Goal: Task Accomplishment & Management: Complete application form

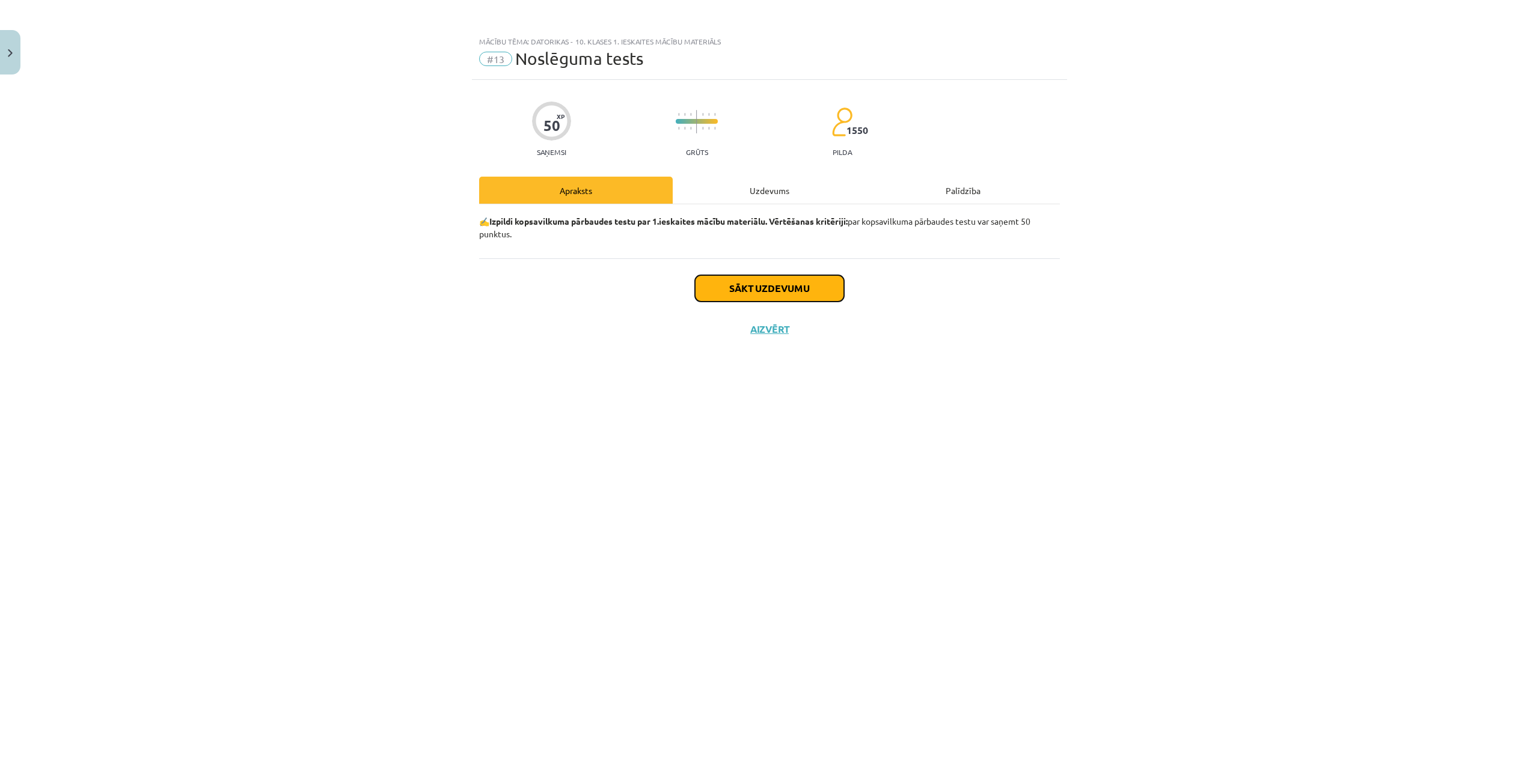
click at [745, 290] on button "Sākt uzdevumu" at bounding box center [770, 288] width 149 height 26
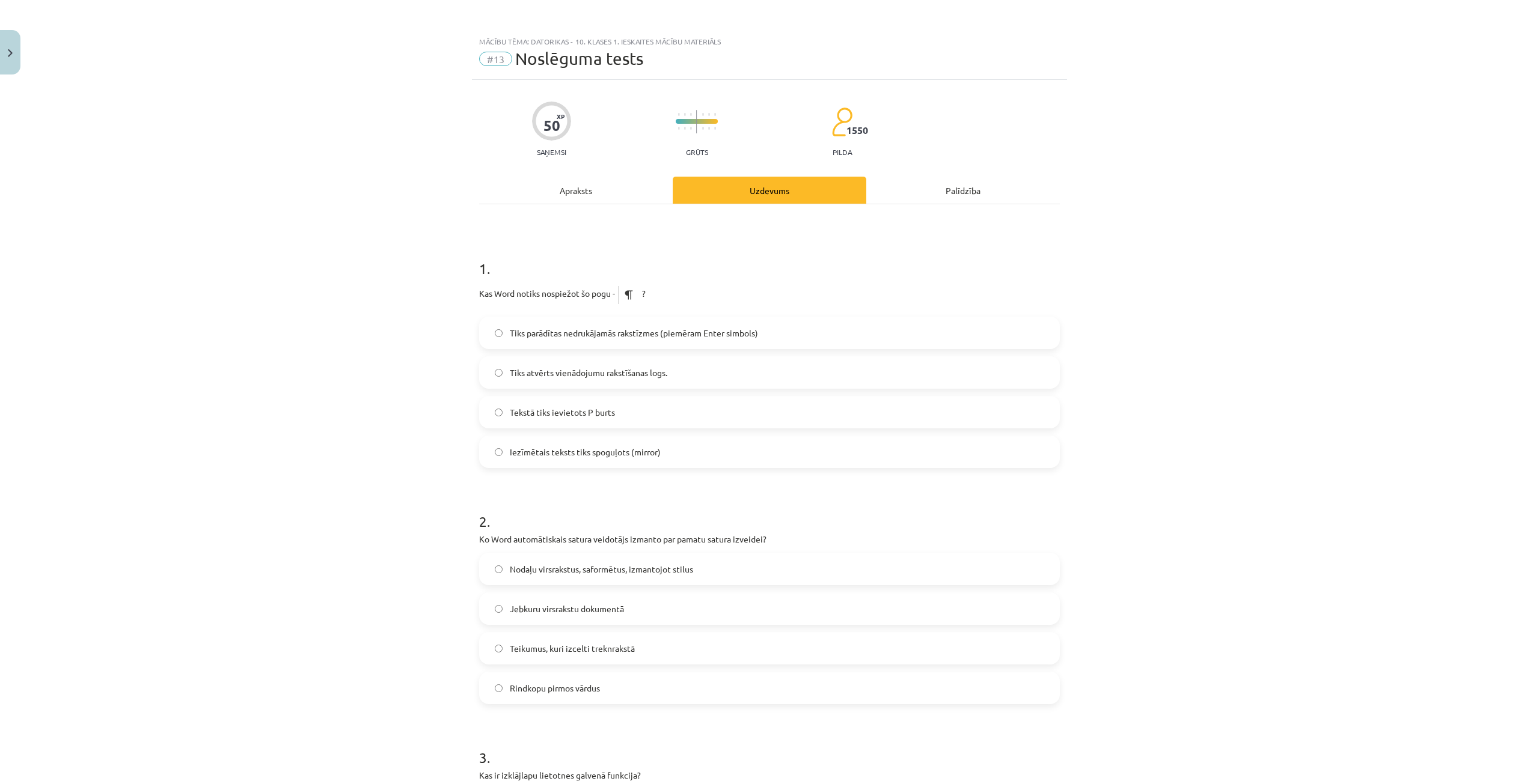
click at [599, 320] on label "Tiks parādītas nedrukājamās rakstīzmes (piemēram Enter simbols)" at bounding box center [769, 332] width 578 height 30
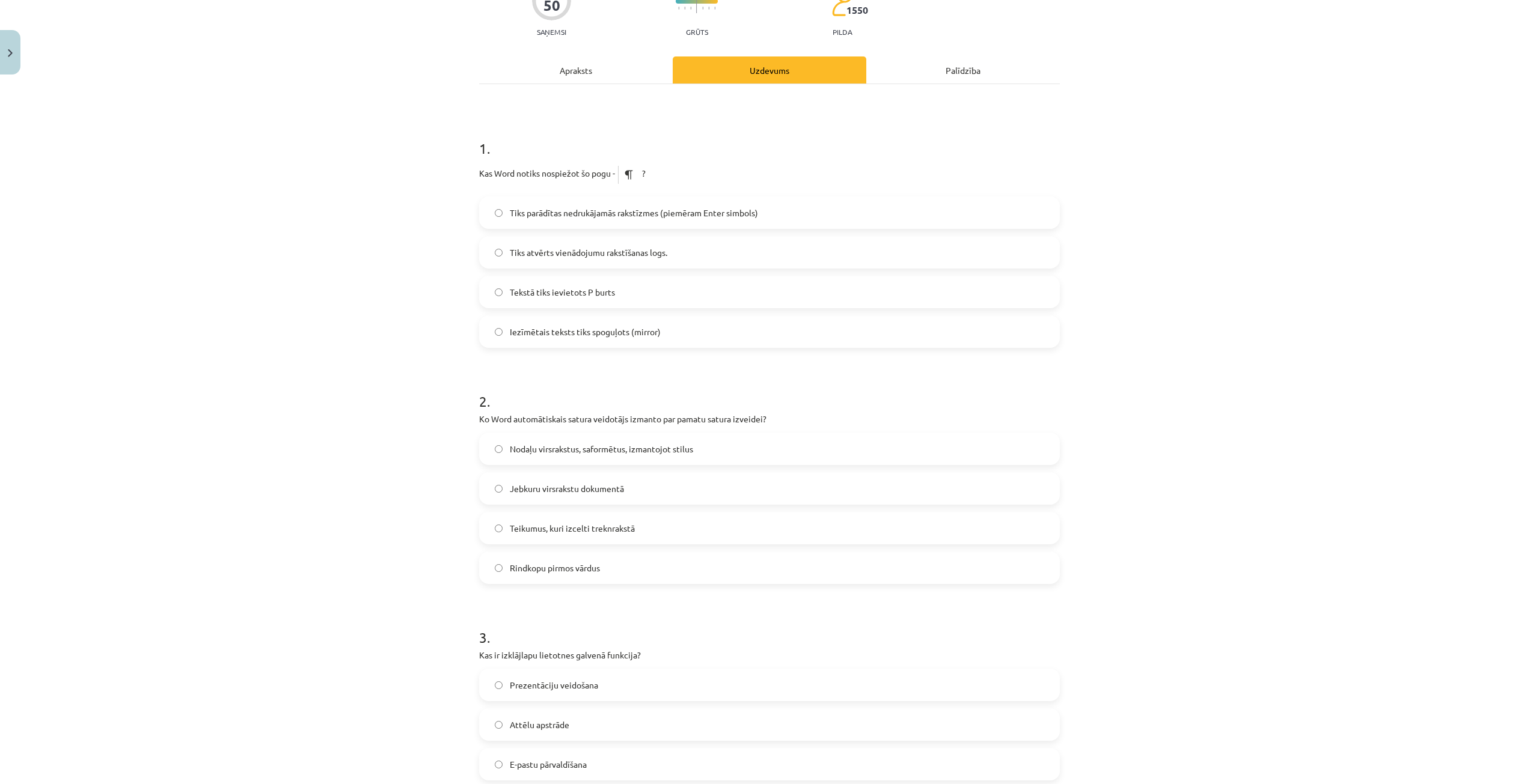
click at [600, 493] on span "Jebkuru virsrakstu dokumentā" at bounding box center [566, 488] width 114 height 13
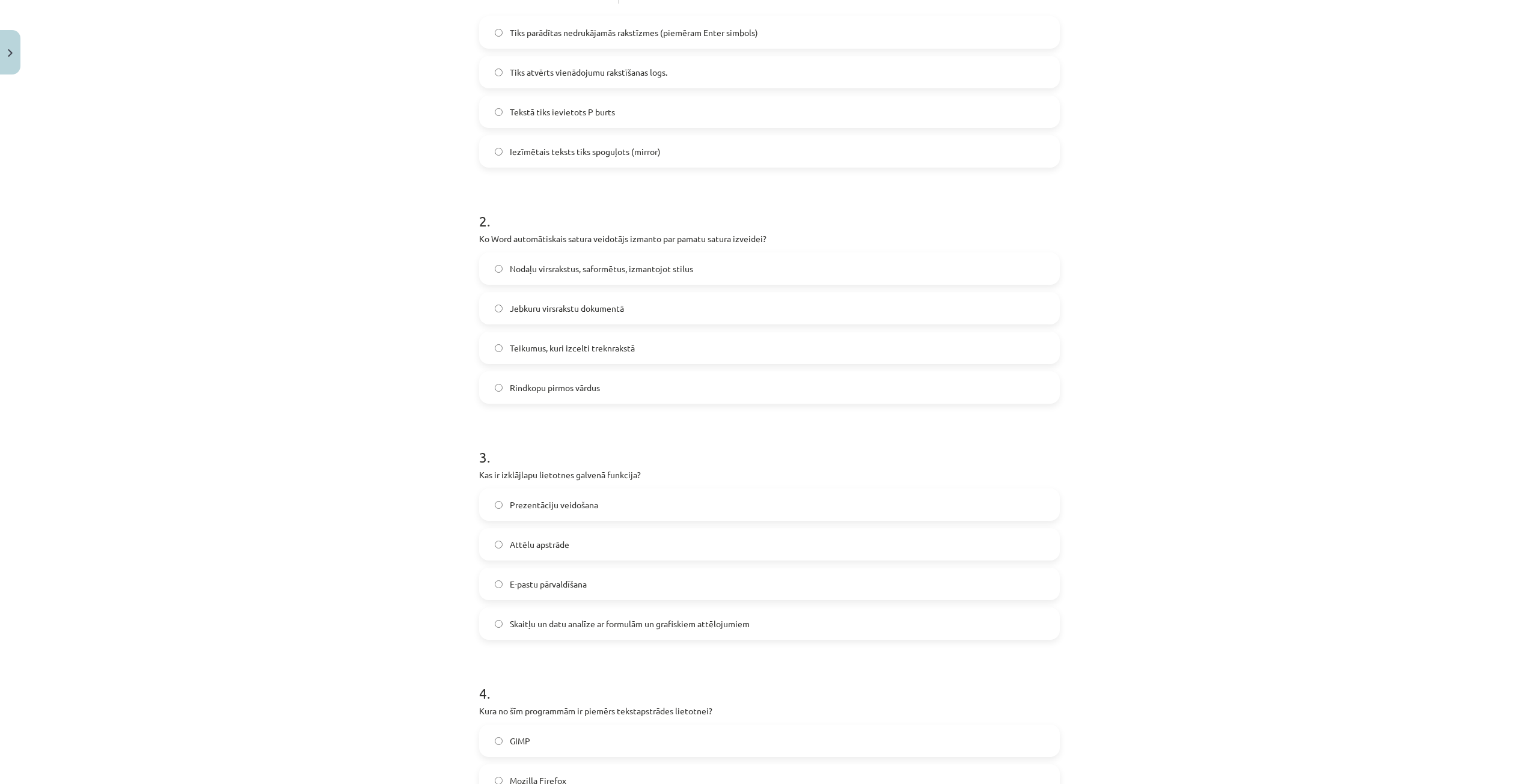
click at [546, 505] on span "Prezentāciju veidošana" at bounding box center [554, 505] width 88 height 13
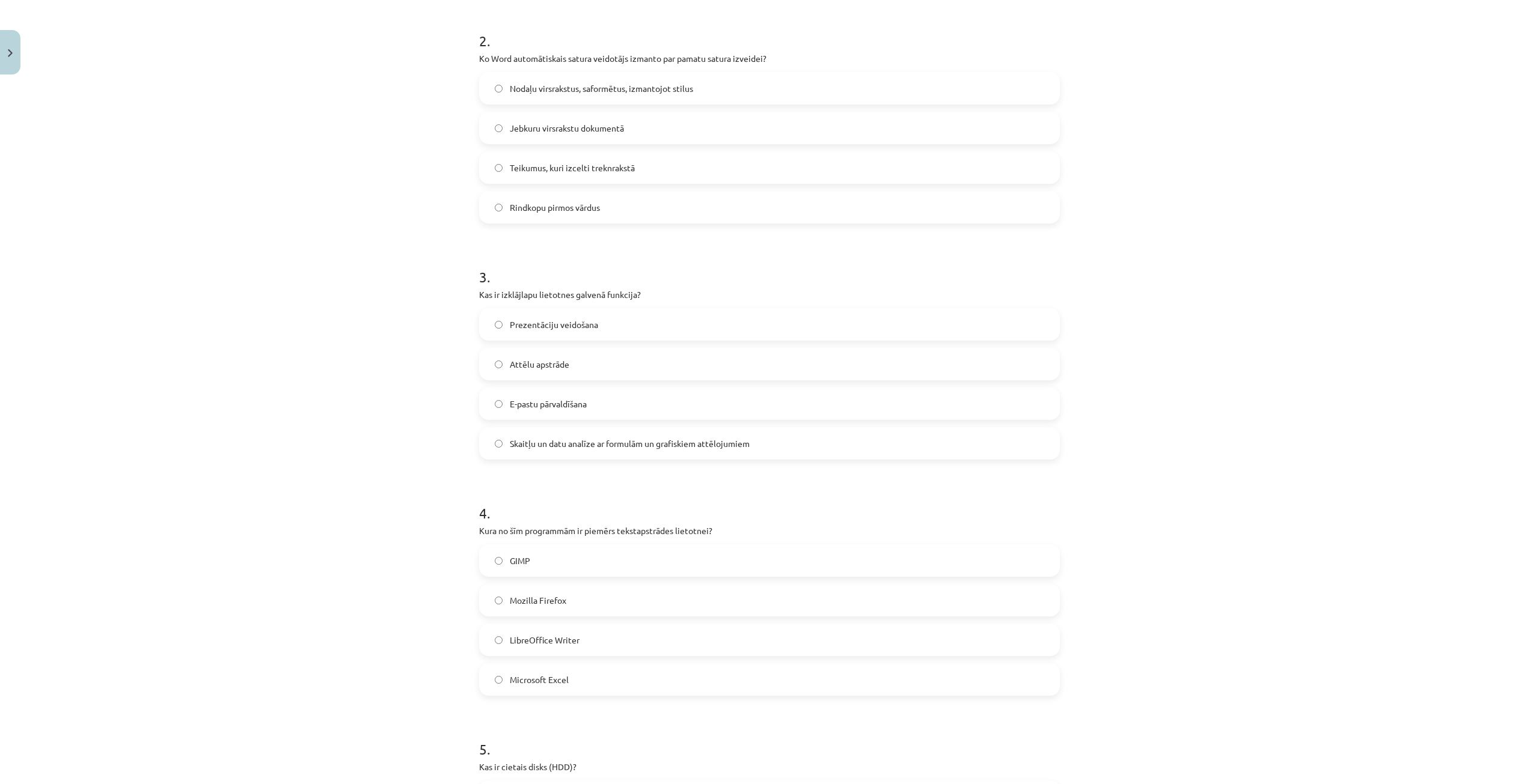
click at [534, 641] on span "LibreOffice Writer" at bounding box center [544, 640] width 70 height 13
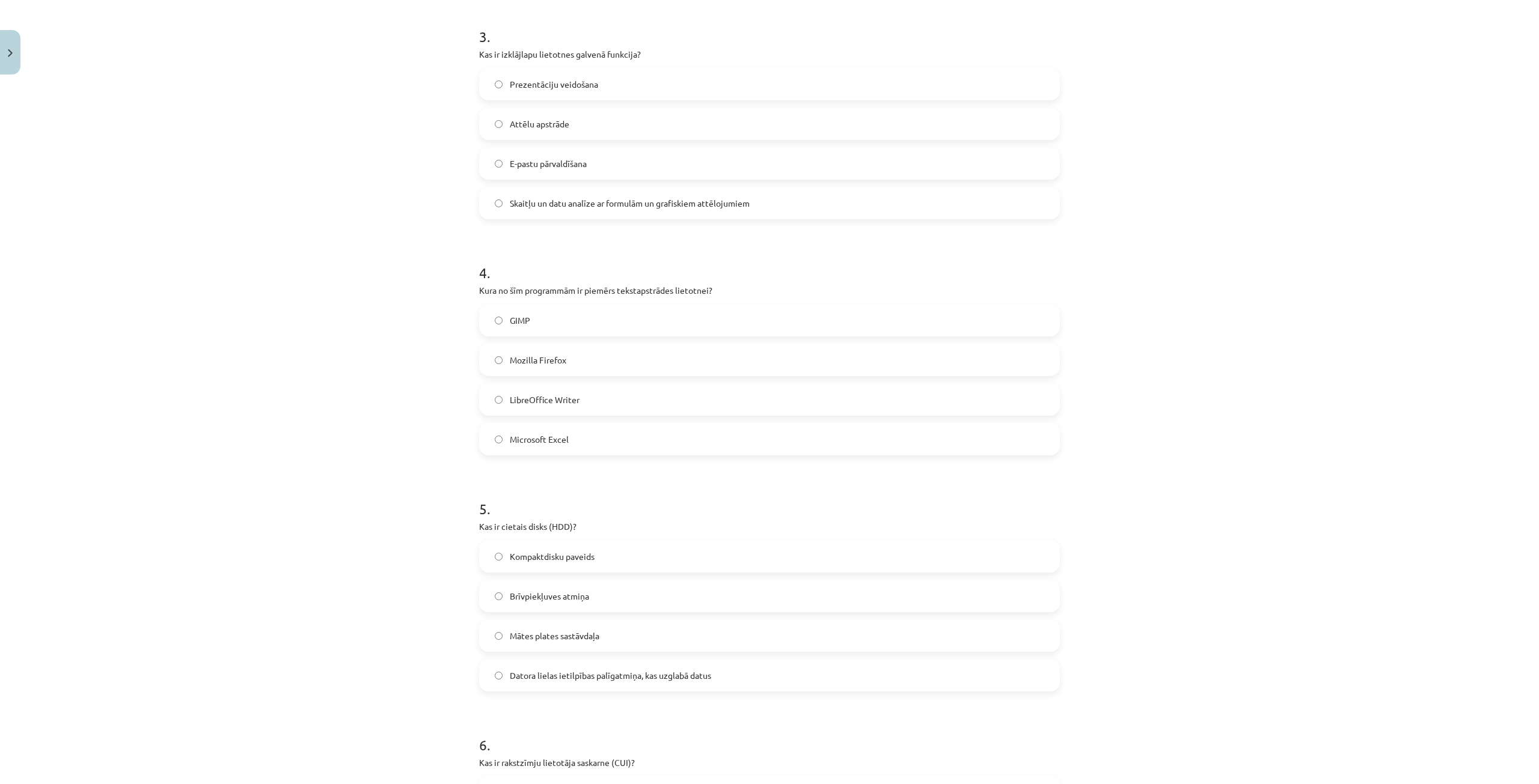
click at [565, 671] on span "Datora lielas ietilpības palīgatmiņa, kas uzglabā datus" at bounding box center [610, 675] width 201 height 13
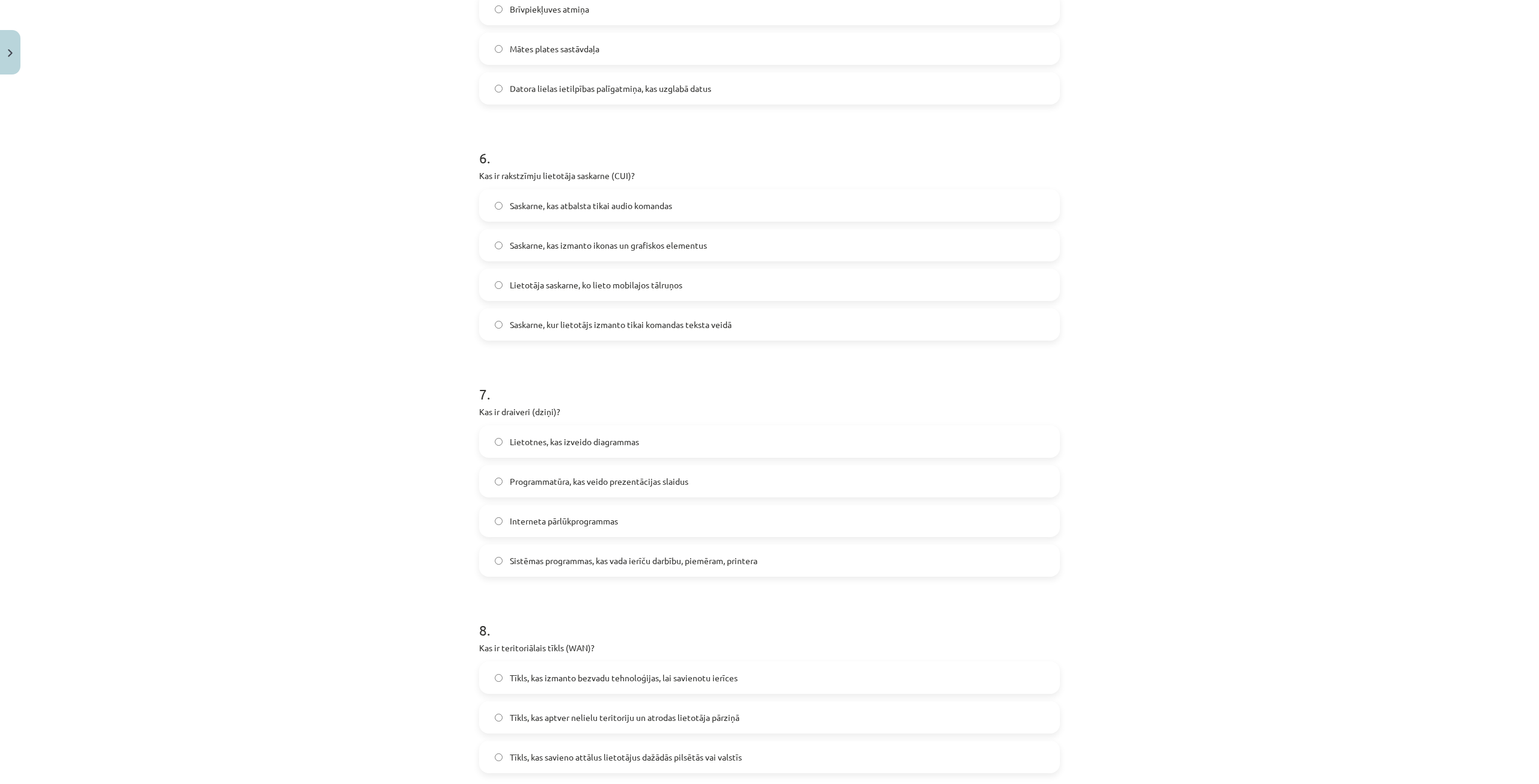
scroll to position [1128, 0]
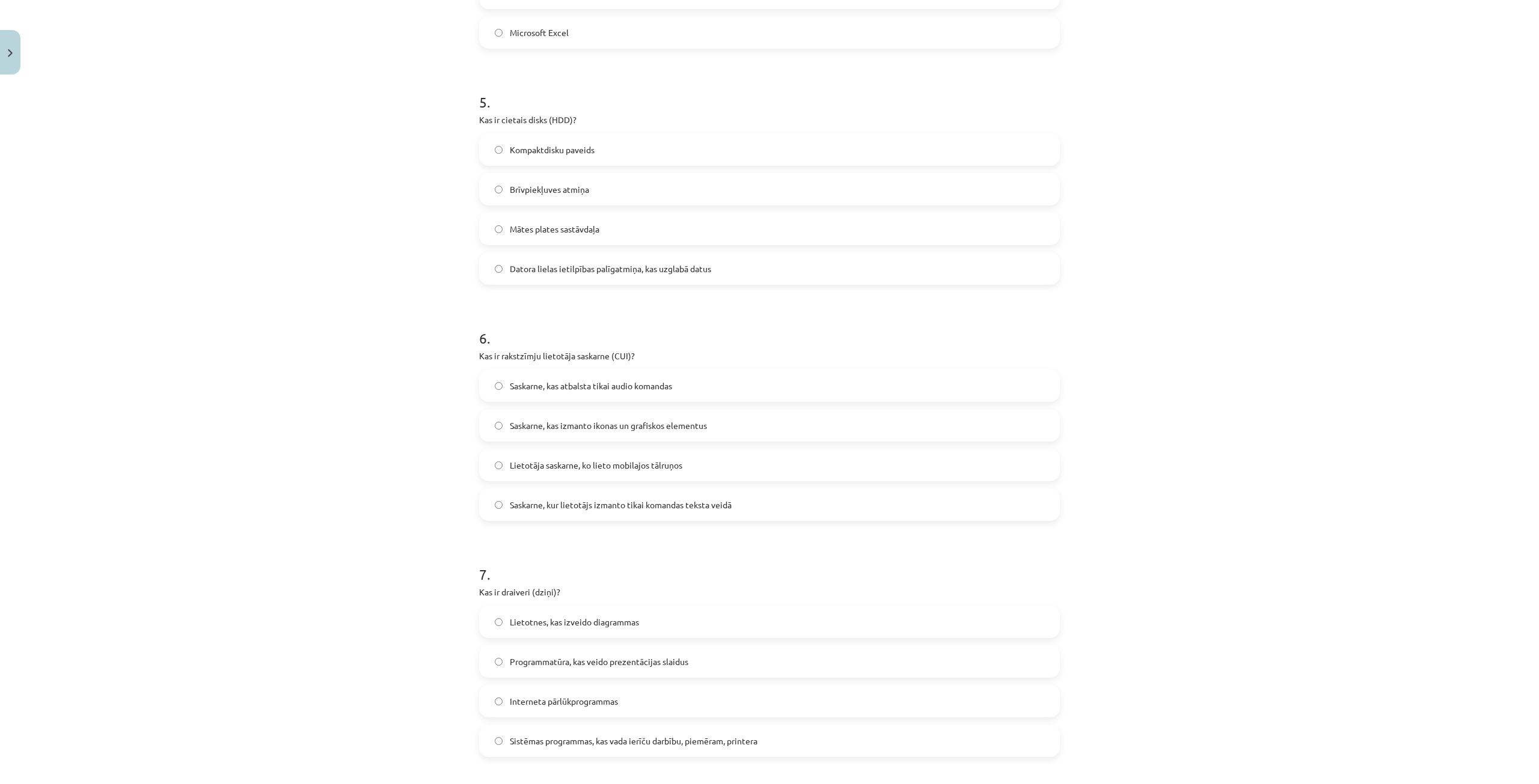
click at [684, 432] on span "Saskarne, kas izmanto ikonas un grafiskos elementus" at bounding box center [608, 426] width 197 height 13
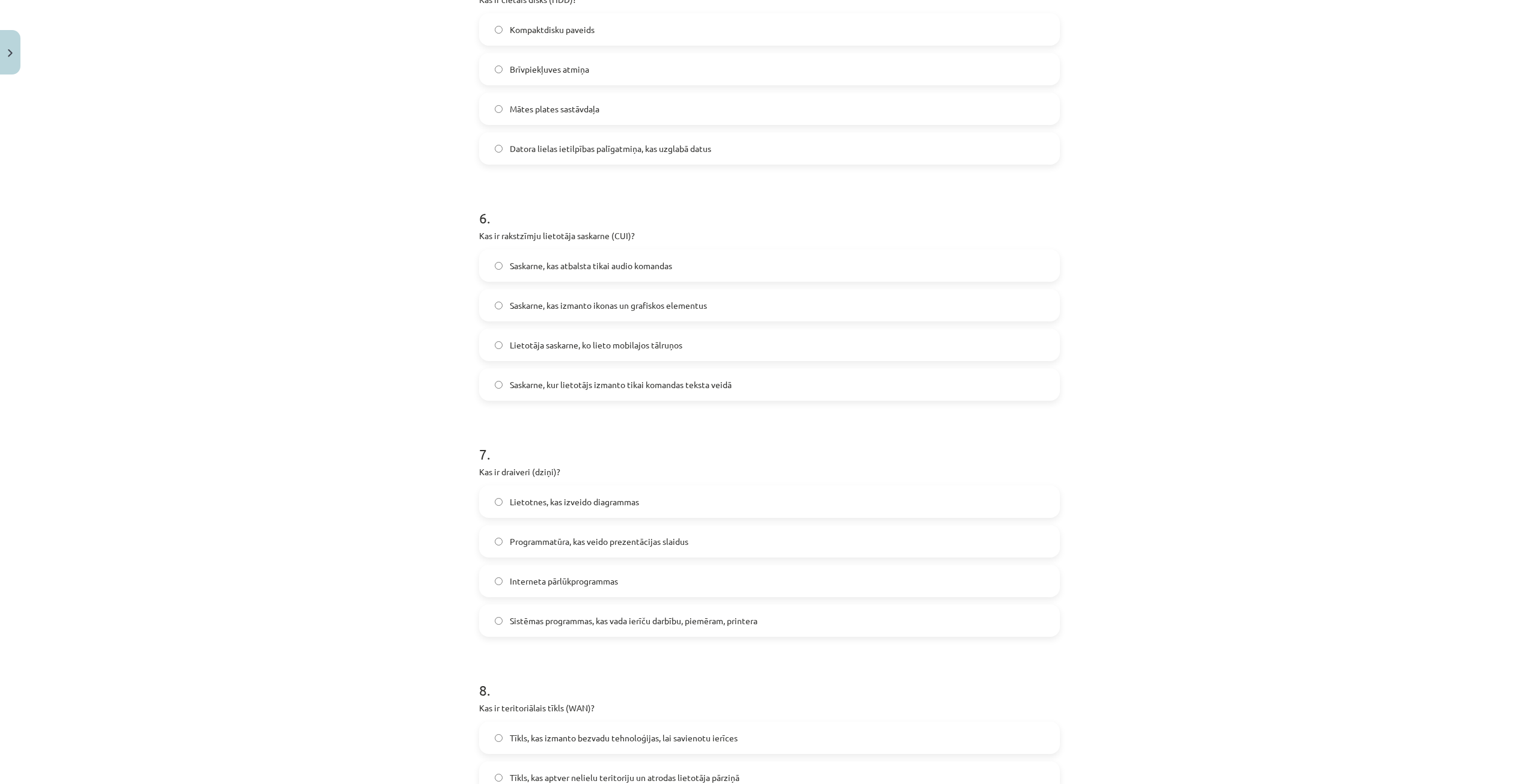
scroll to position [1308, 0]
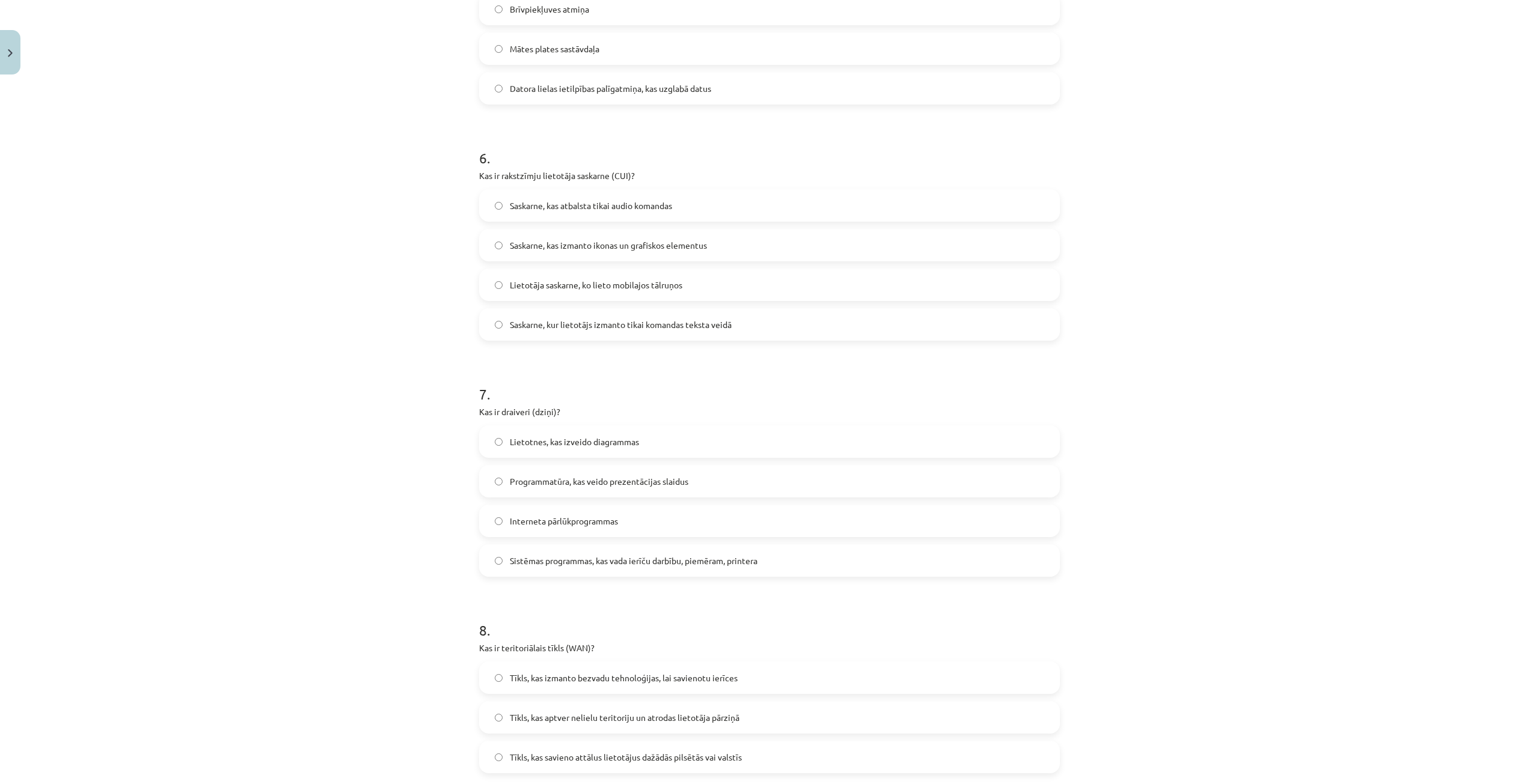
click at [598, 562] on span "Sistēmas programmas, kas vada ierīču darbību, piemēram, printera" at bounding box center [633, 561] width 247 height 13
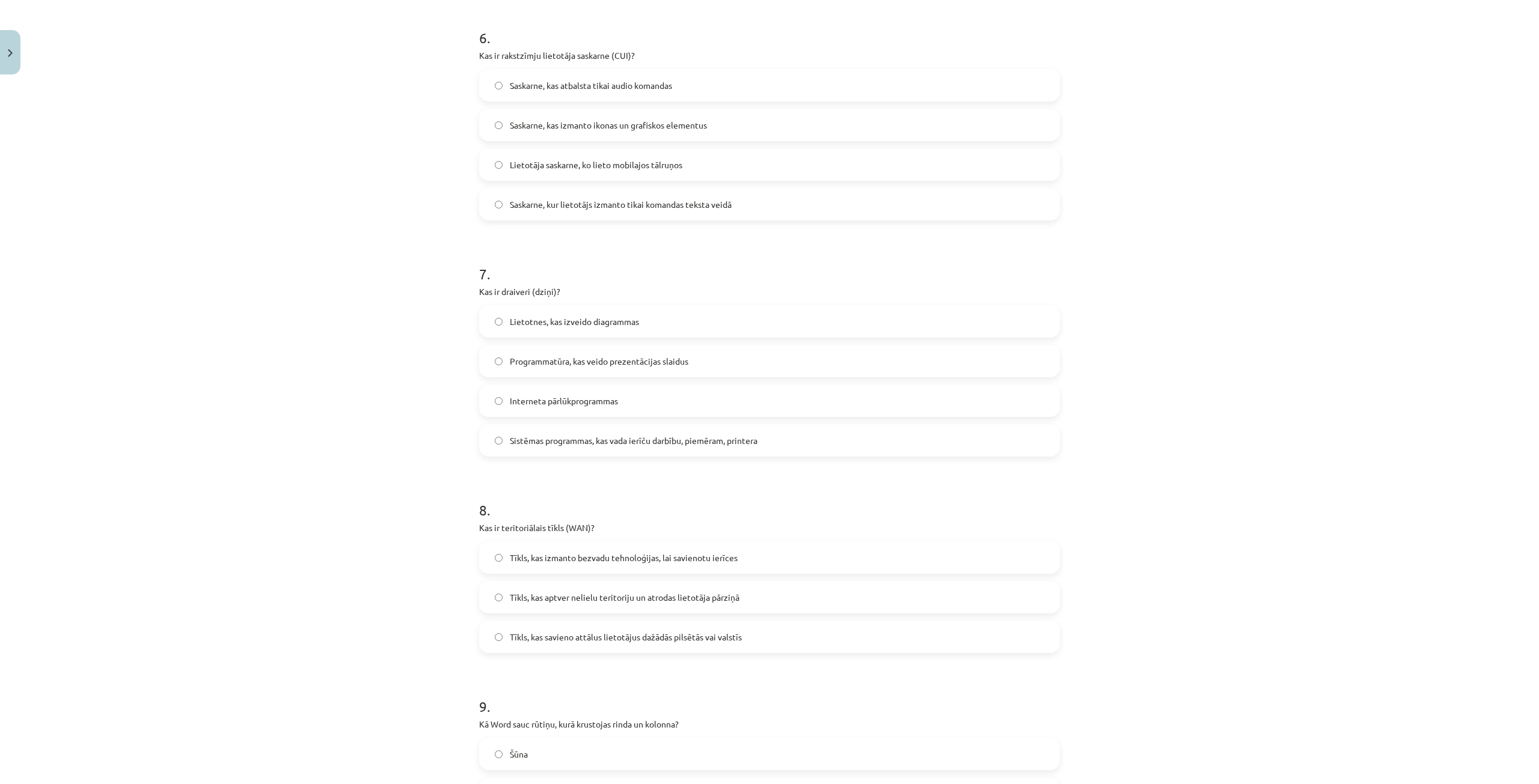
click at [661, 637] on span "Tīkls, kas savieno attālus lietotājus dažādās pilsētās vai valstīs" at bounding box center [625, 637] width 232 height 13
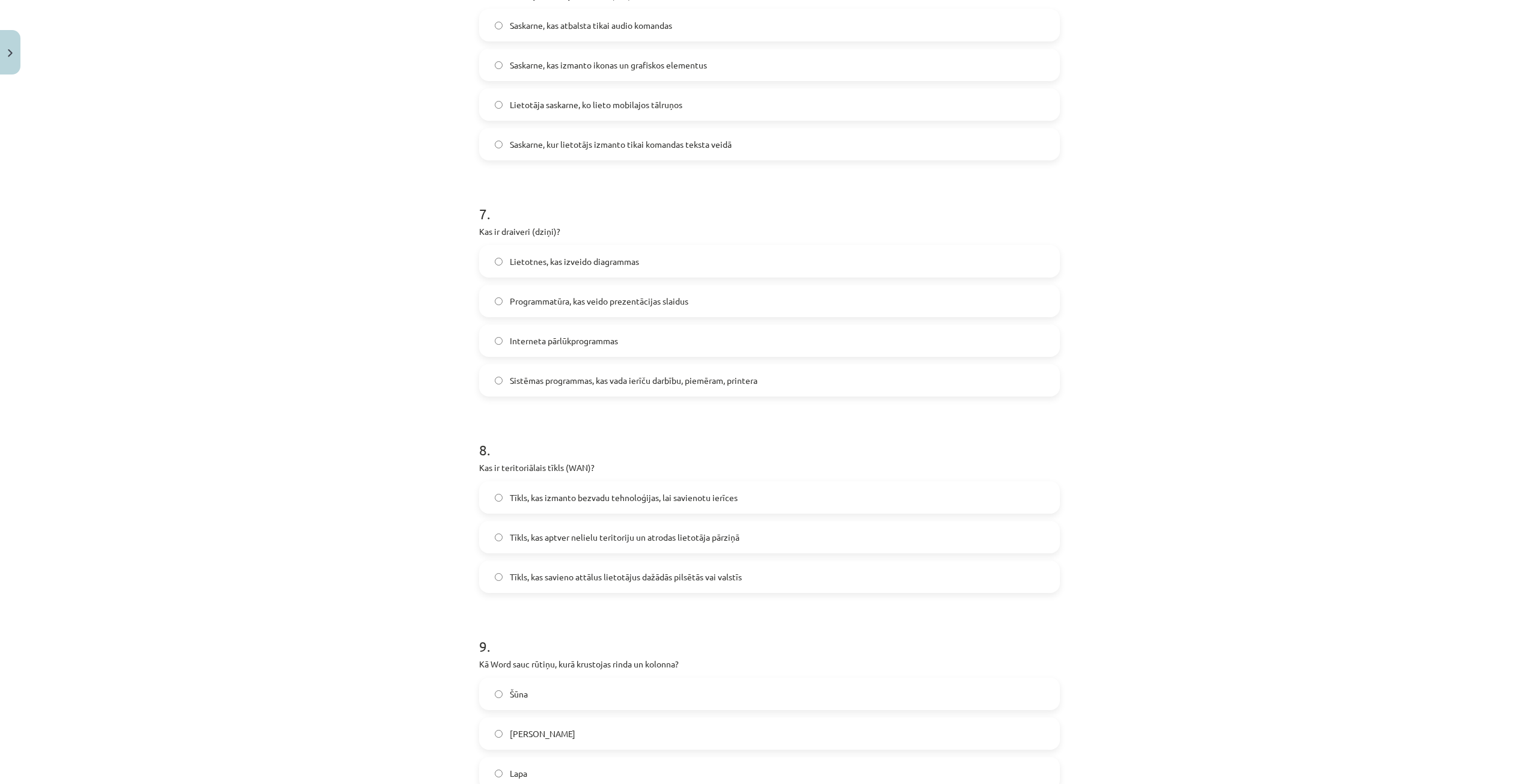
scroll to position [1669, 0]
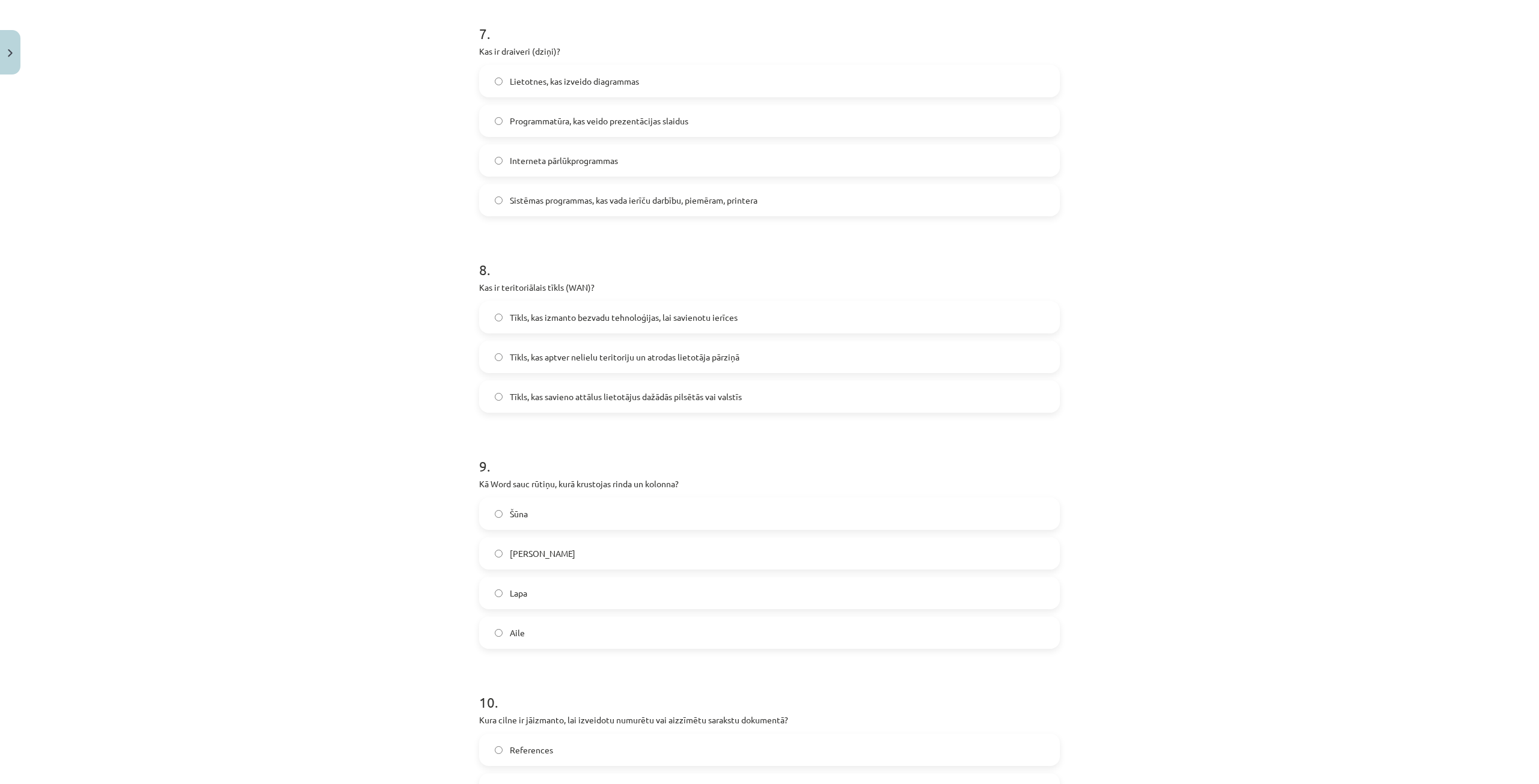
click at [531, 626] on label "Aile" at bounding box center [769, 633] width 578 height 30
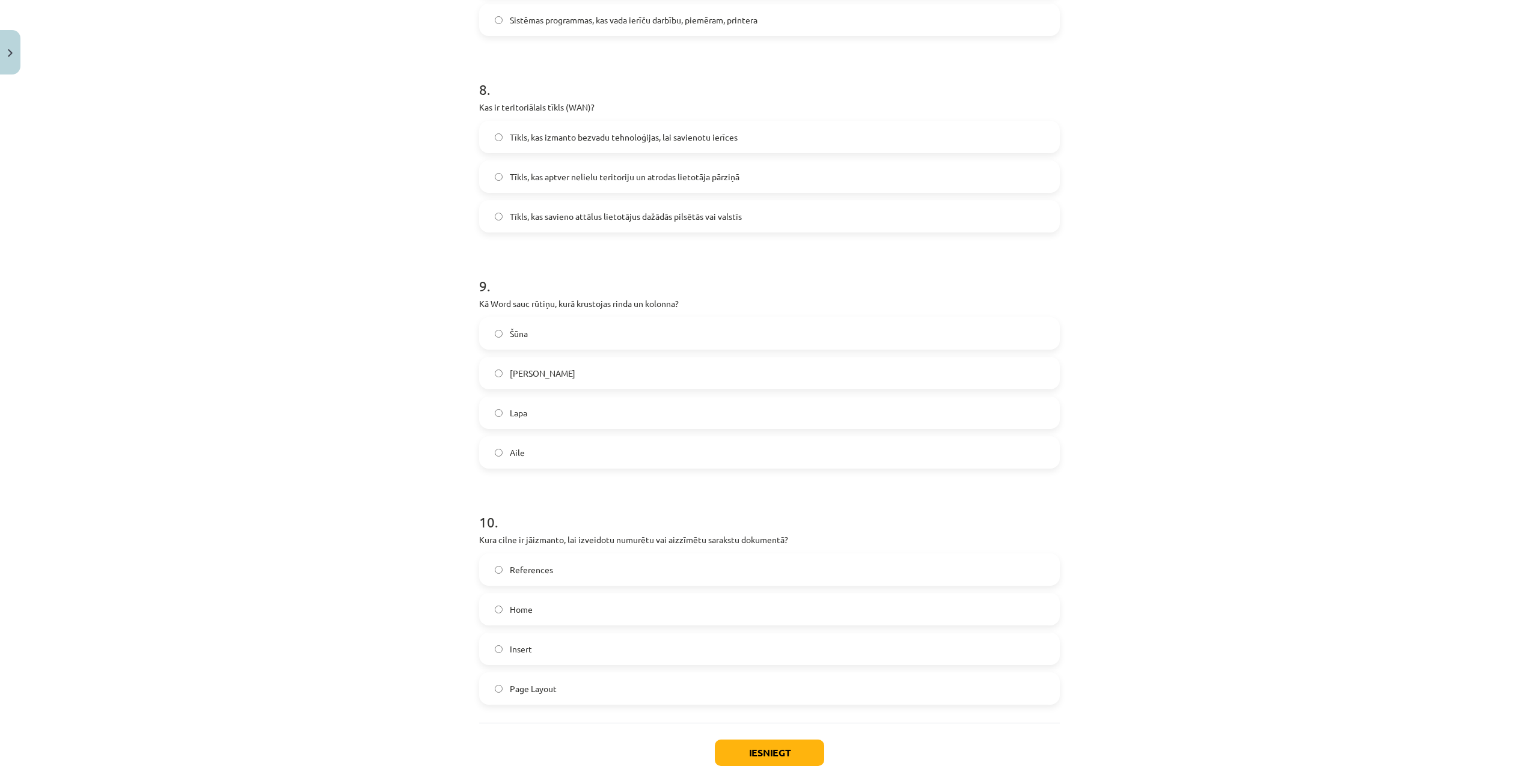
click at [530, 688] on span "Page Layout" at bounding box center [533, 689] width 47 height 13
click at [742, 752] on button "Iesniegt" at bounding box center [769, 753] width 109 height 26
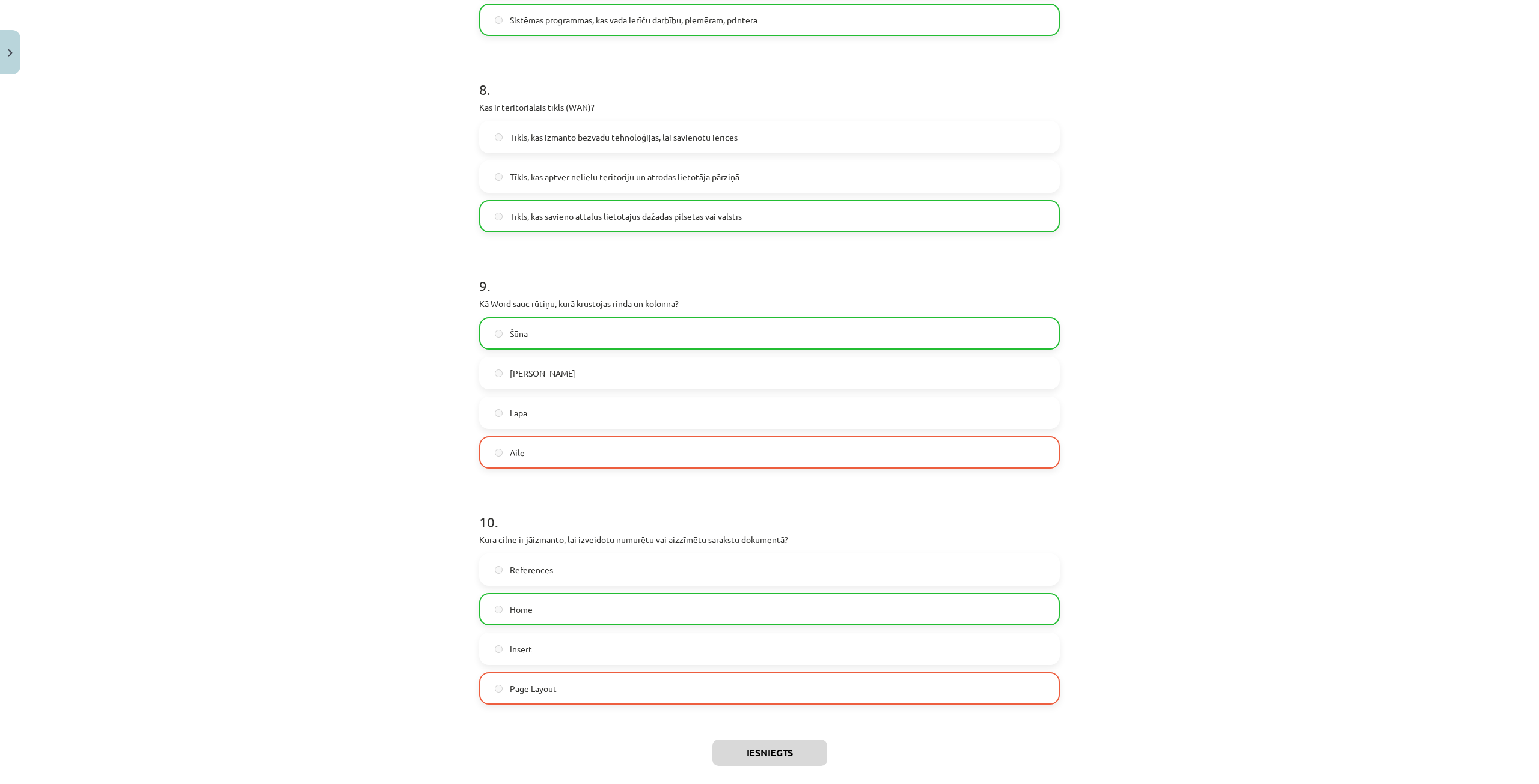
scroll to position [1947, 0]
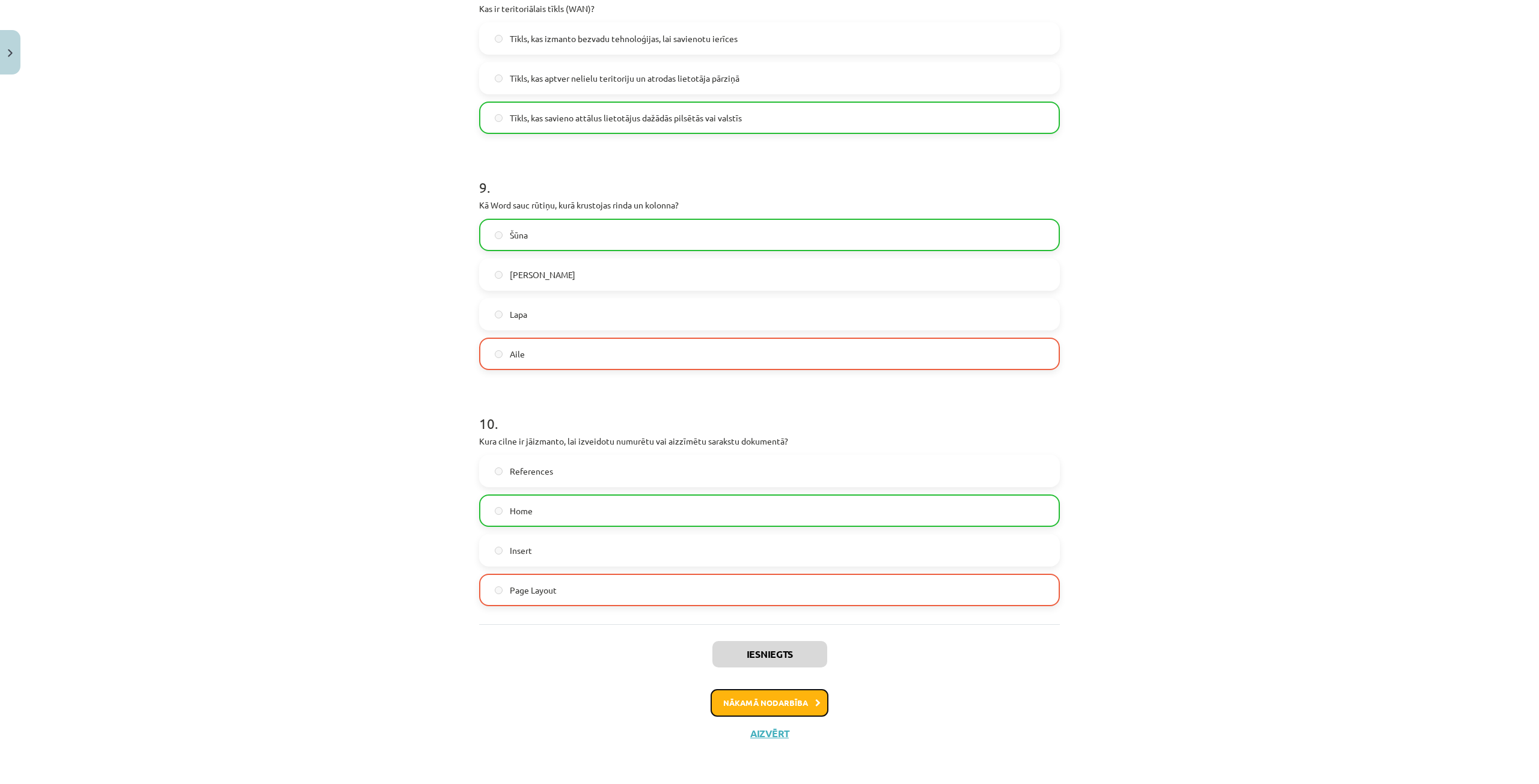
click at [796, 702] on button "Nākamā nodarbība" at bounding box center [770, 703] width 118 height 27
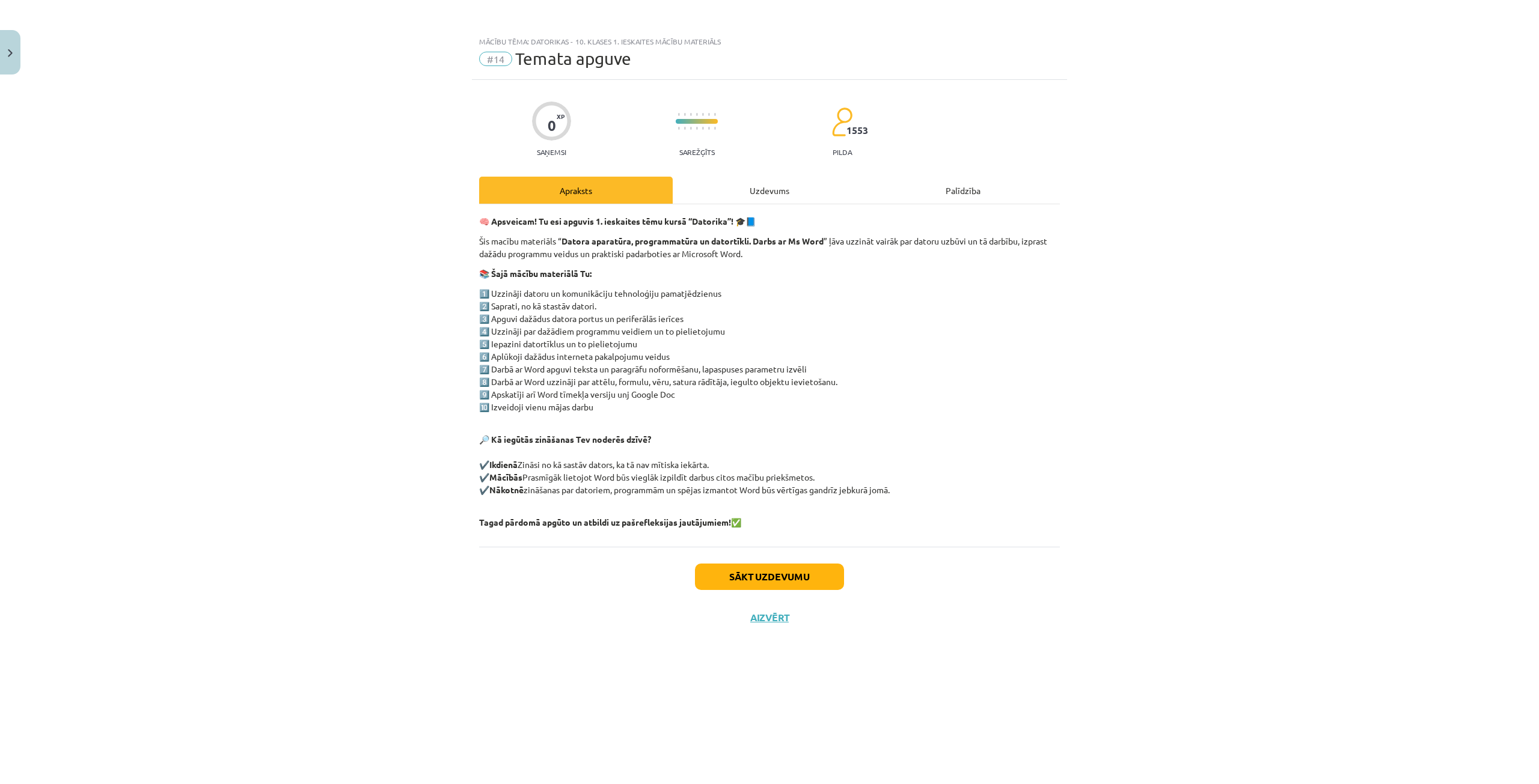
scroll to position [0, 0]
click at [736, 574] on button "Sākt uzdevumu" at bounding box center [770, 576] width 149 height 26
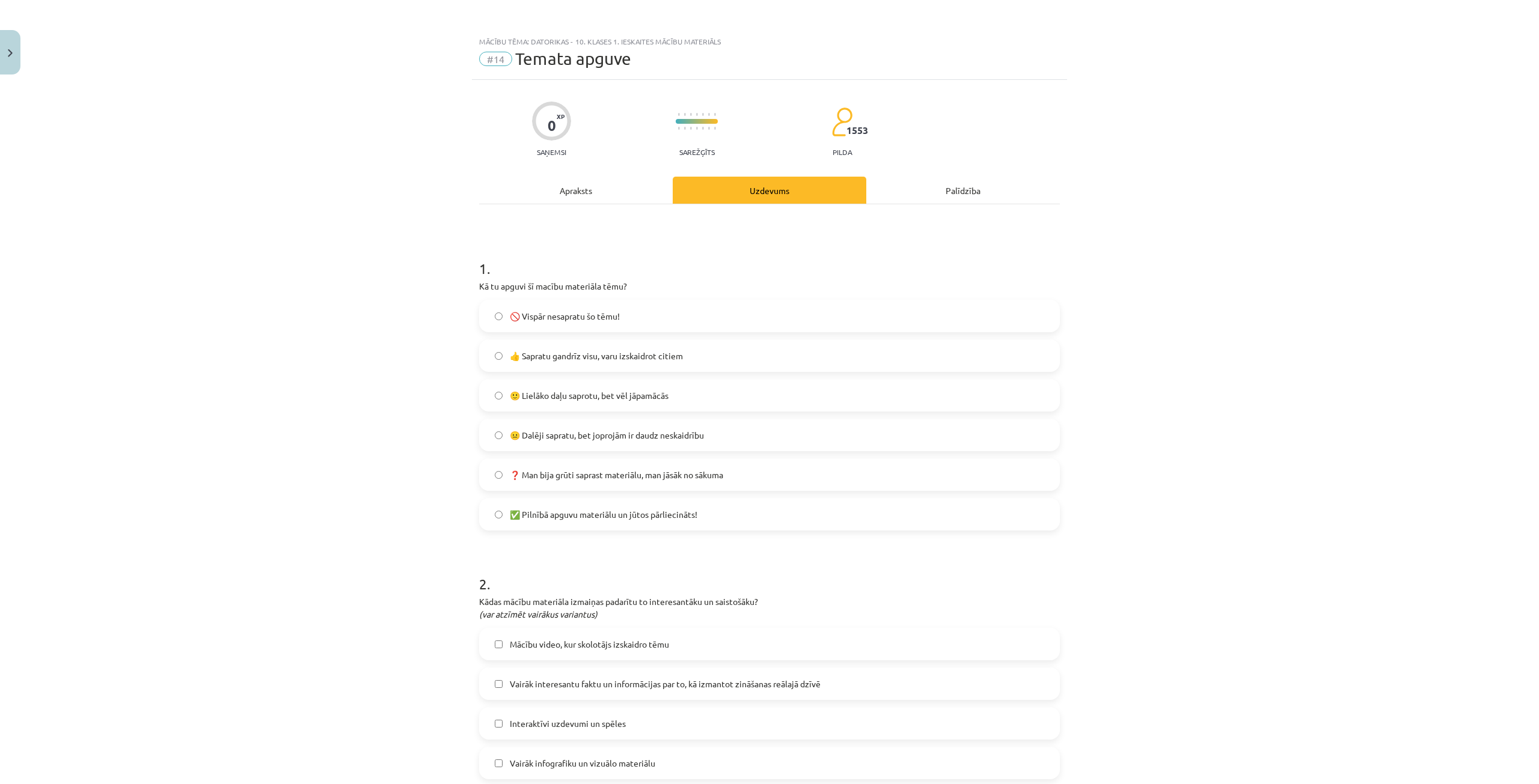
click at [497, 401] on label "🙂 Lielāko daļu saprotu, bet vēl jāpamācās" at bounding box center [769, 395] width 578 height 30
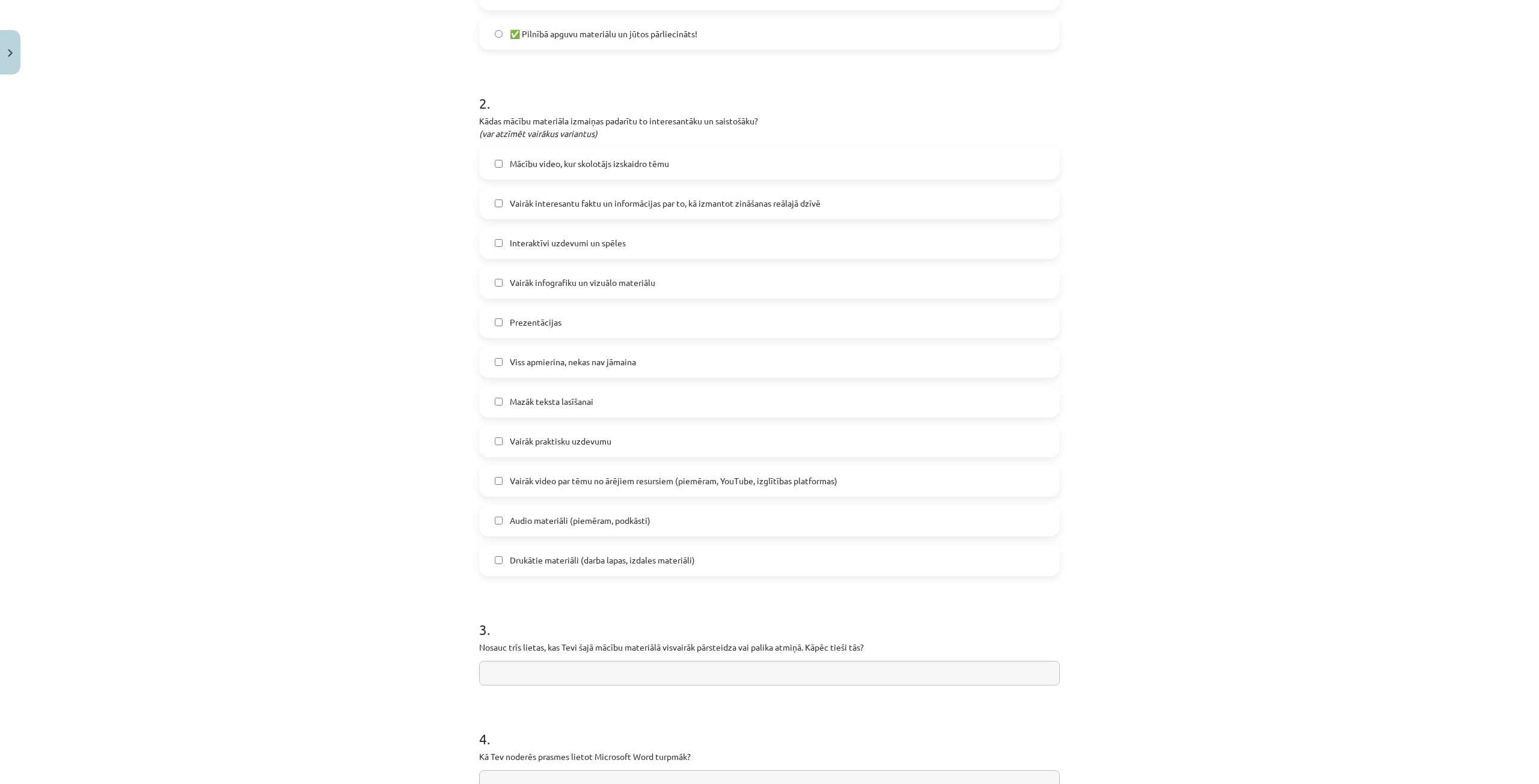
scroll to position [624, 0]
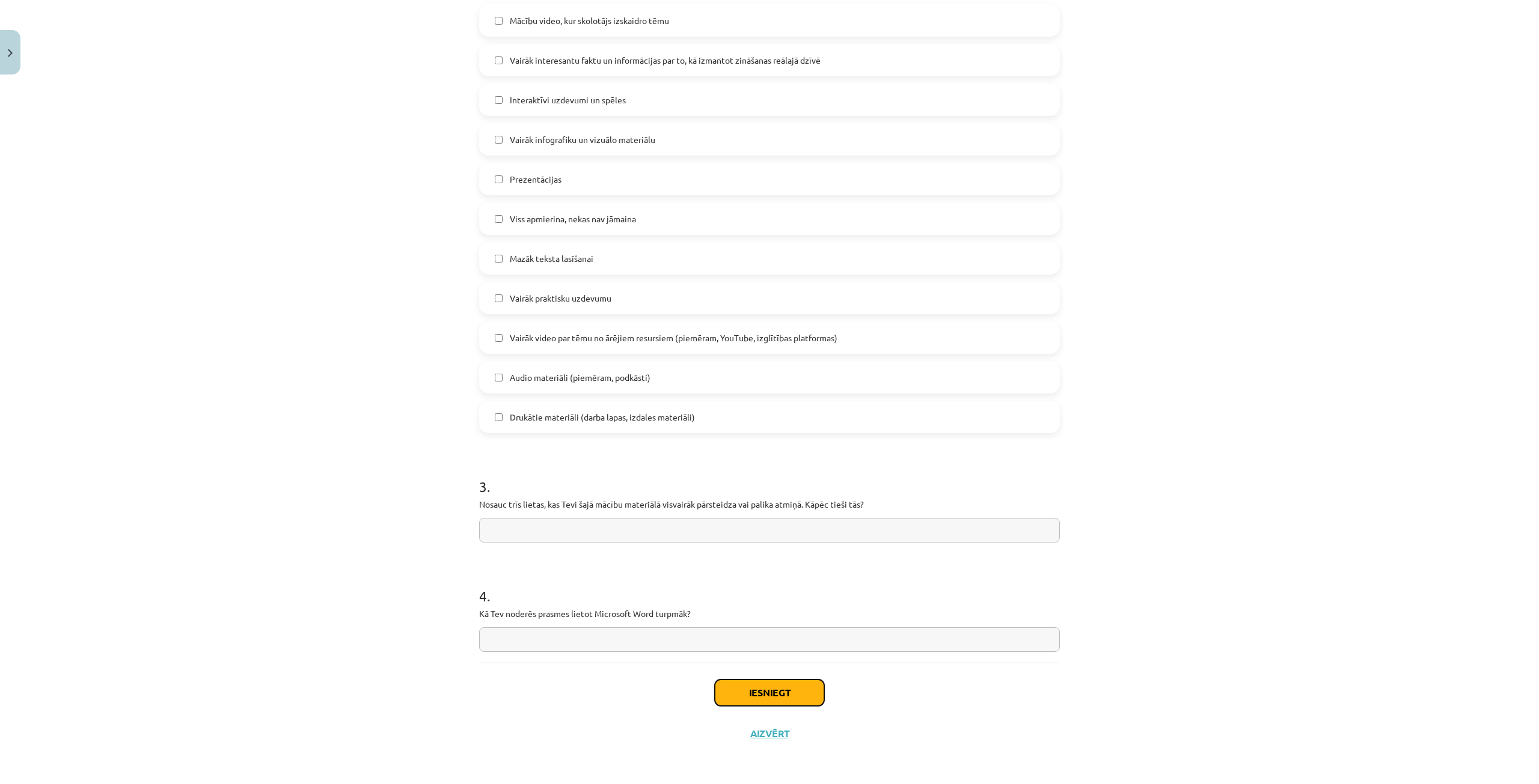
click at [744, 692] on button "Iesniegt" at bounding box center [769, 692] width 109 height 26
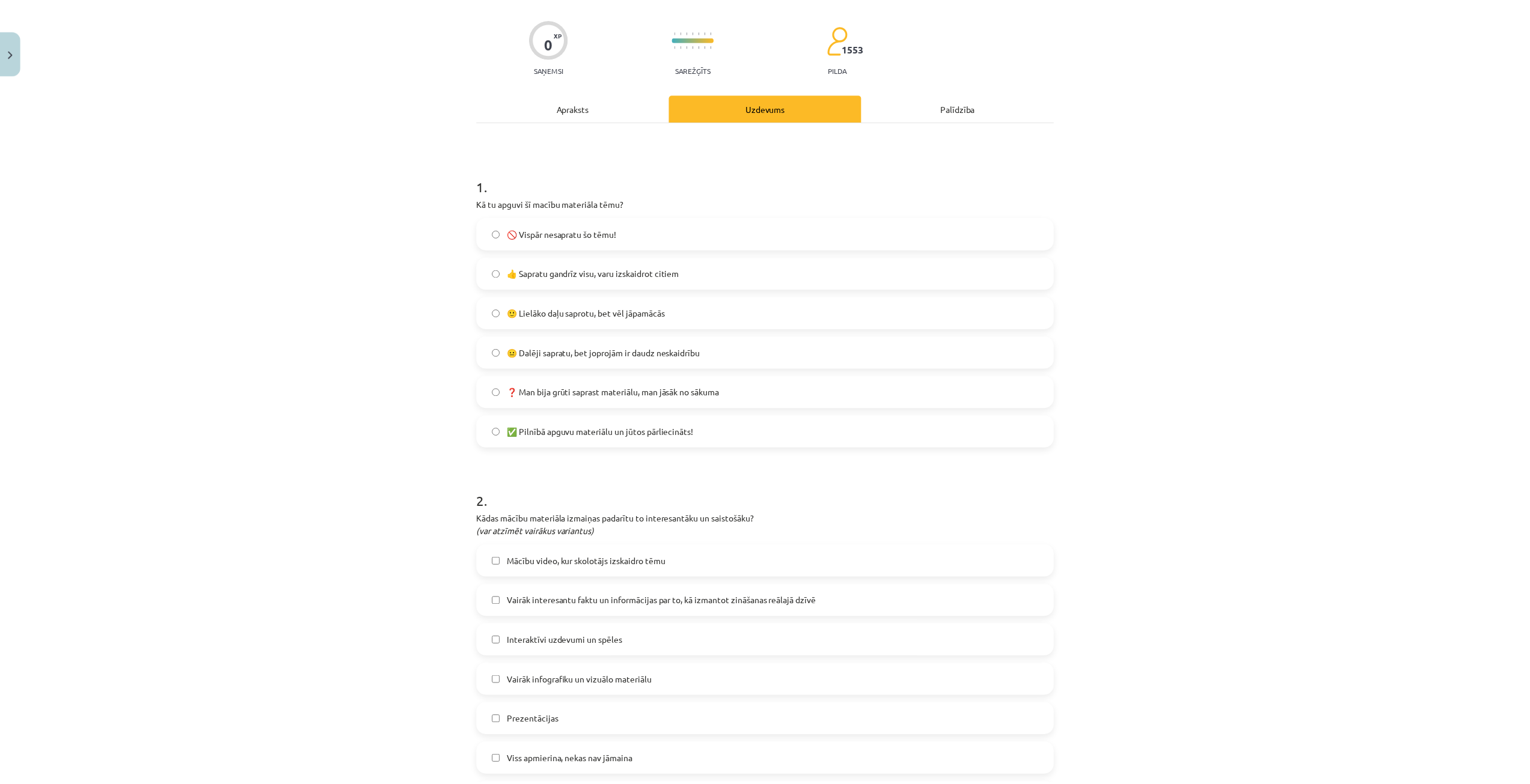
scroll to position [0, 0]
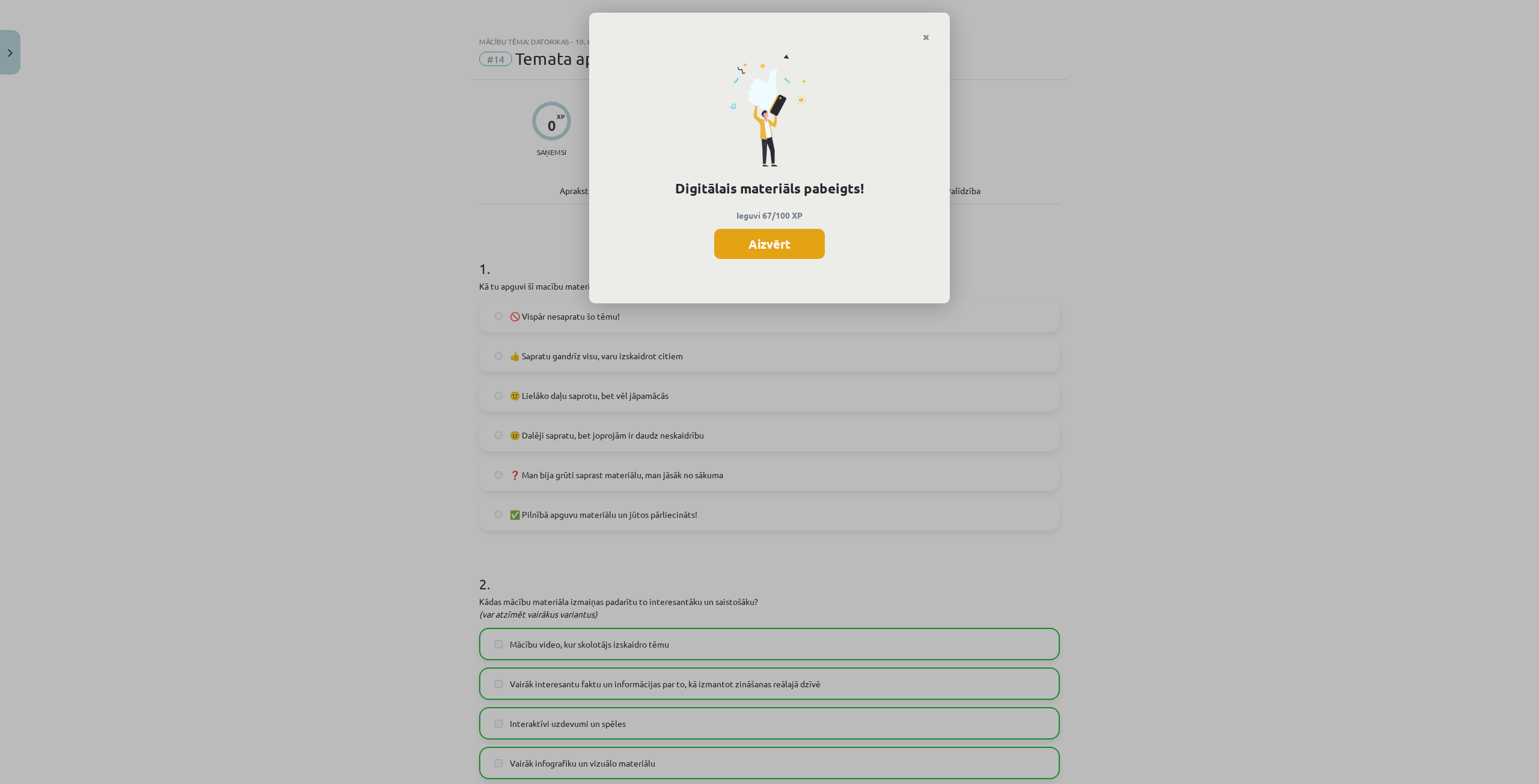
click at [780, 241] on button "Aizvērt" at bounding box center [769, 244] width 111 height 30
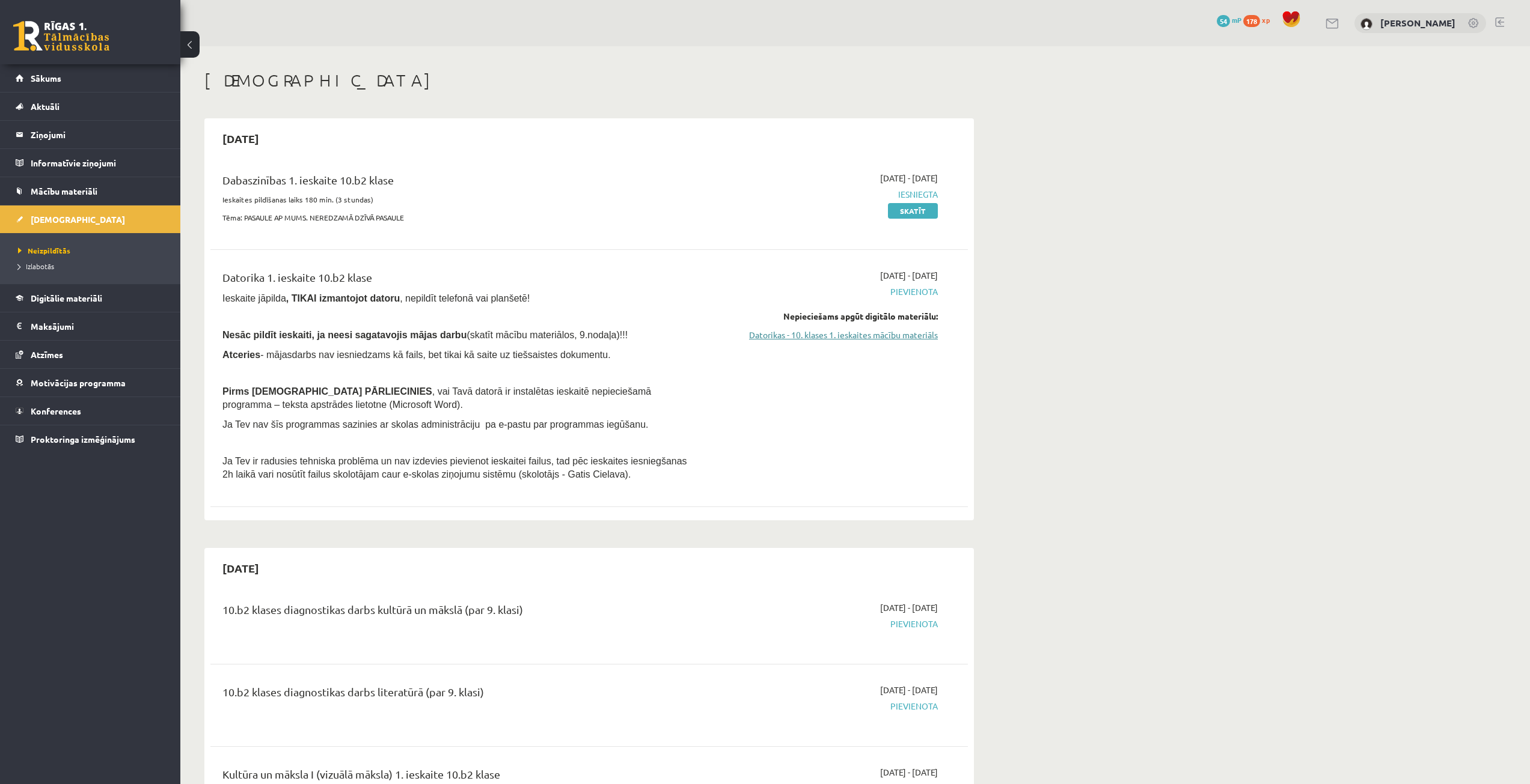
click at [766, 333] on link "Datorikas - 10. klases 1. ieskaites mācību materiāls" at bounding box center [825, 334] width 227 height 13
click at [790, 338] on link "Datorikas - 10. klases 1. ieskaites mācību materiāls" at bounding box center [825, 334] width 227 height 13
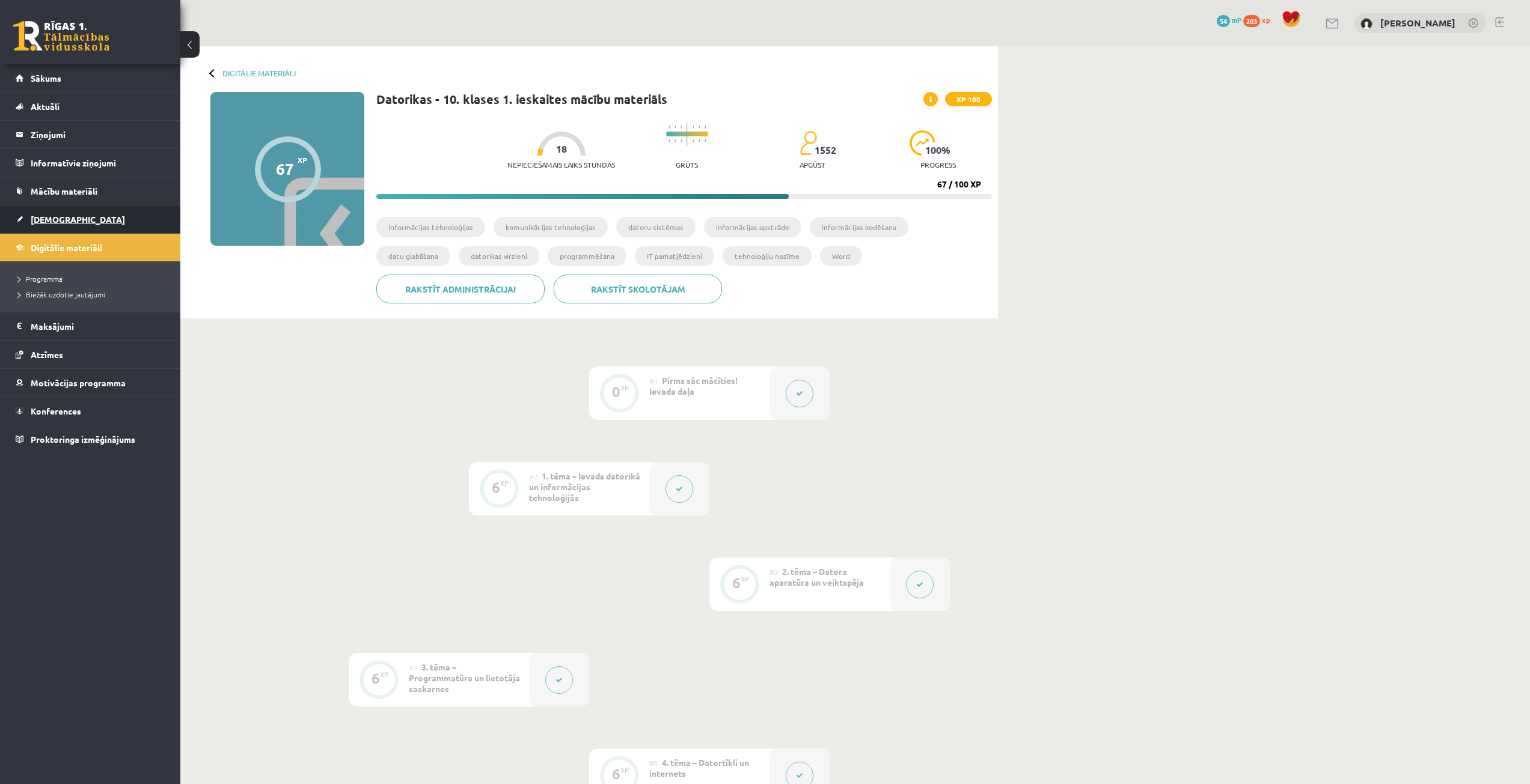
click at [66, 220] on span "[DEMOGRAPHIC_DATA]" at bounding box center [78, 219] width 95 height 11
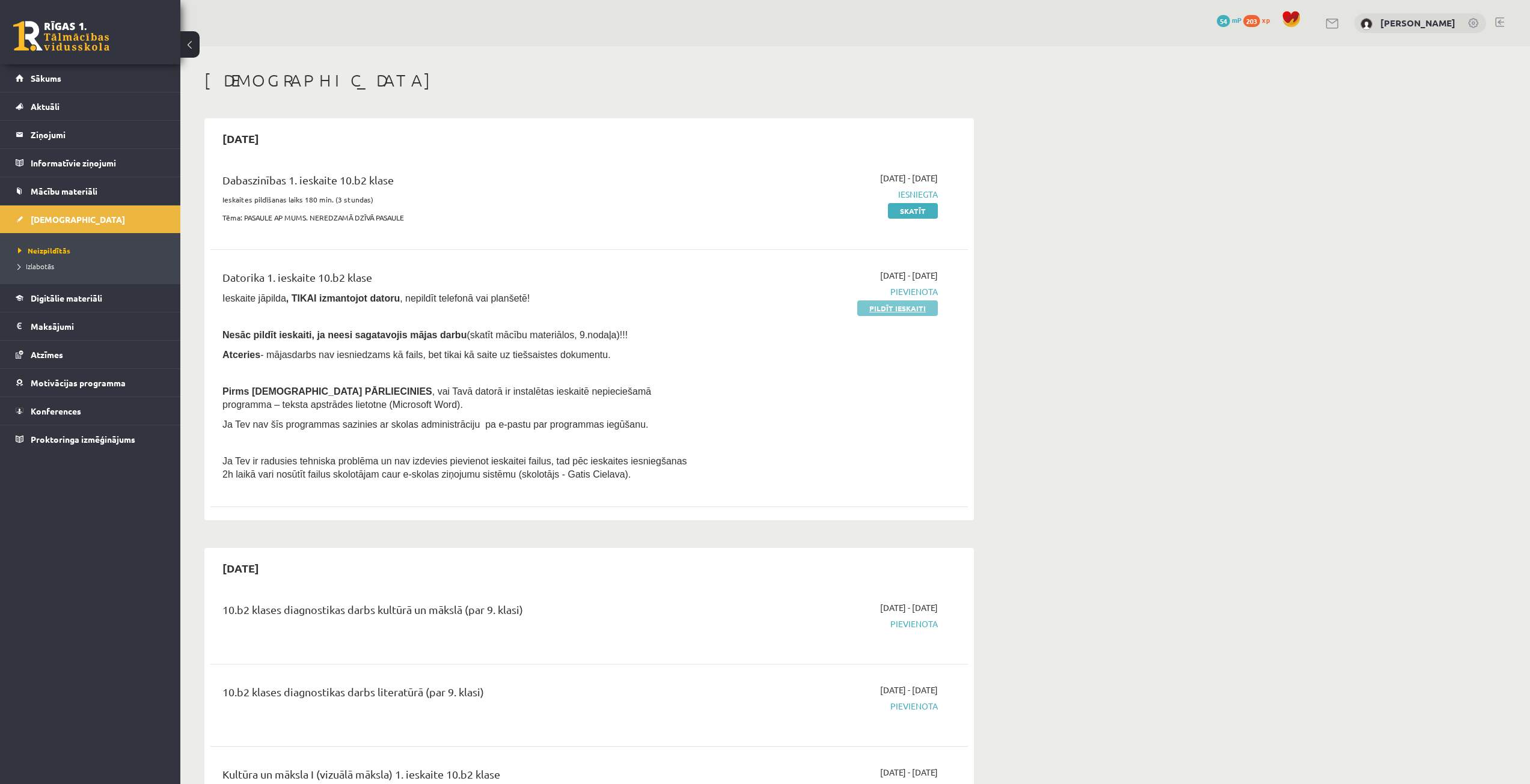
click at [880, 306] on link "Pildīt ieskaiti" at bounding box center [898, 308] width 80 height 15
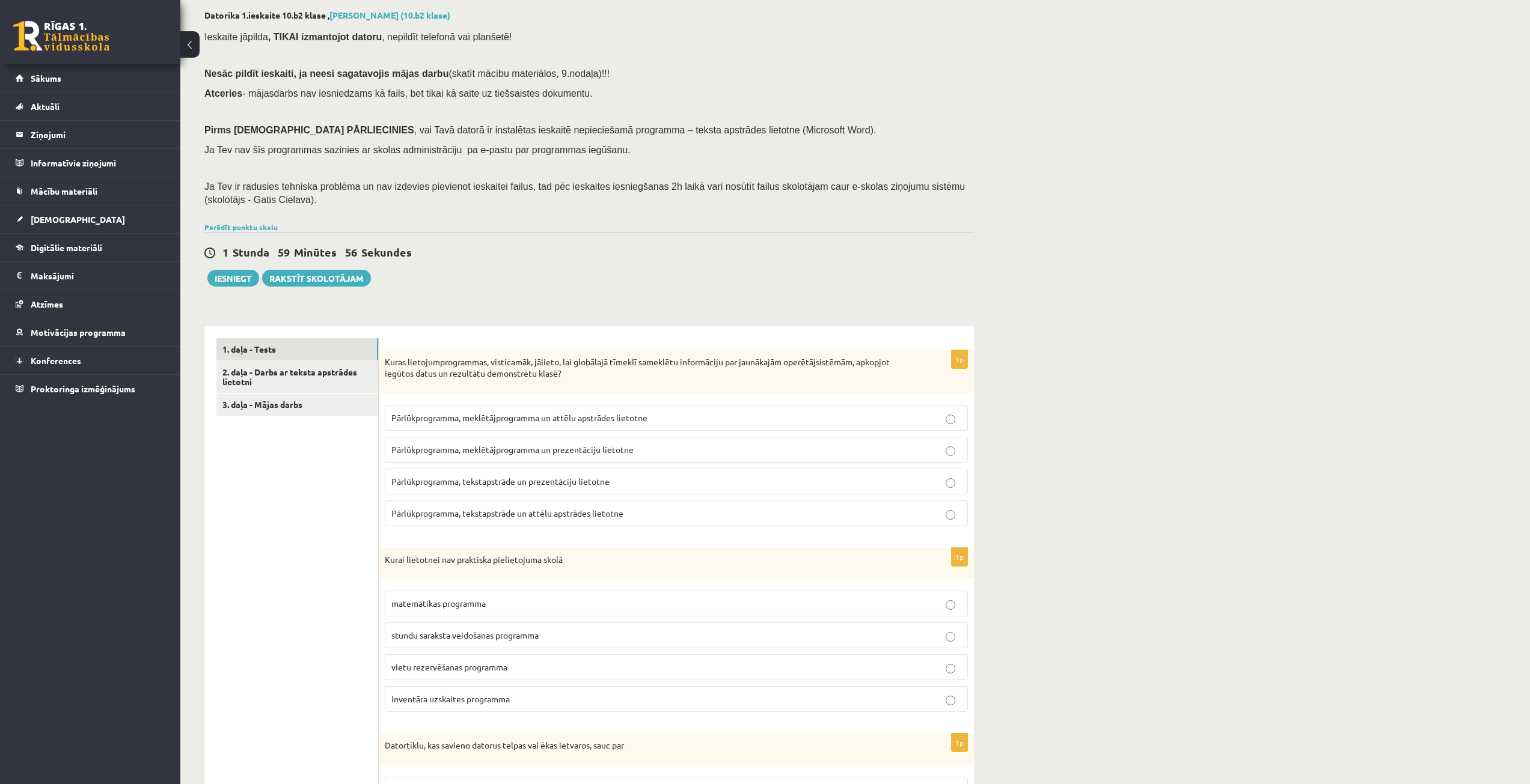
scroll to position [180, 0]
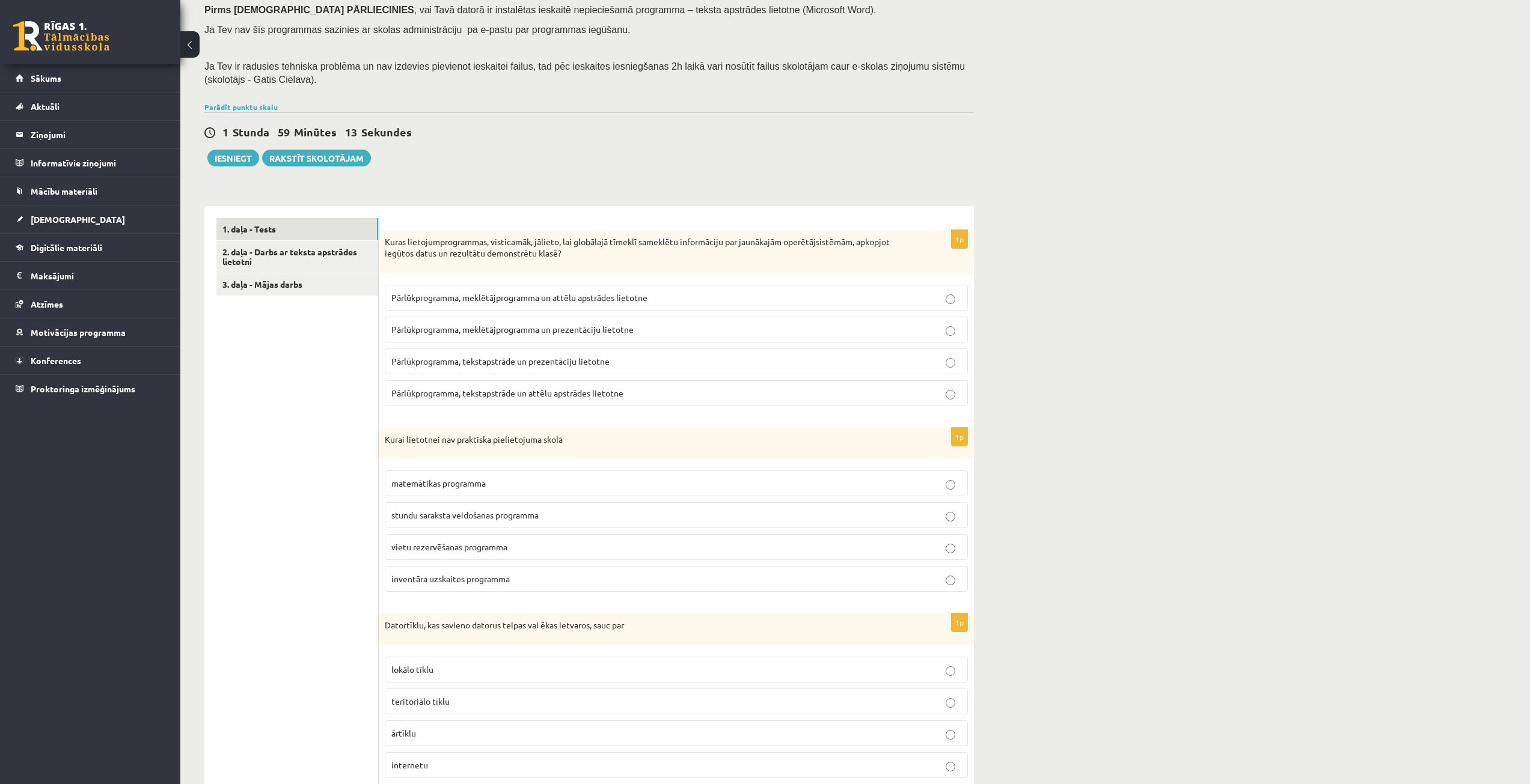
click at [465, 325] on span "Pārlūkprogramma, meklētājprogramma un prezentāciju lietotne" at bounding box center [512, 329] width 242 height 11
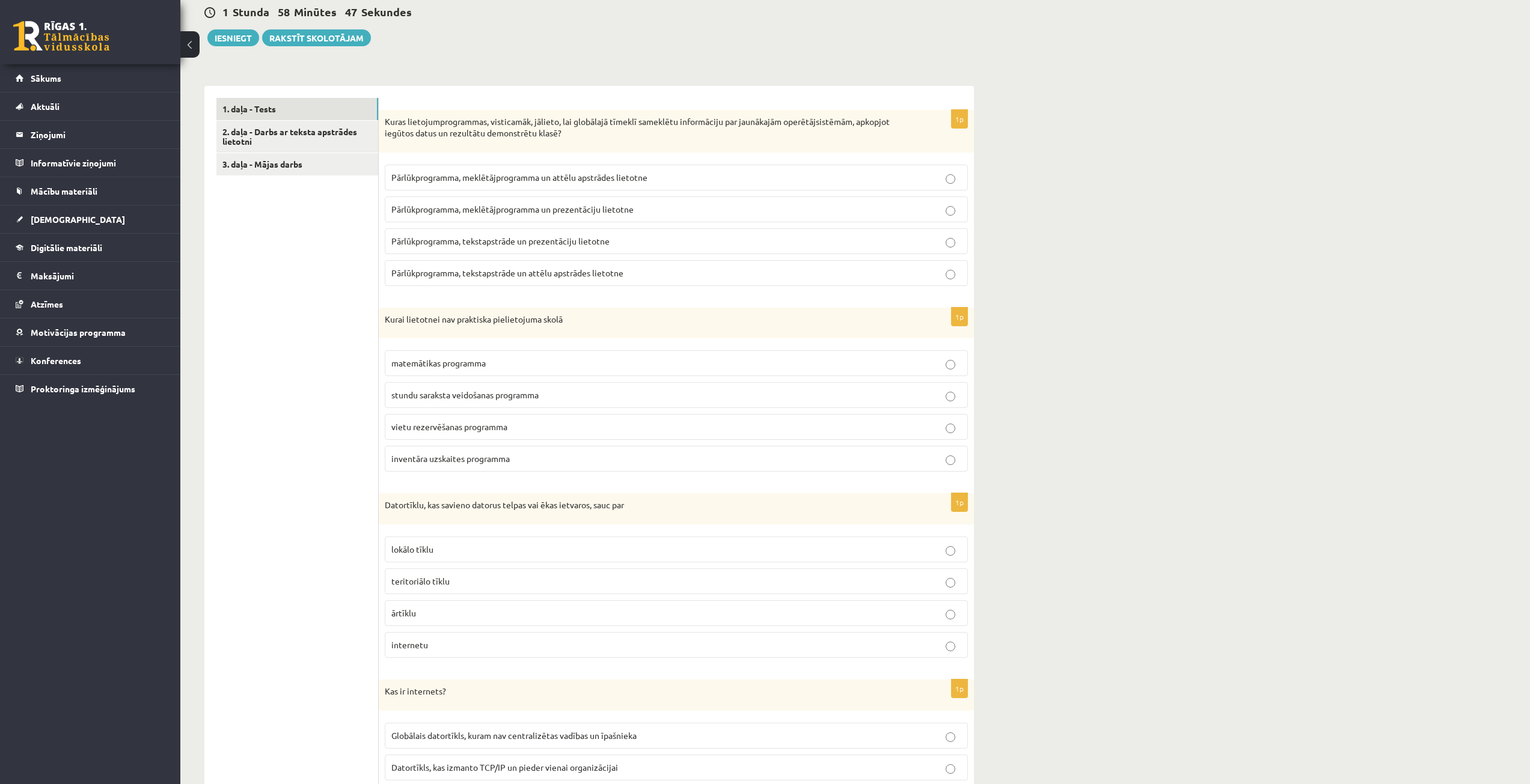
click at [474, 428] on span "vietu rezervēšanas programma" at bounding box center [449, 427] width 116 height 11
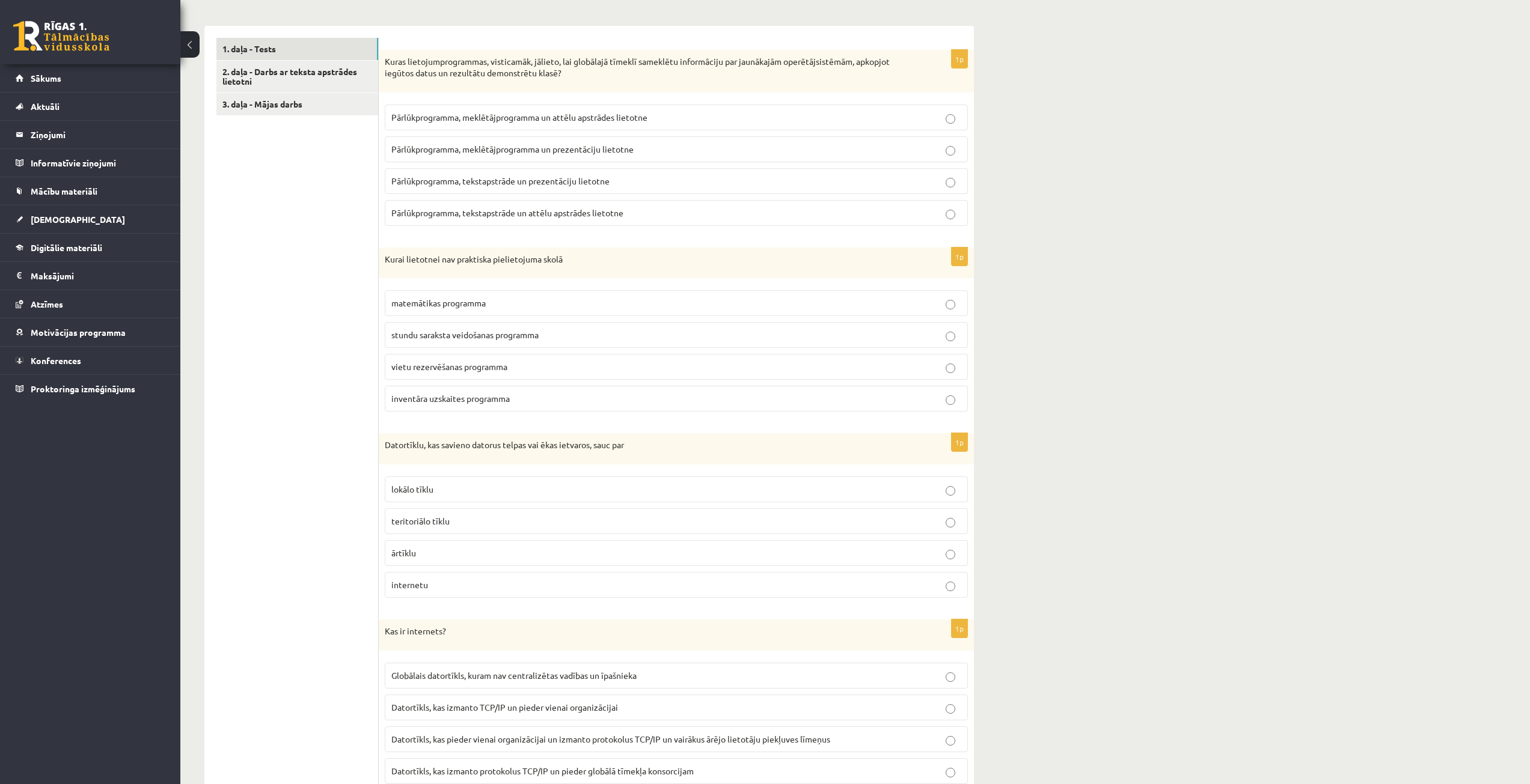
scroll to position [421, 0]
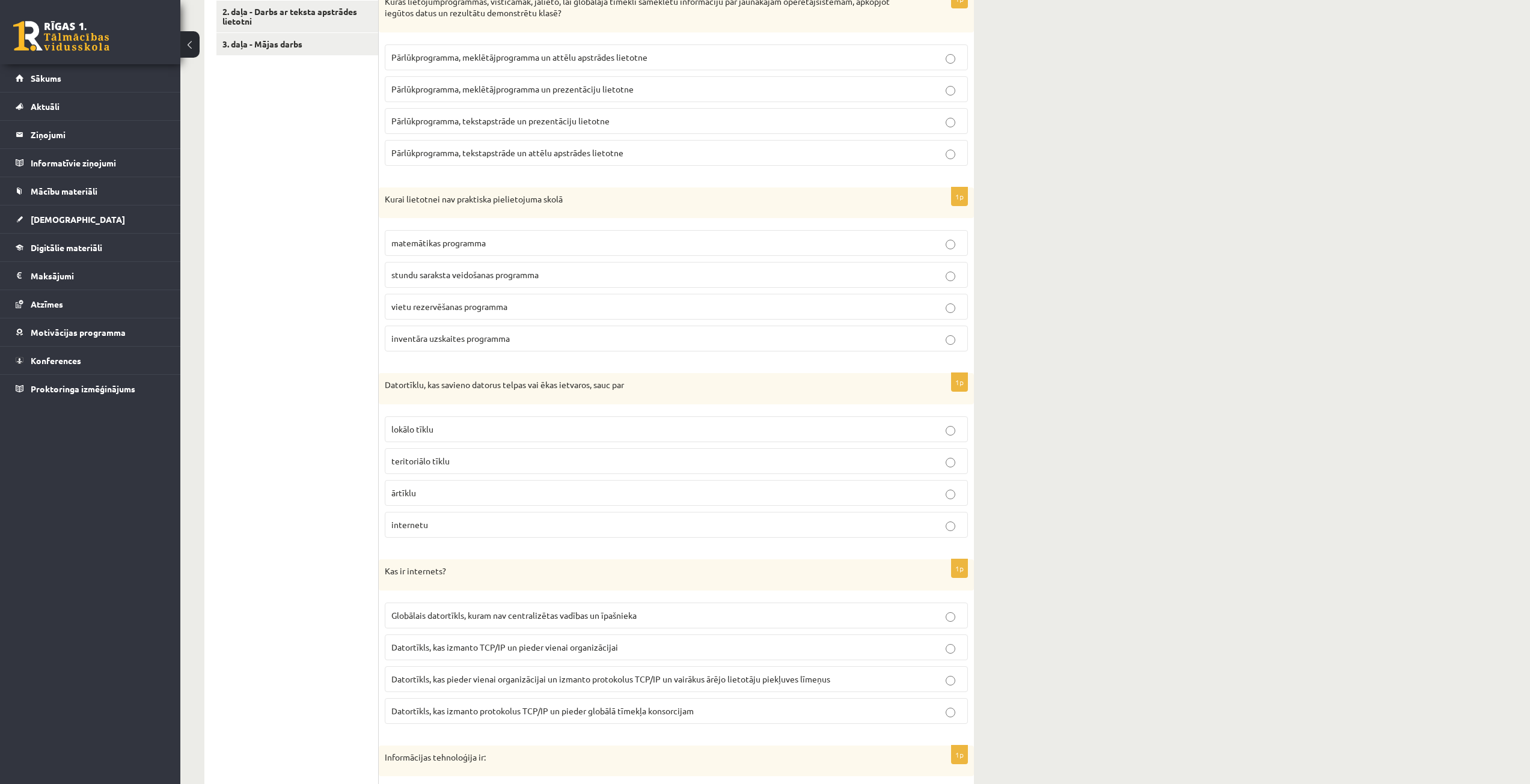
click at [441, 434] on p "lokālo tīklu" at bounding box center [676, 429] width 570 height 13
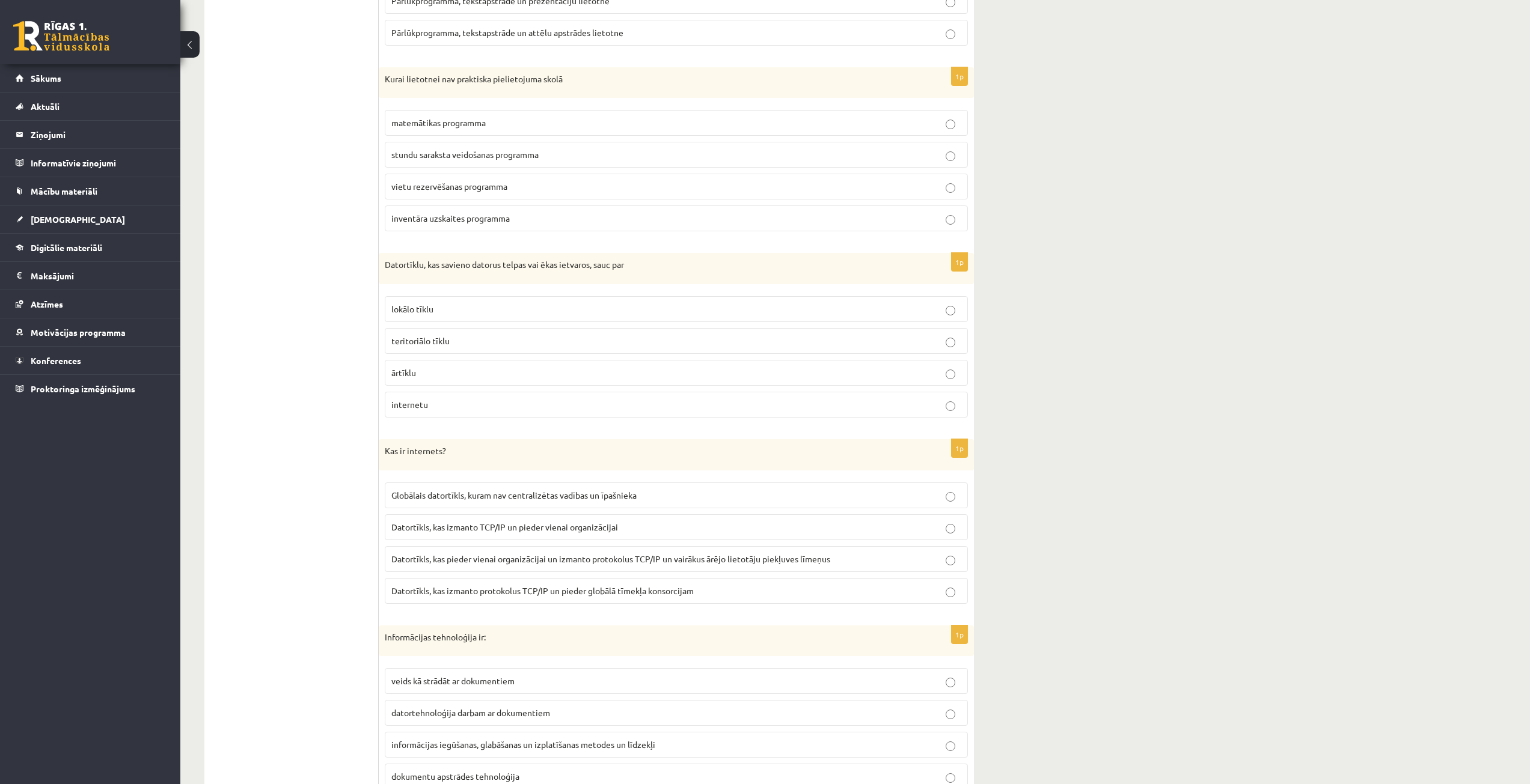
scroll to position [661, 0]
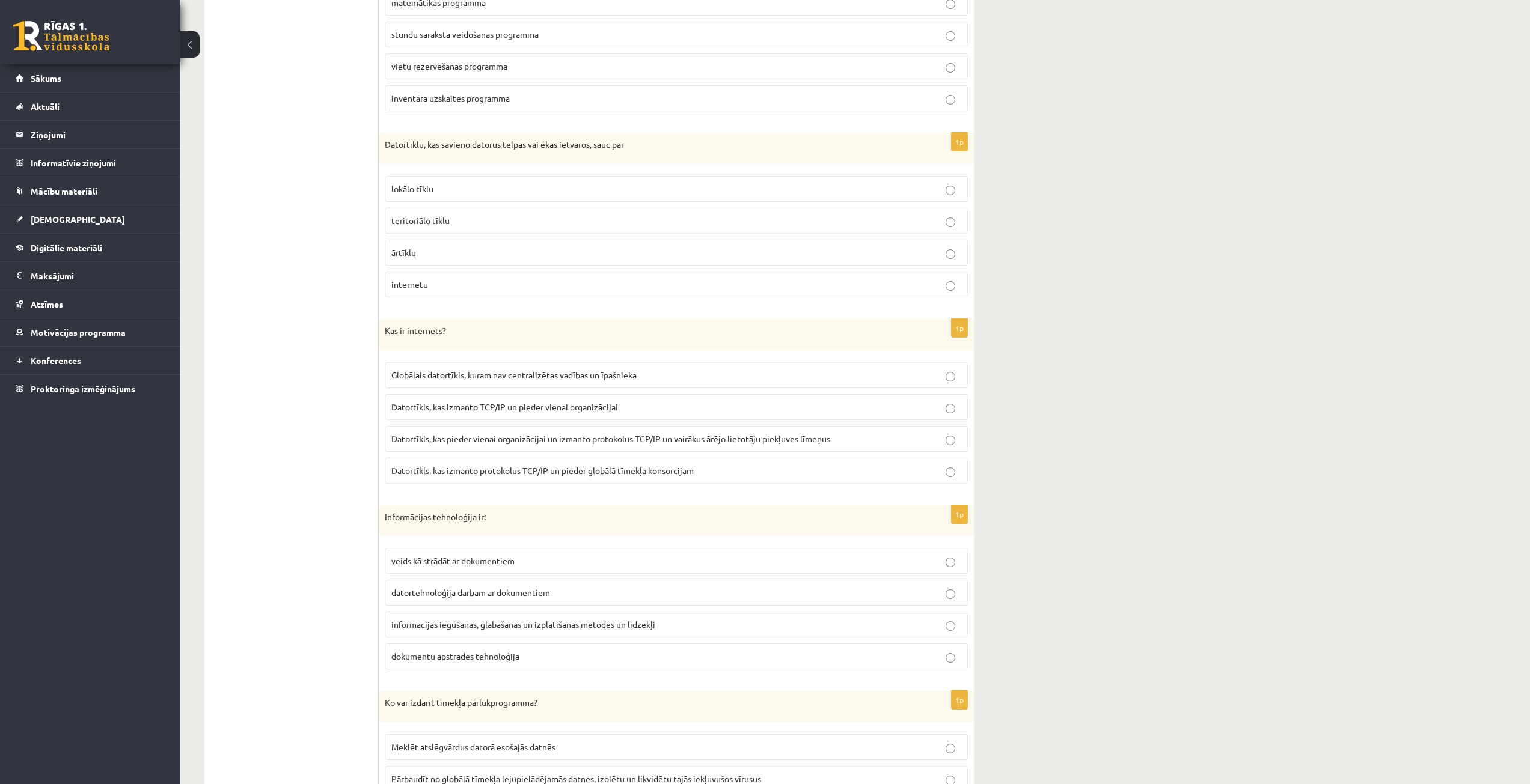
click at [471, 470] on span "Datortīkls, kas izmanto protokolus TCP/IP un pieder globālā tīmekļa konsorcijam" at bounding box center [542, 470] width 302 height 11
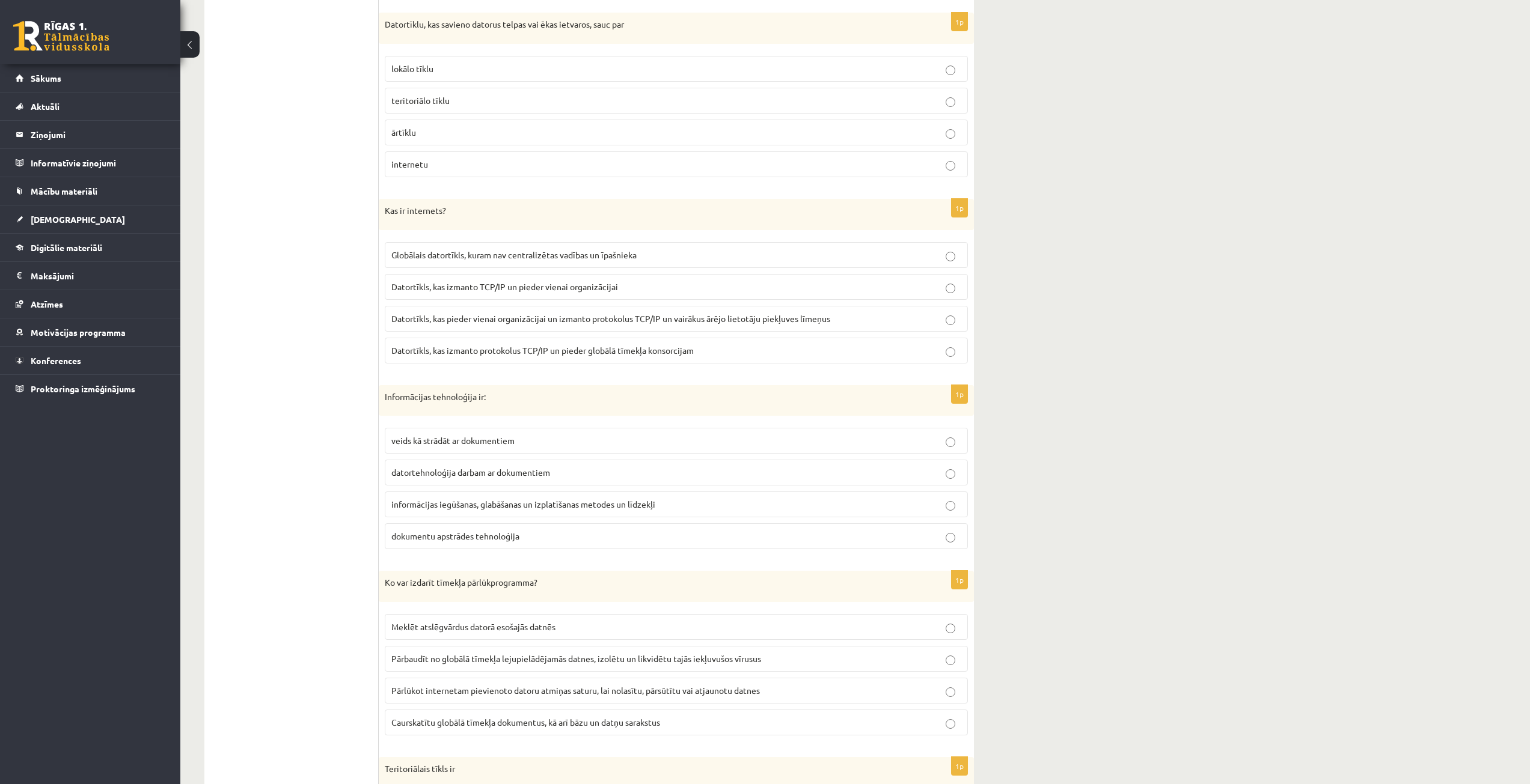
scroll to position [841, 0]
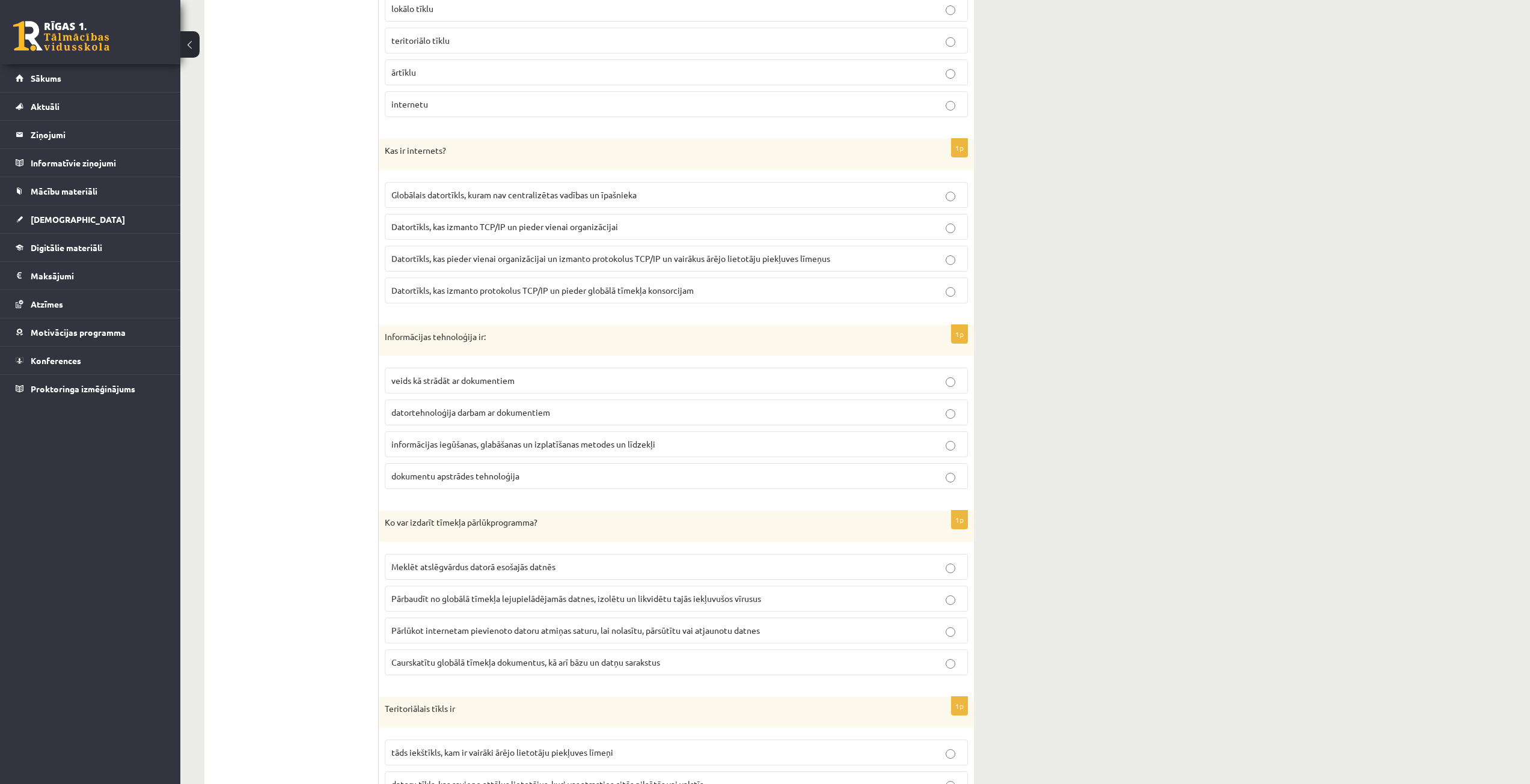
click at [576, 448] on span "informācijas iegūšanas, glabāšanas un izplatīšanas metodes un līdzekļi" at bounding box center [524, 444] width 264 height 11
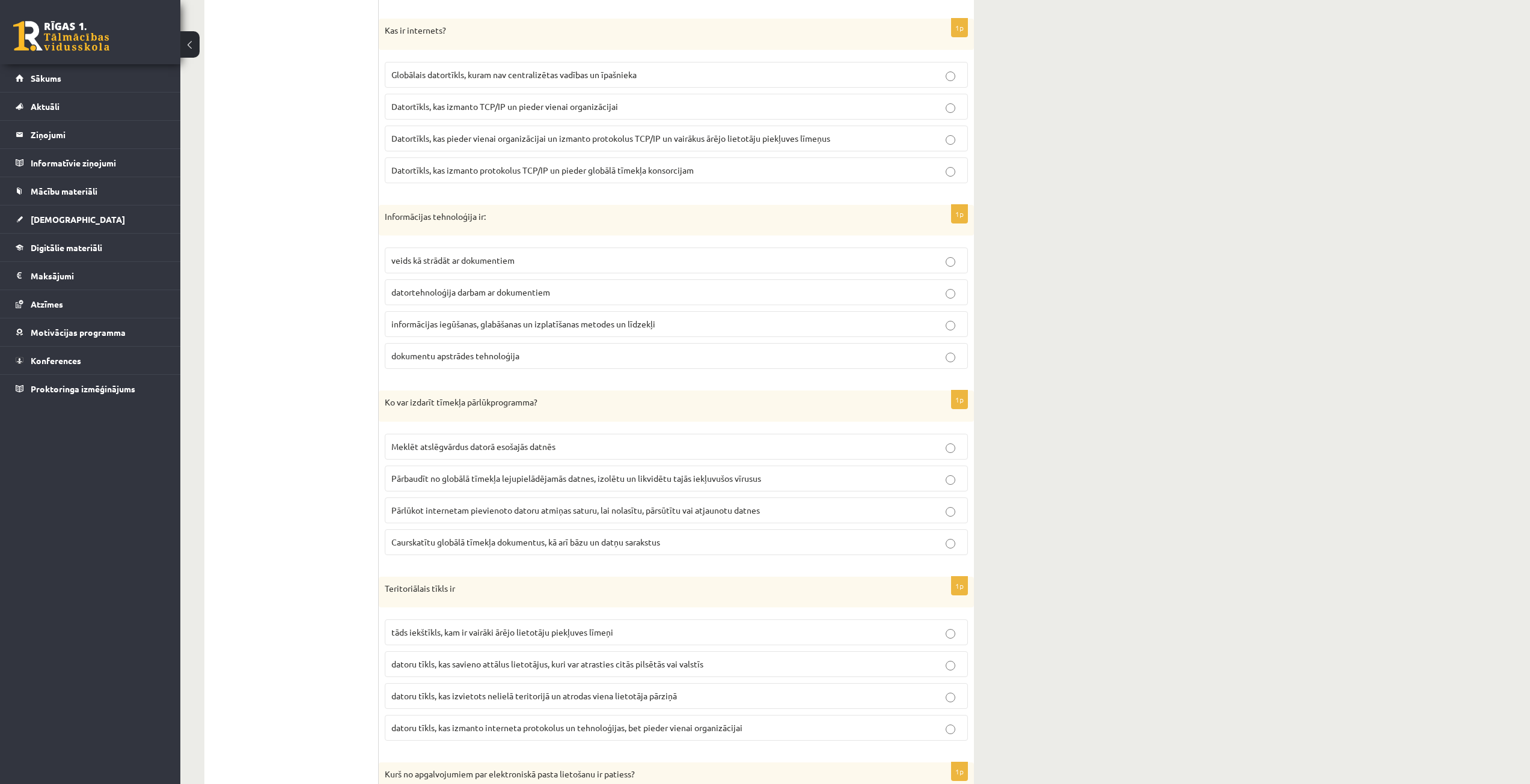
click at [535, 446] on span "Meklēt atslēgvārdus datorā esošajās datnēs" at bounding box center [473, 446] width 164 height 11
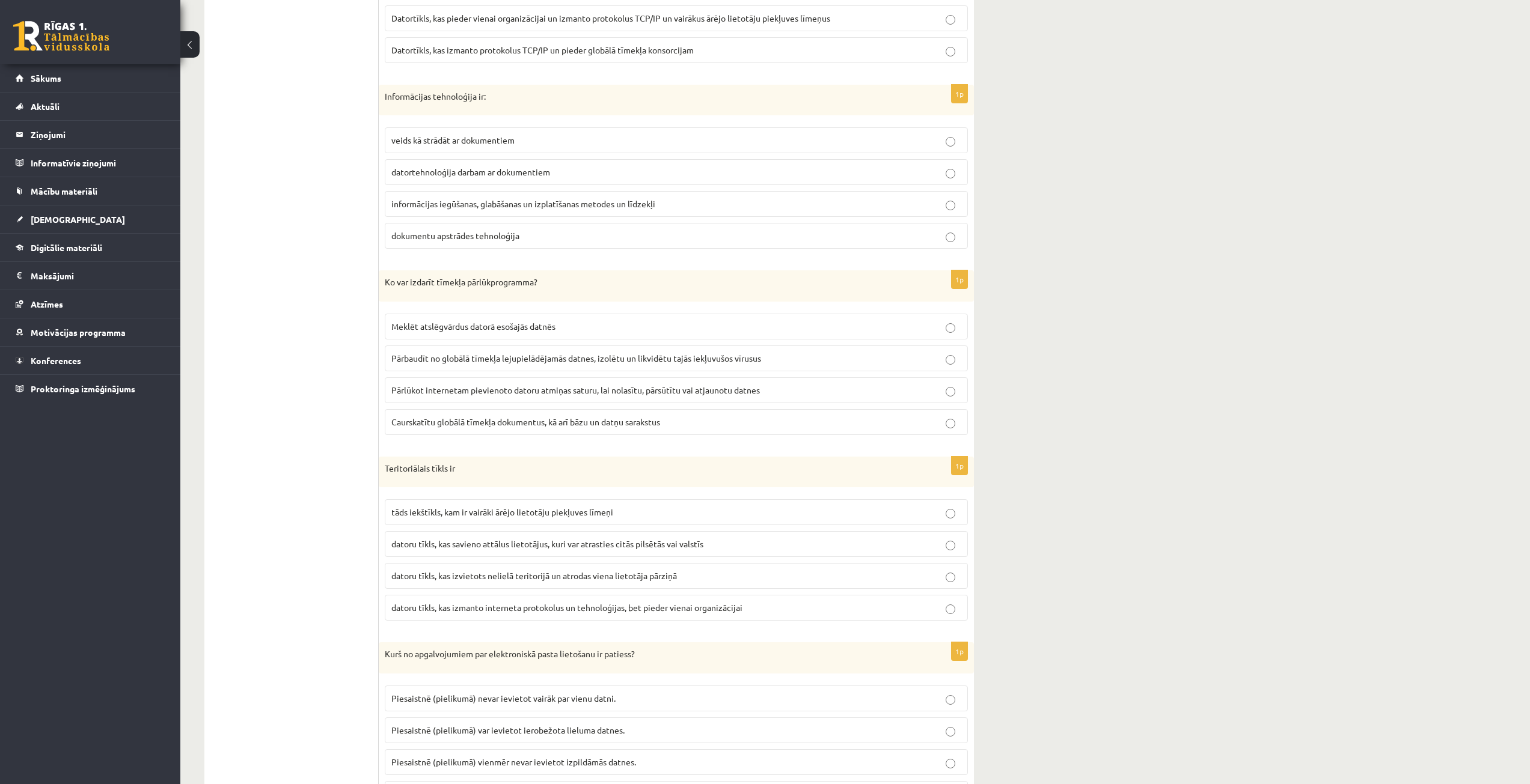
scroll to position [1142, 0]
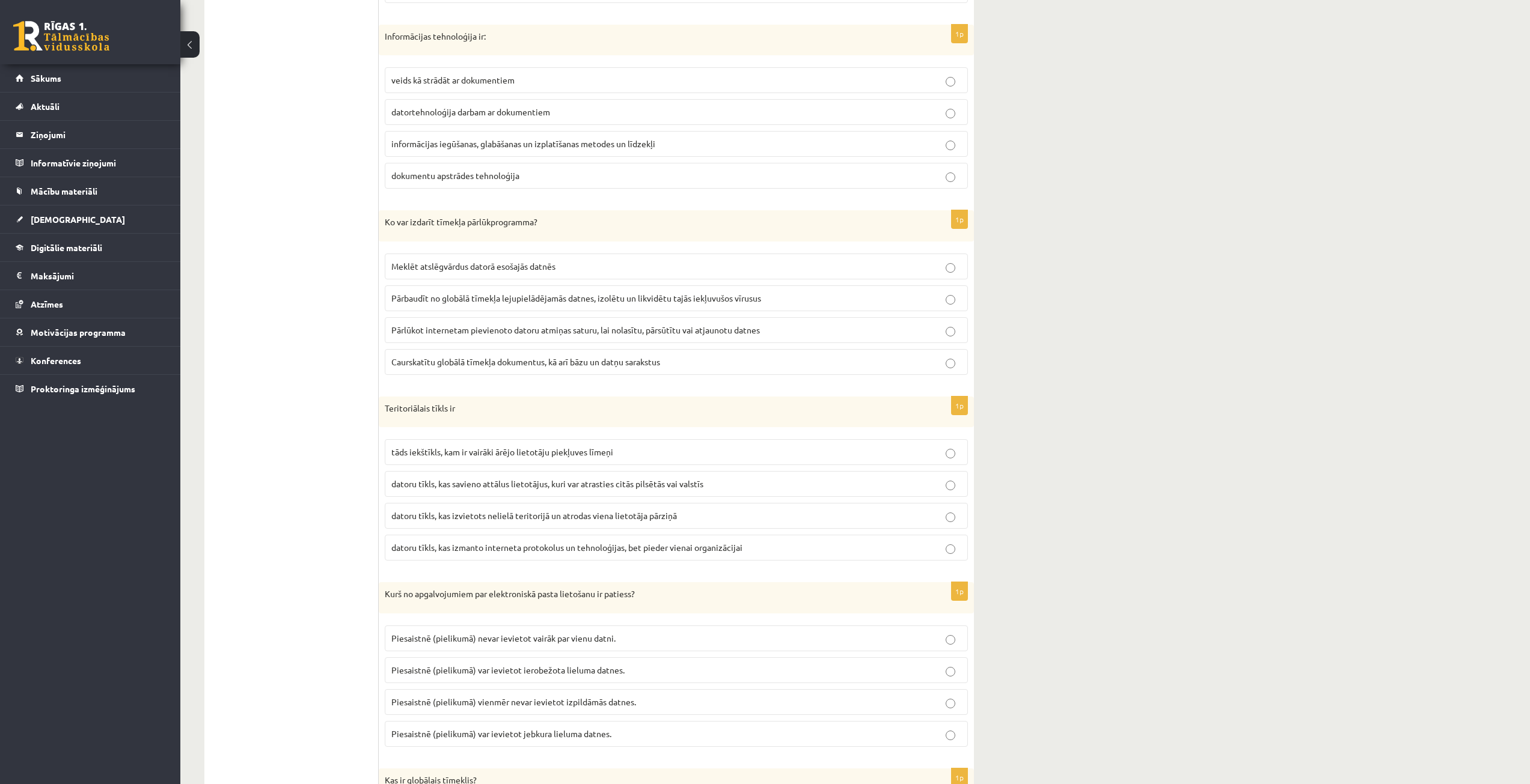
click at [532, 519] on span "datoru tīkls, kas izvietots nelielā teritorijā un atrodas viena lietotāja pārzi…" at bounding box center [534, 515] width 286 height 11
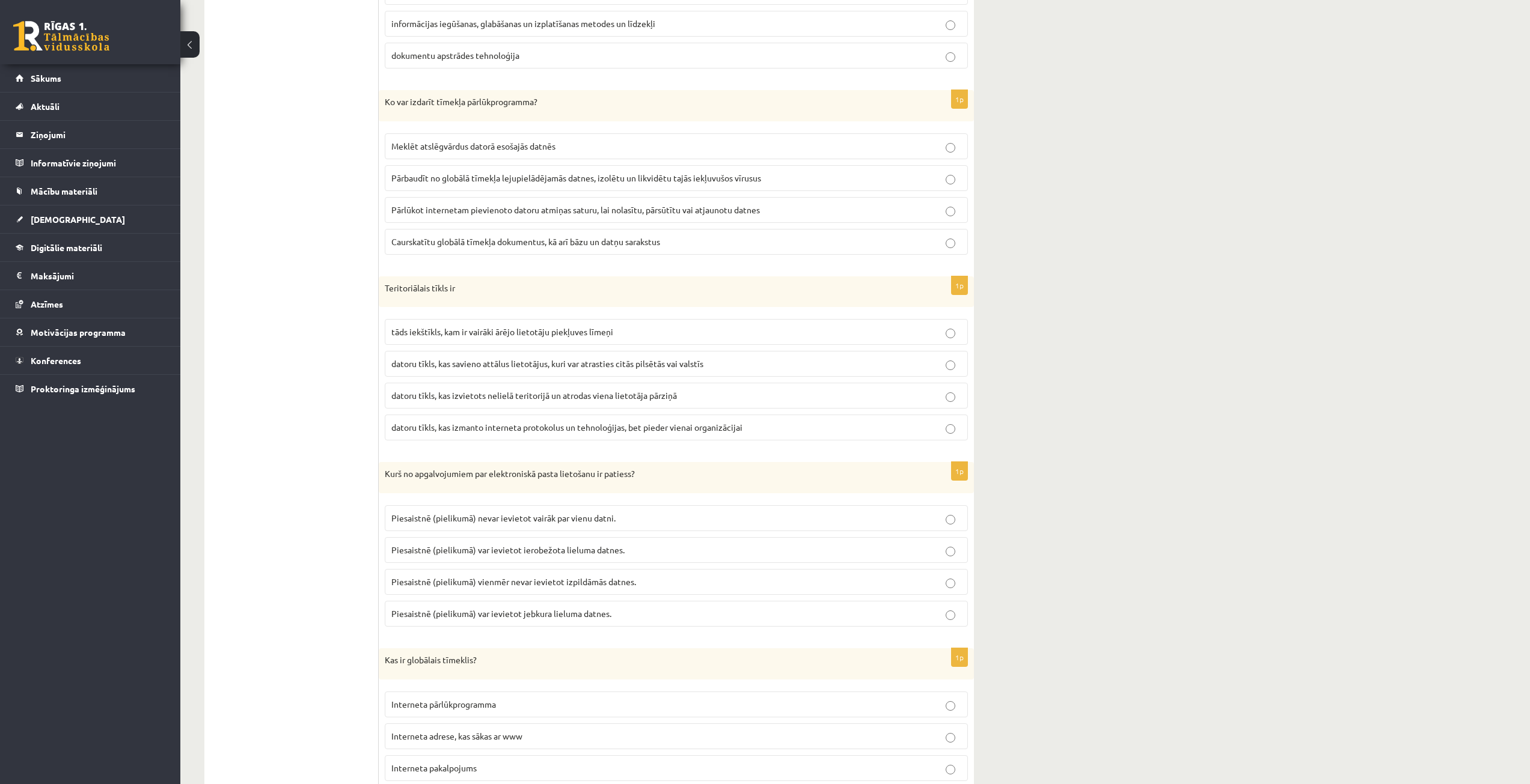
click at [541, 616] on span "Piesaistnē (pielikumā) var ievietot jebkura lieluma datnes." at bounding box center [502, 613] width 220 height 11
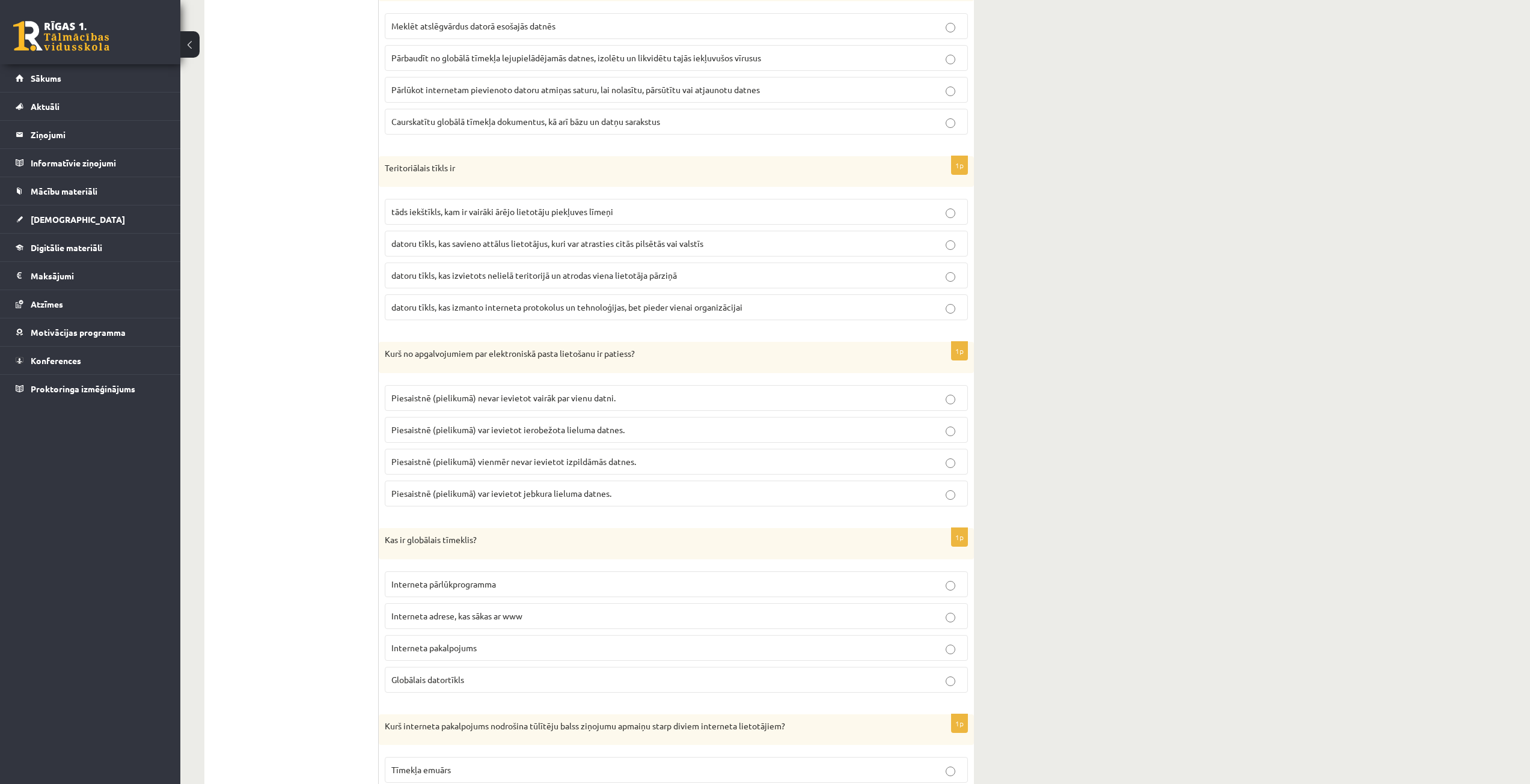
click at [471, 585] on span "Interneta pārlūkprogramma" at bounding box center [444, 584] width 105 height 11
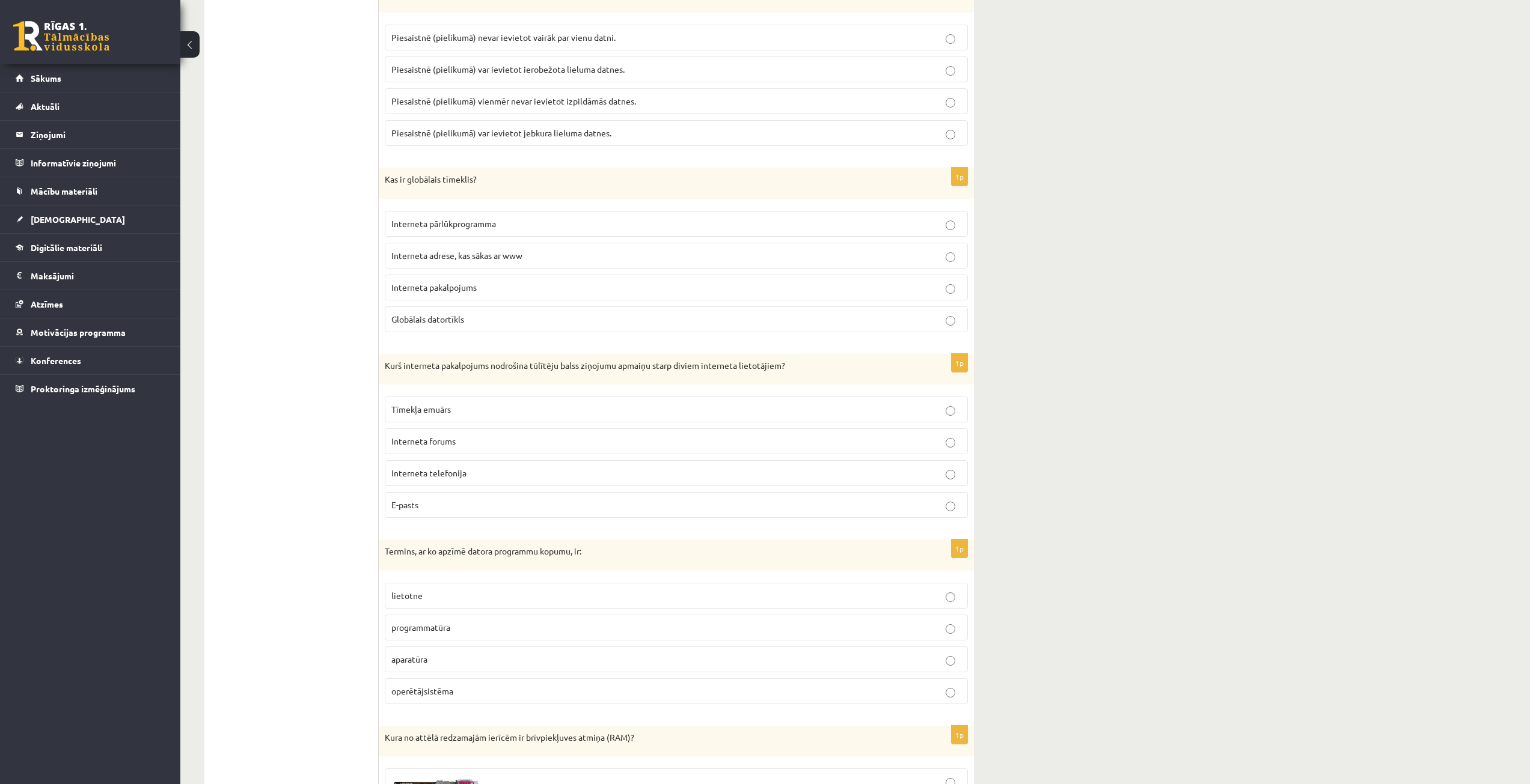
scroll to position [1622, 0]
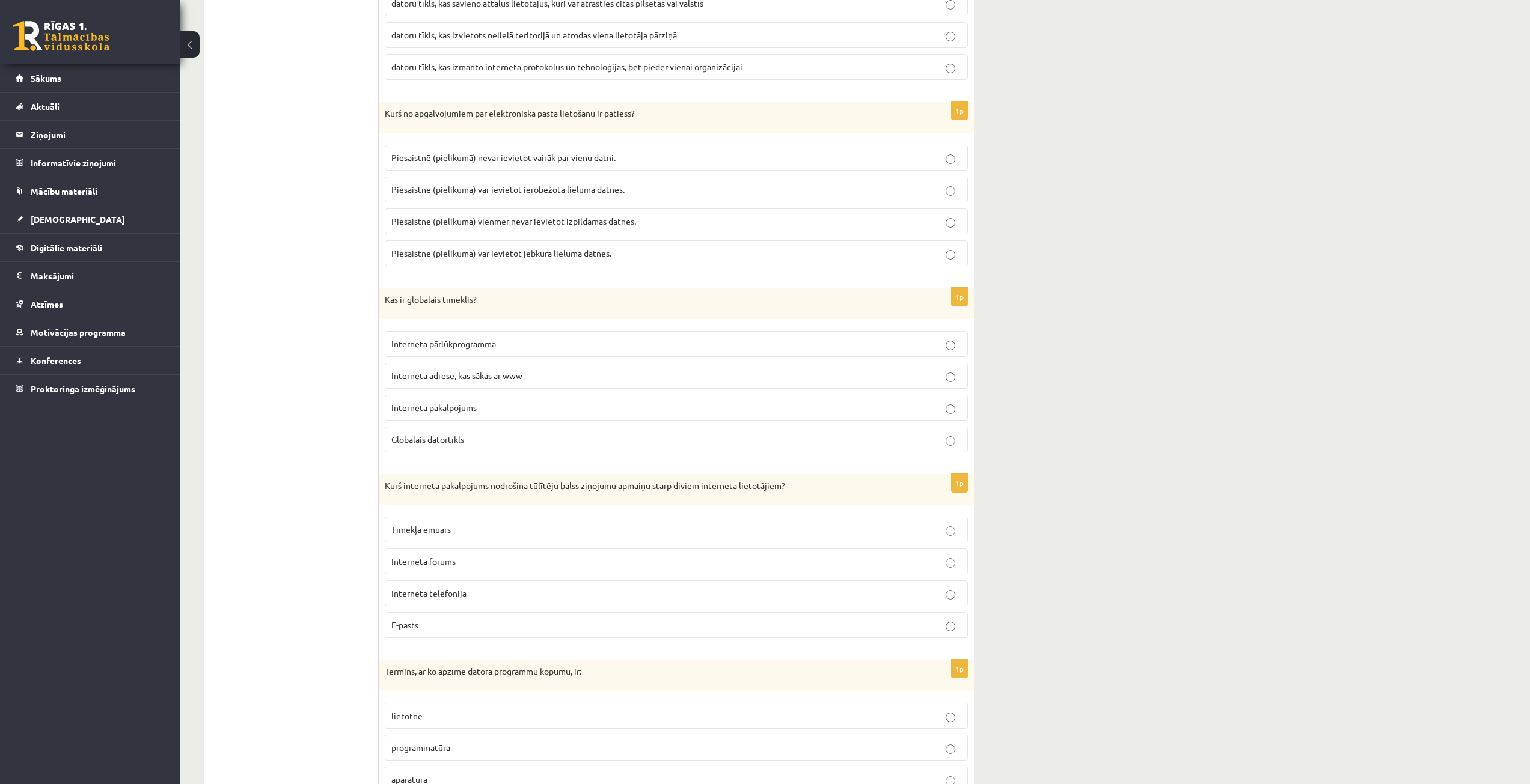
click at [430, 602] on label "Interneta telefonija" at bounding box center [676, 593] width 583 height 26
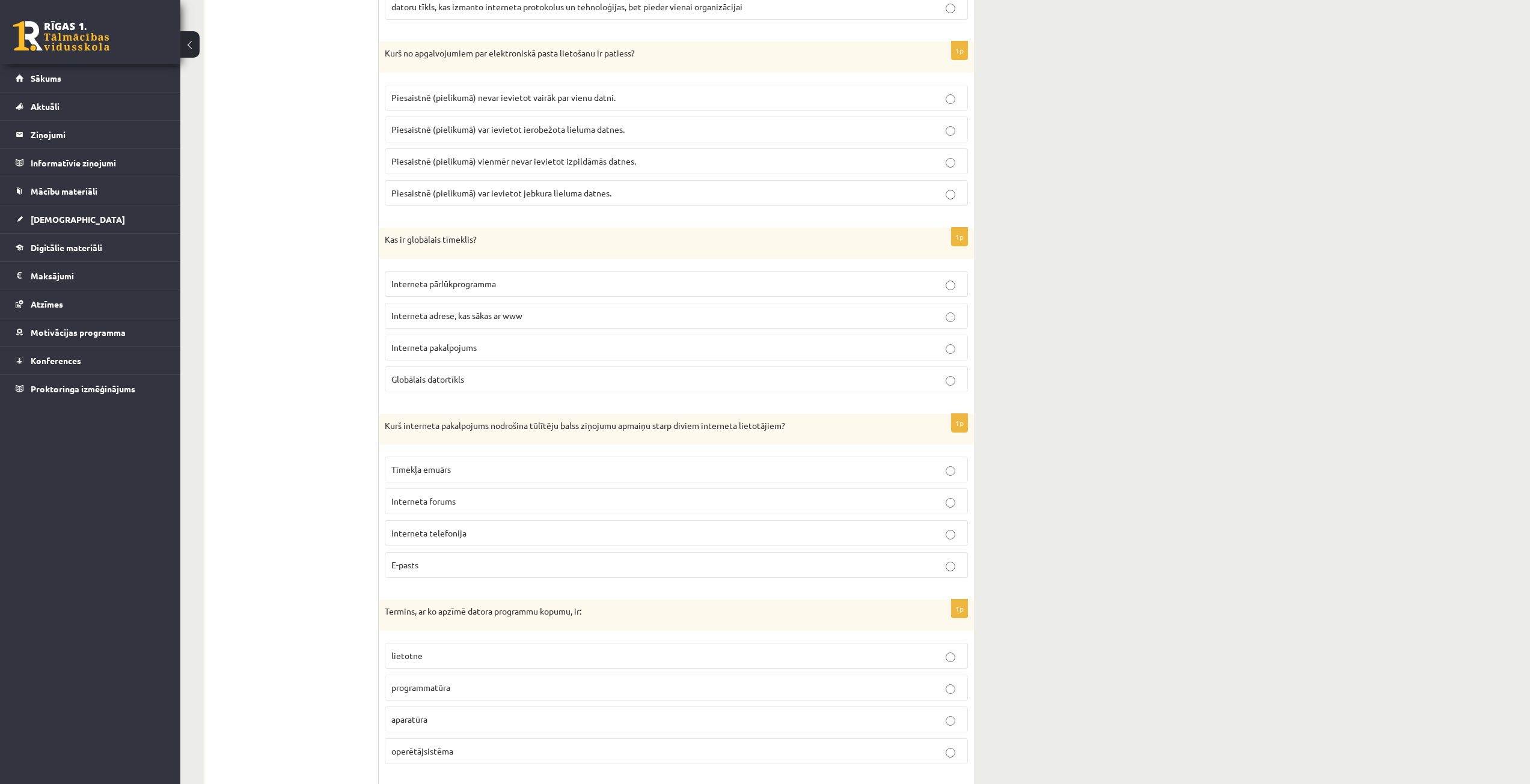
scroll to position [1742, 0]
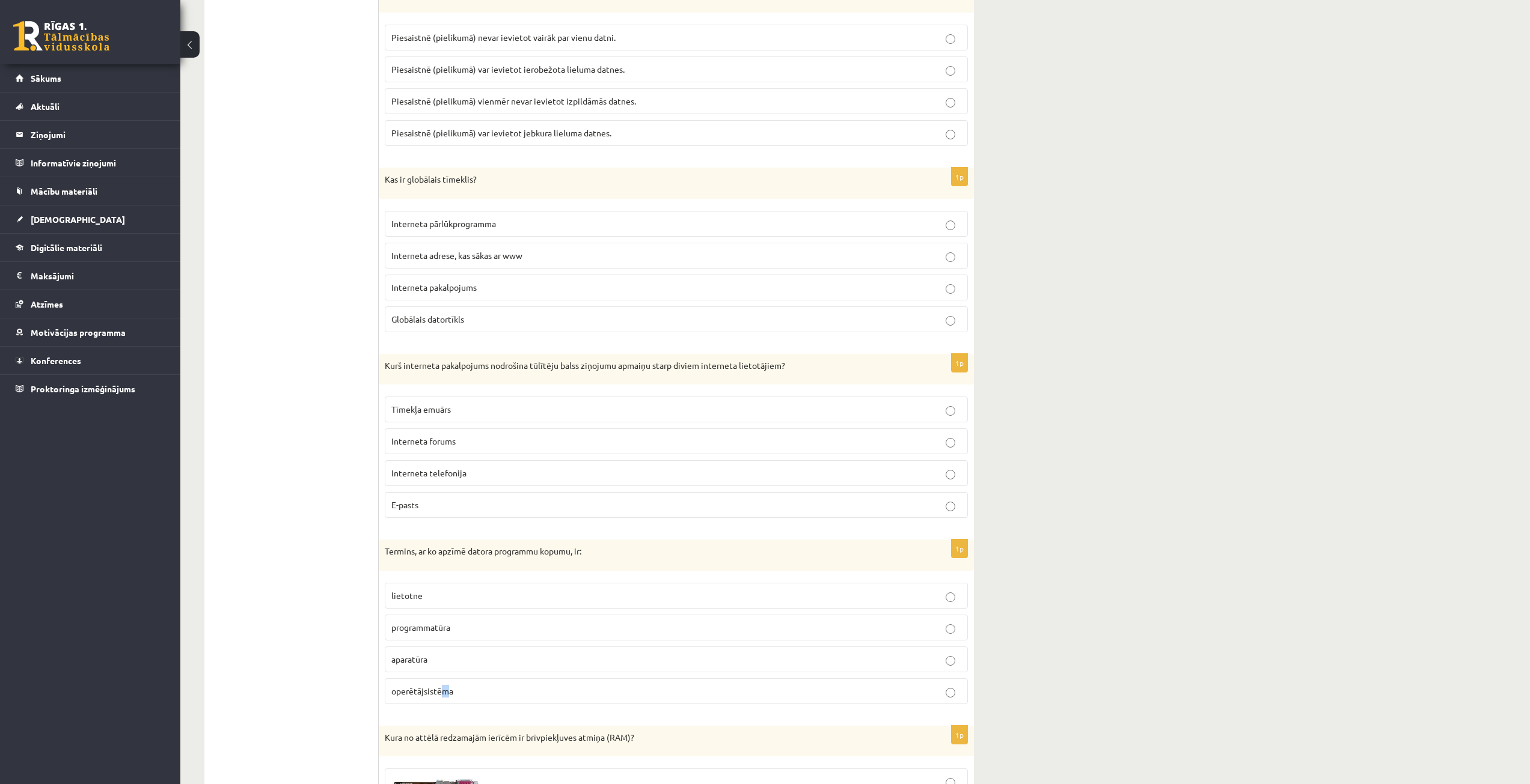
click at [443, 694] on span "operētājsistēma" at bounding box center [422, 691] width 62 height 11
click at [445, 694] on span "operētājsistēma" at bounding box center [422, 691] width 62 height 11
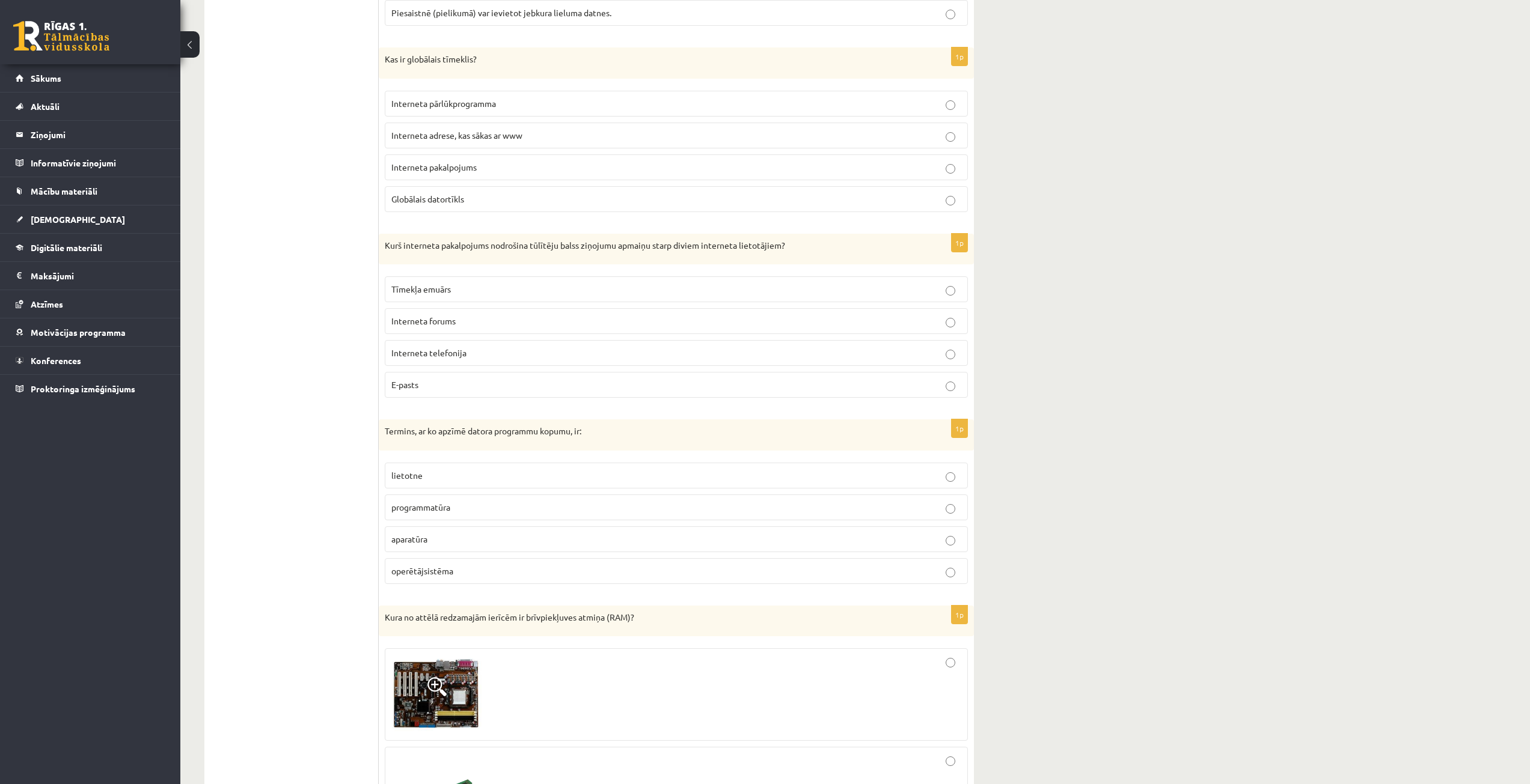
scroll to position [1922, 0]
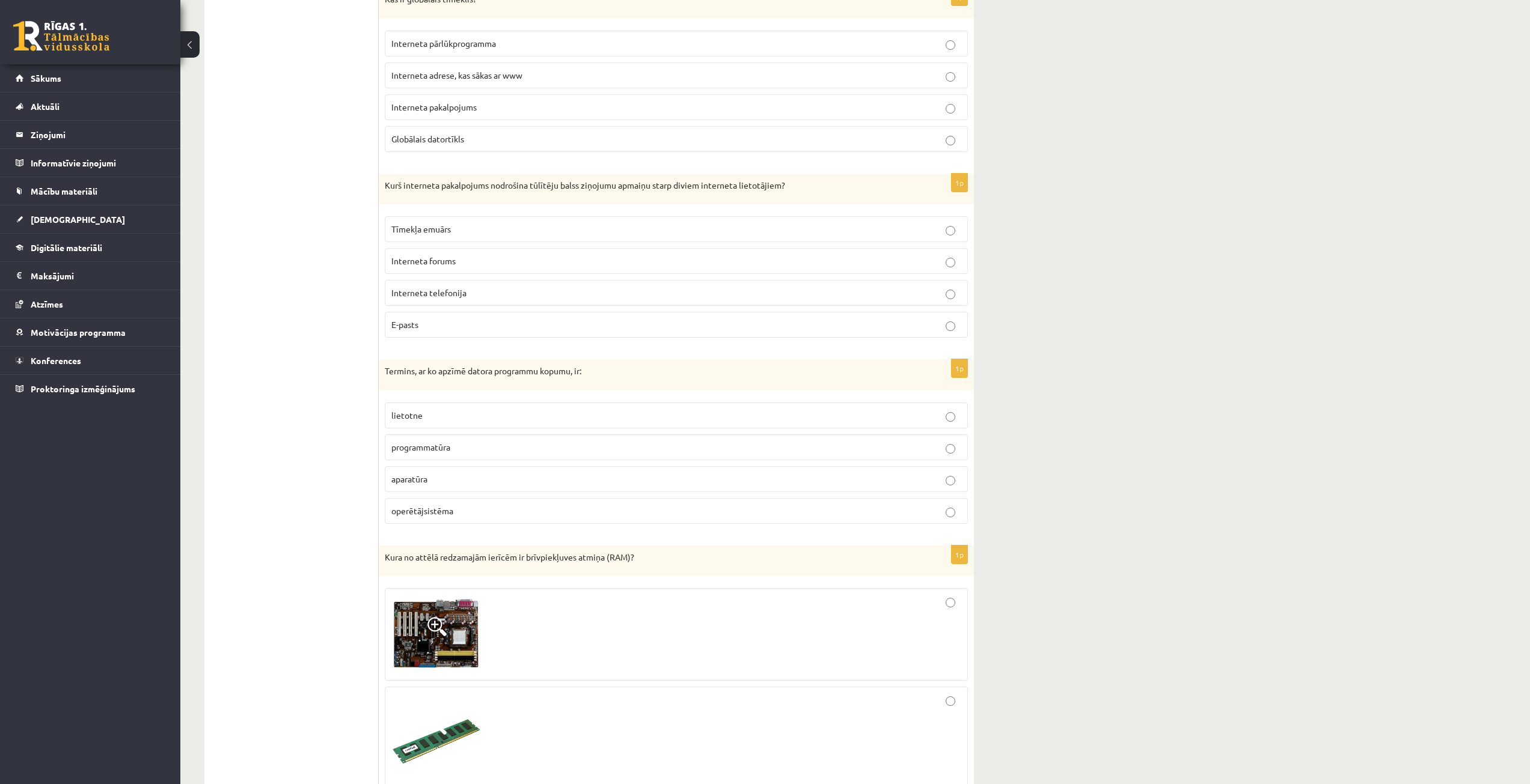
click at [466, 448] on p "programmatūra" at bounding box center [676, 447] width 570 height 13
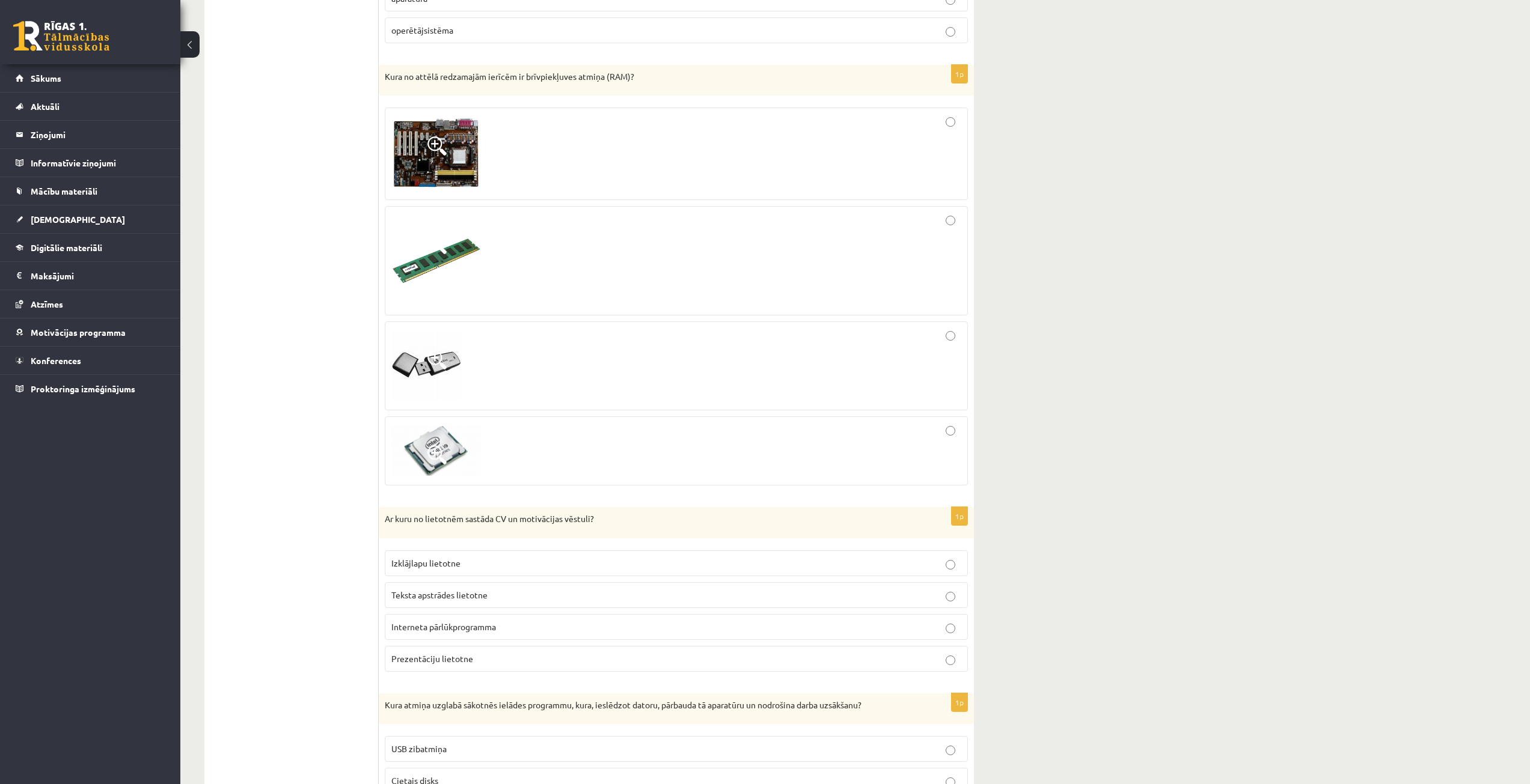
scroll to position [2584, 0]
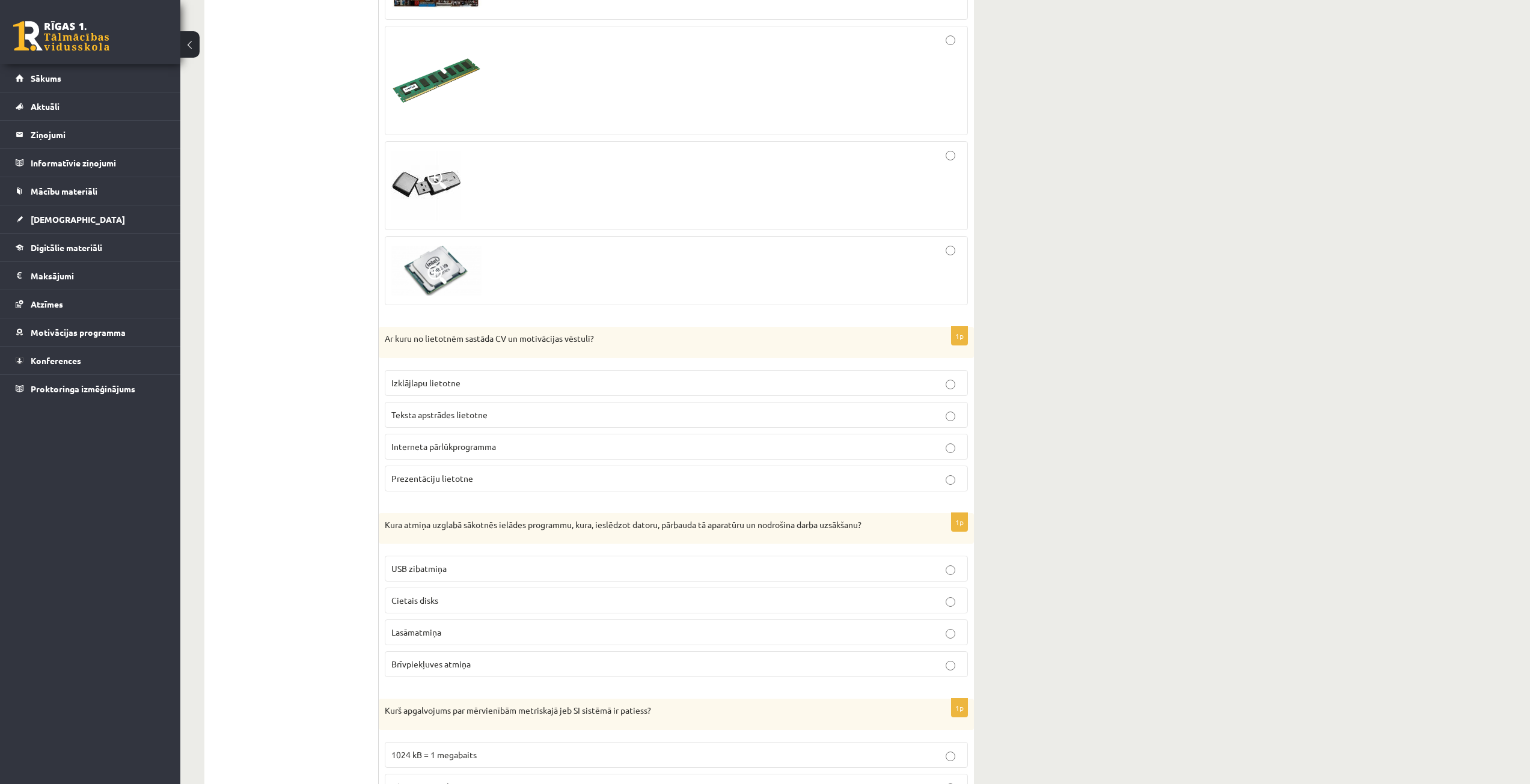
click at [455, 412] on span "Teksta apstrādes lietotne" at bounding box center [439, 415] width 96 height 11
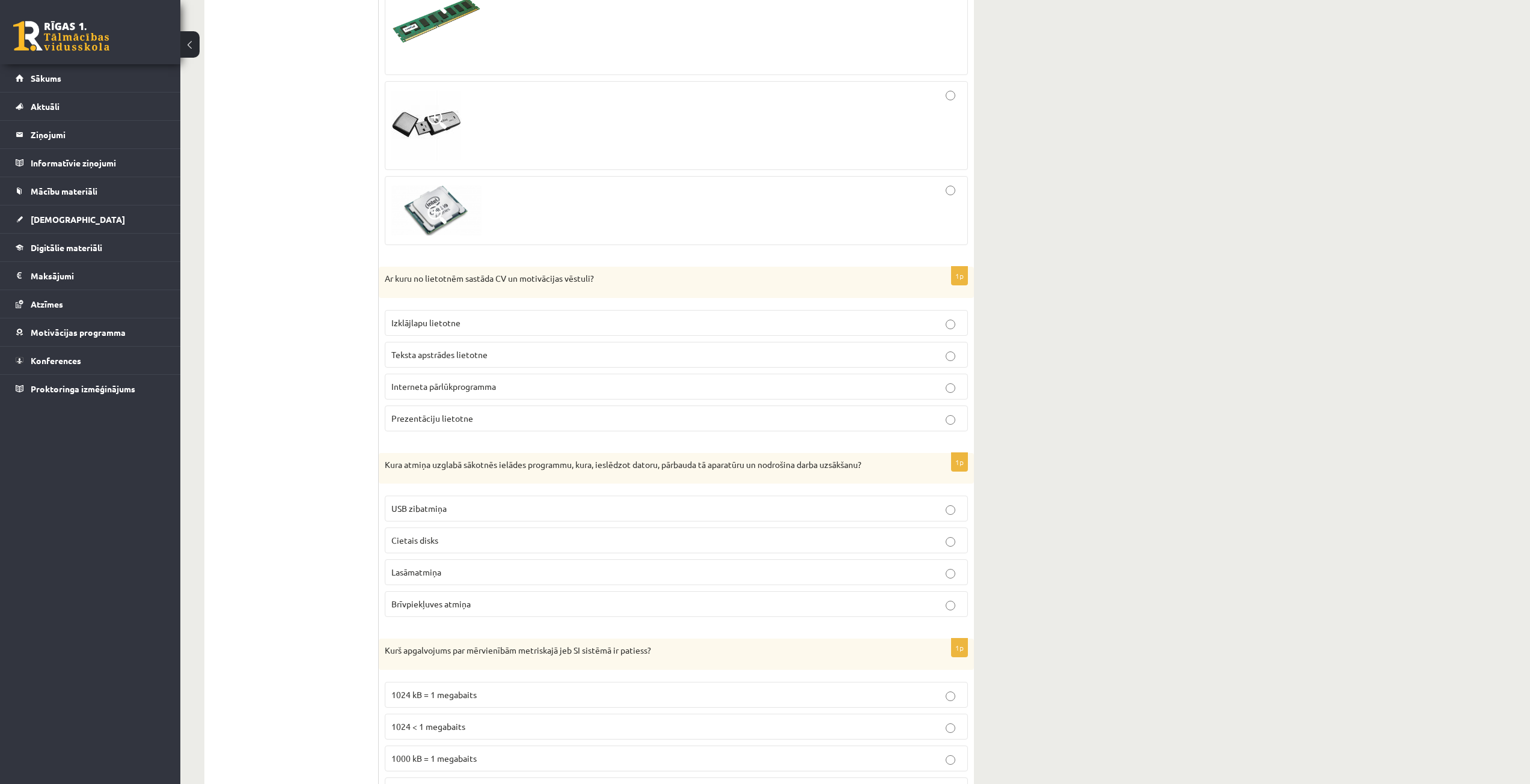
scroll to position [2704, 0]
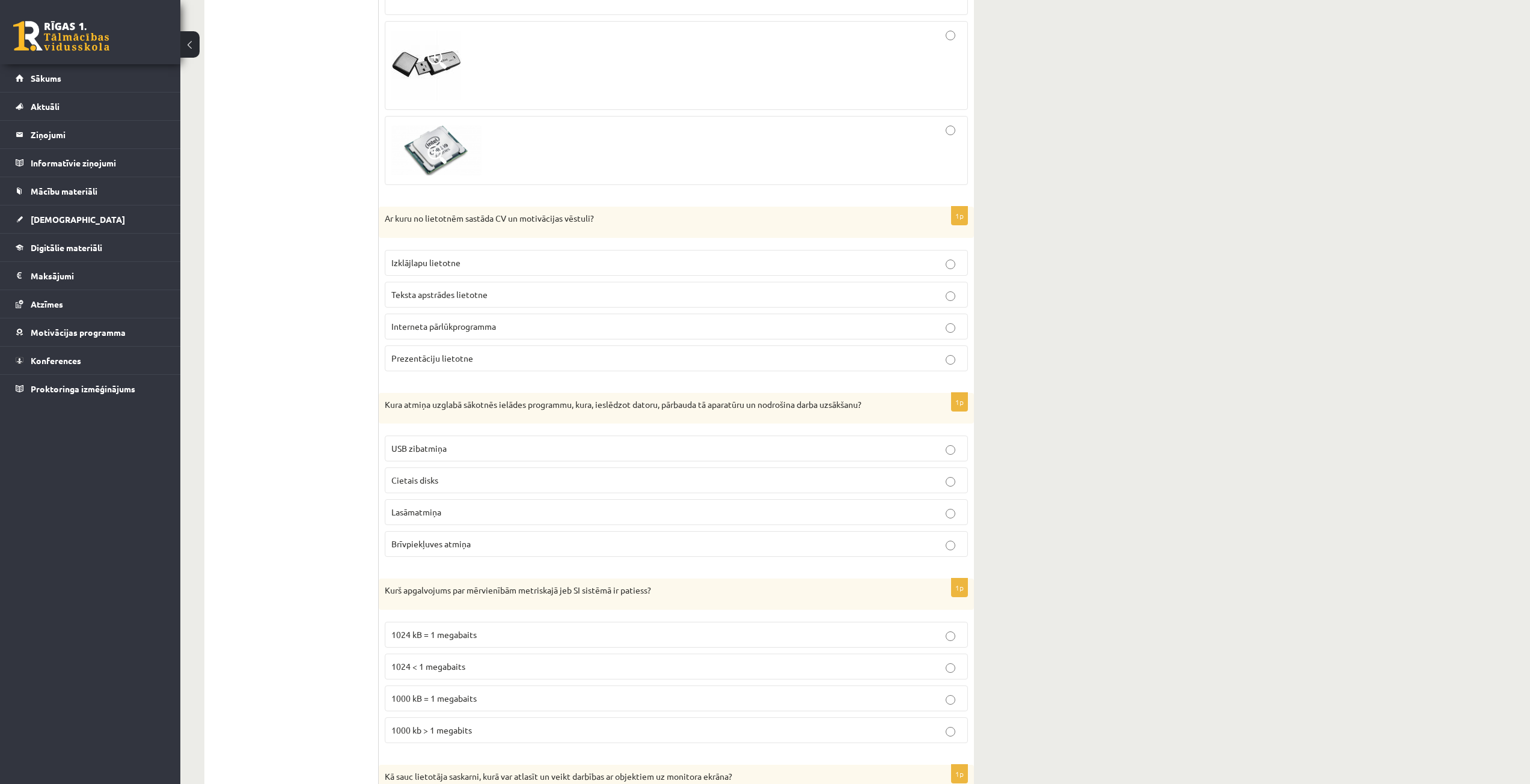
click at [459, 543] on span "Brīvpiekļuves atmiņa" at bounding box center [431, 543] width 79 height 11
click at [451, 484] on p "Cietais disks" at bounding box center [676, 480] width 570 height 13
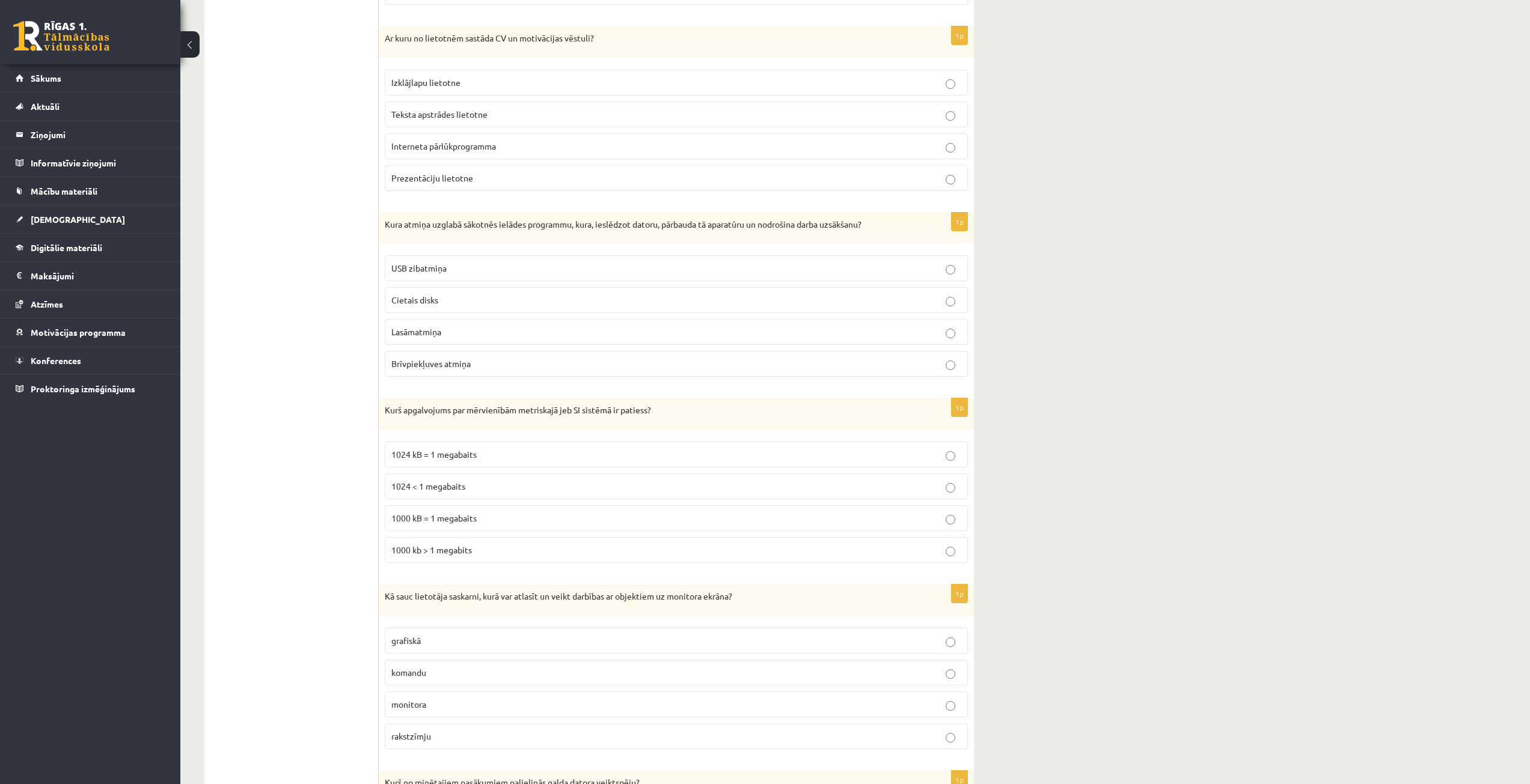
scroll to position [2944, 0]
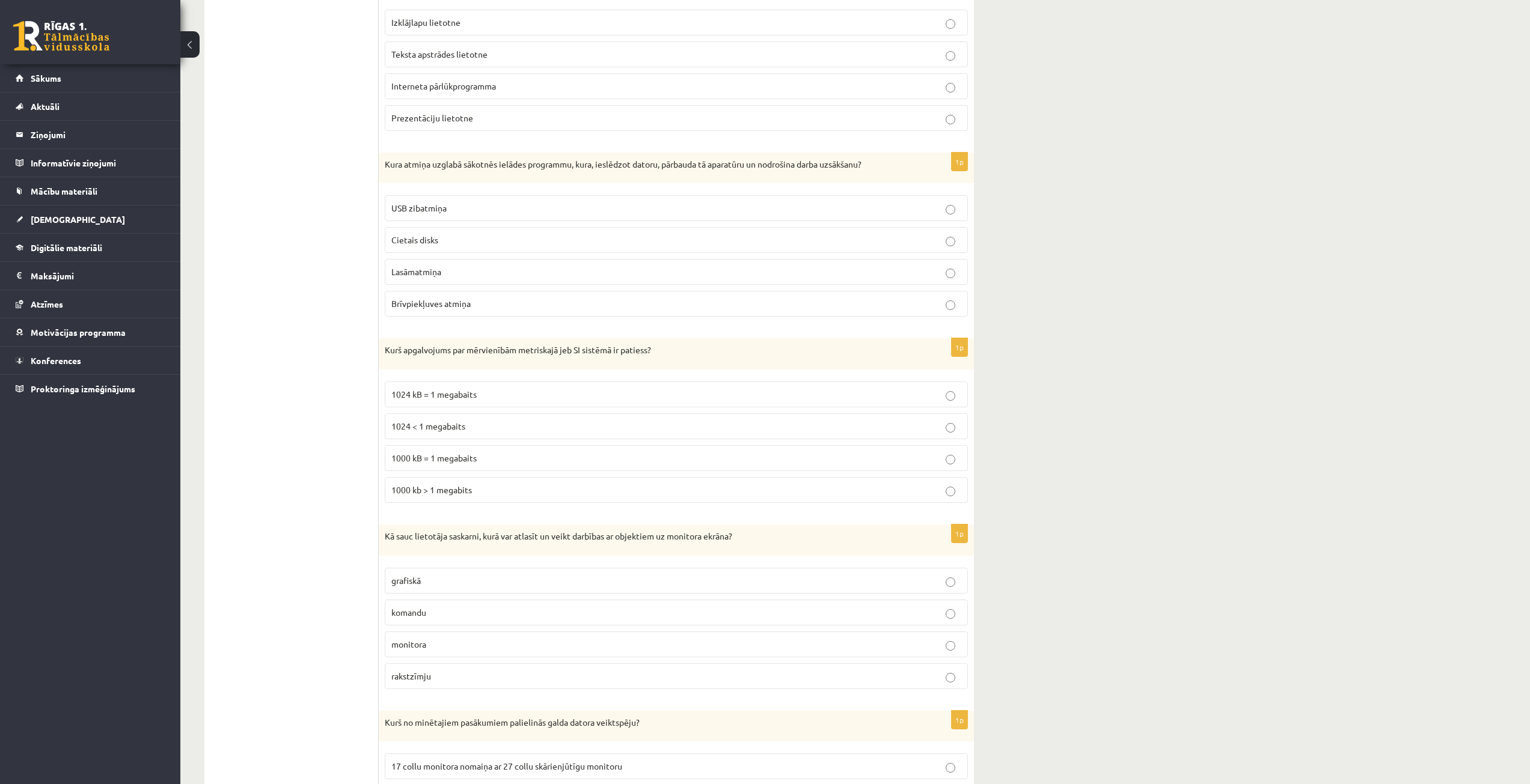
click at [451, 454] on span "1000 kB = 1 megabaits" at bounding box center [434, 458] width 85 height 11
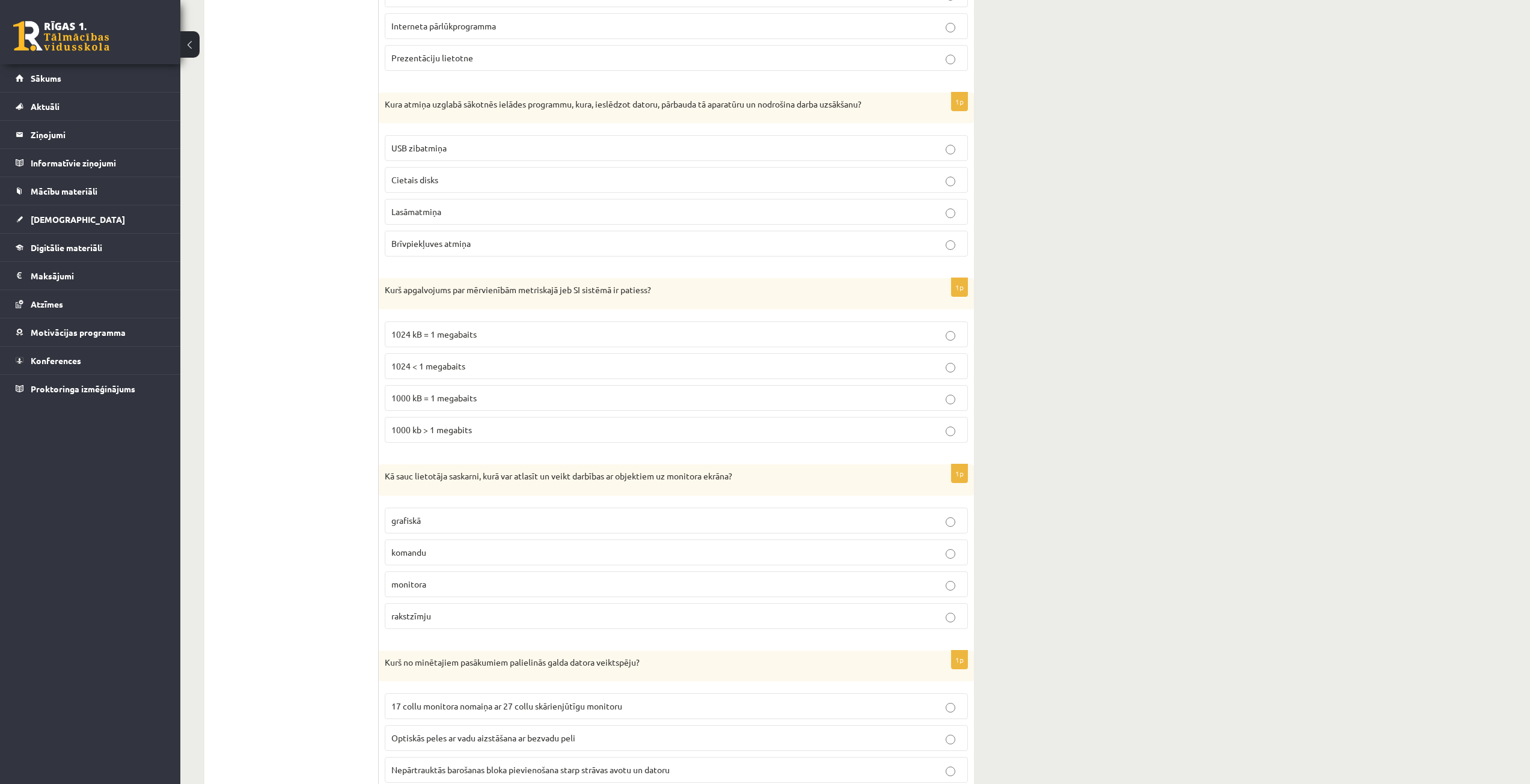
scroll to position [3064, 0]
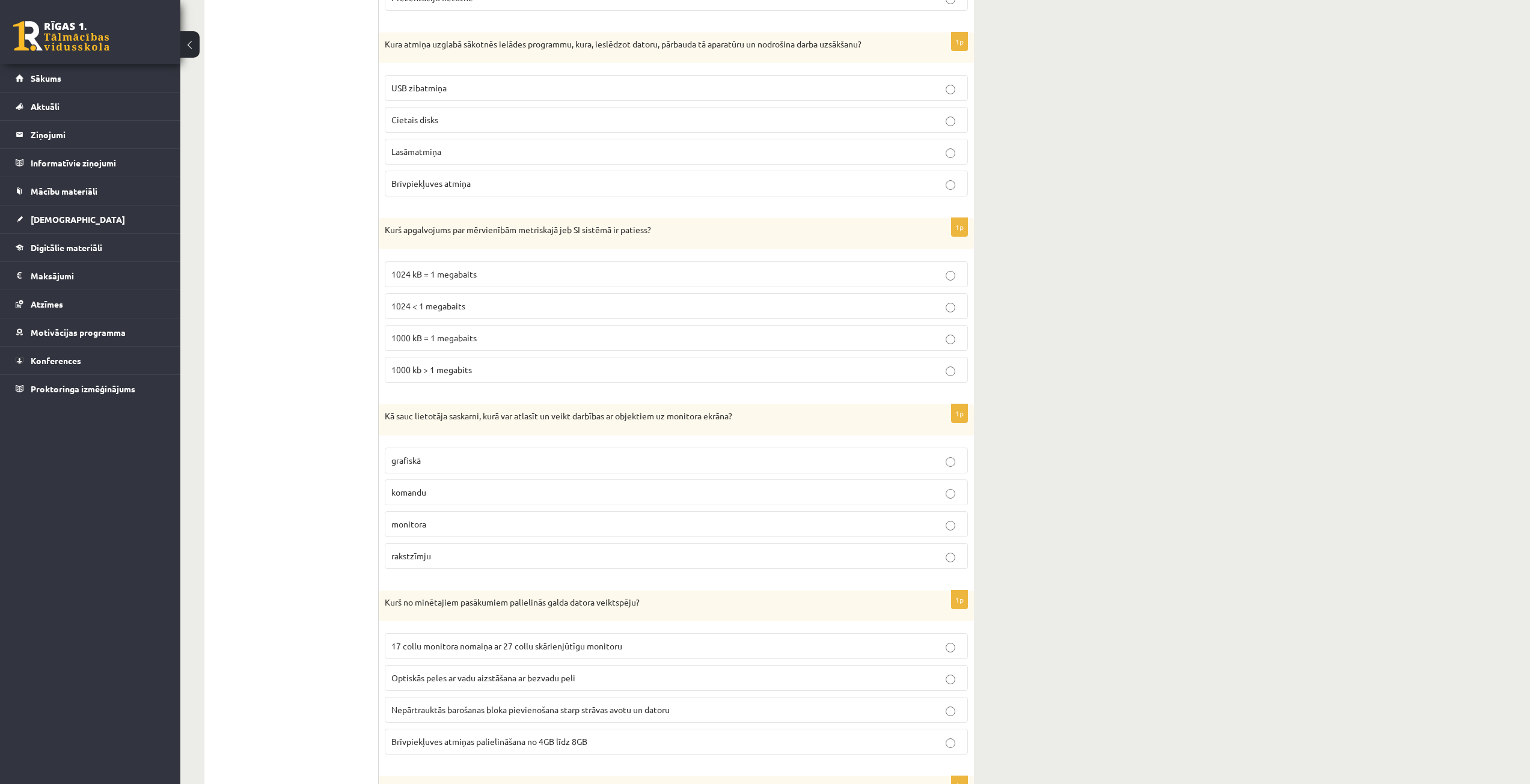
click at [423, 556] on span "rakstzīmju" at bounding box center [411, 556] width 40 height 11
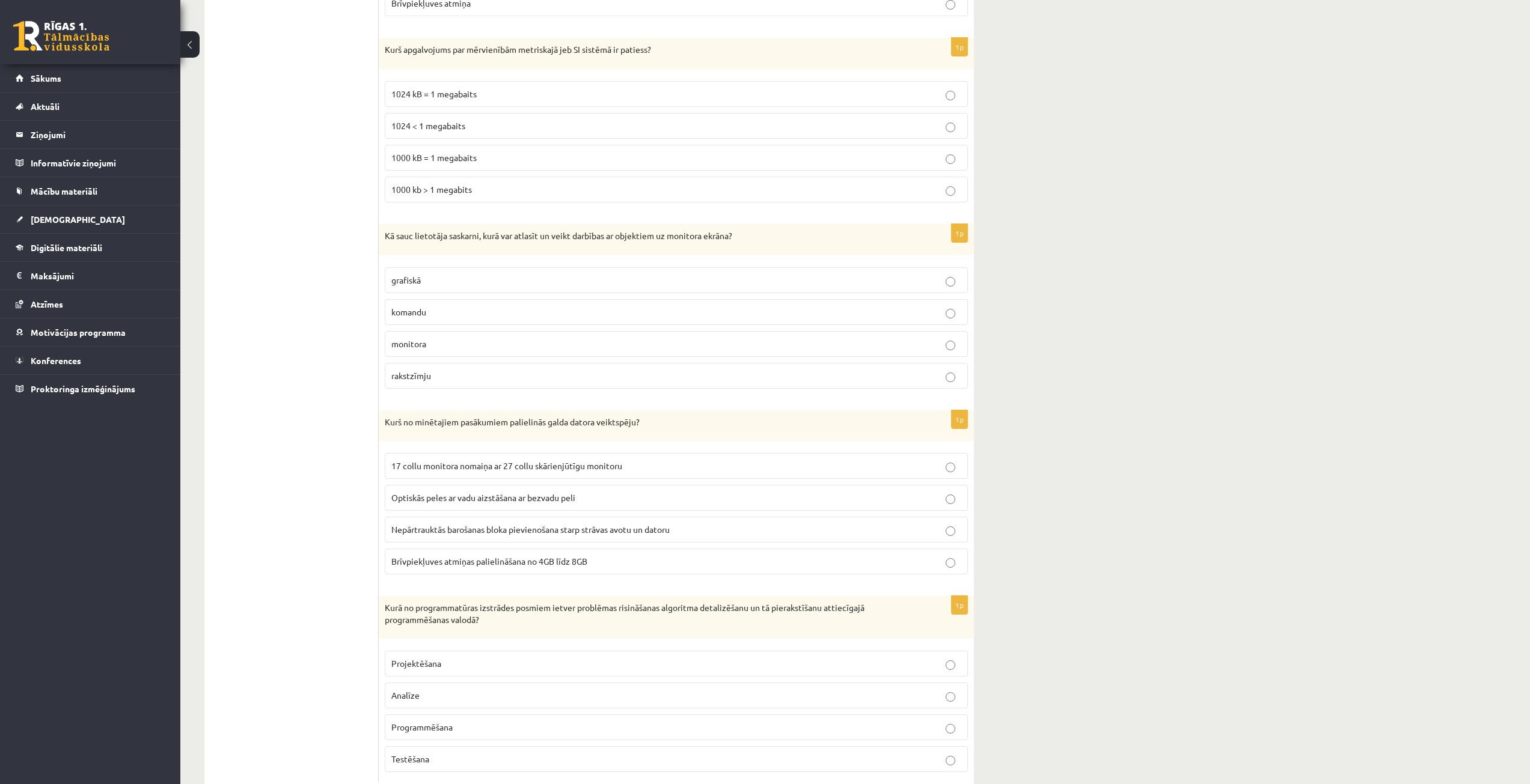
click at [528, 530] on span "Nepārtrauktās barošanas bloka pievienošana starp strāvas avotu un datoru" at bounding box center [530, 529] width 278 height 11
click at [516, 556] on span "Brīvpiekļuves atmiņas palielināšana no 4GB līdz 8GB" at bounding box center [489, 561] width 196 height 11
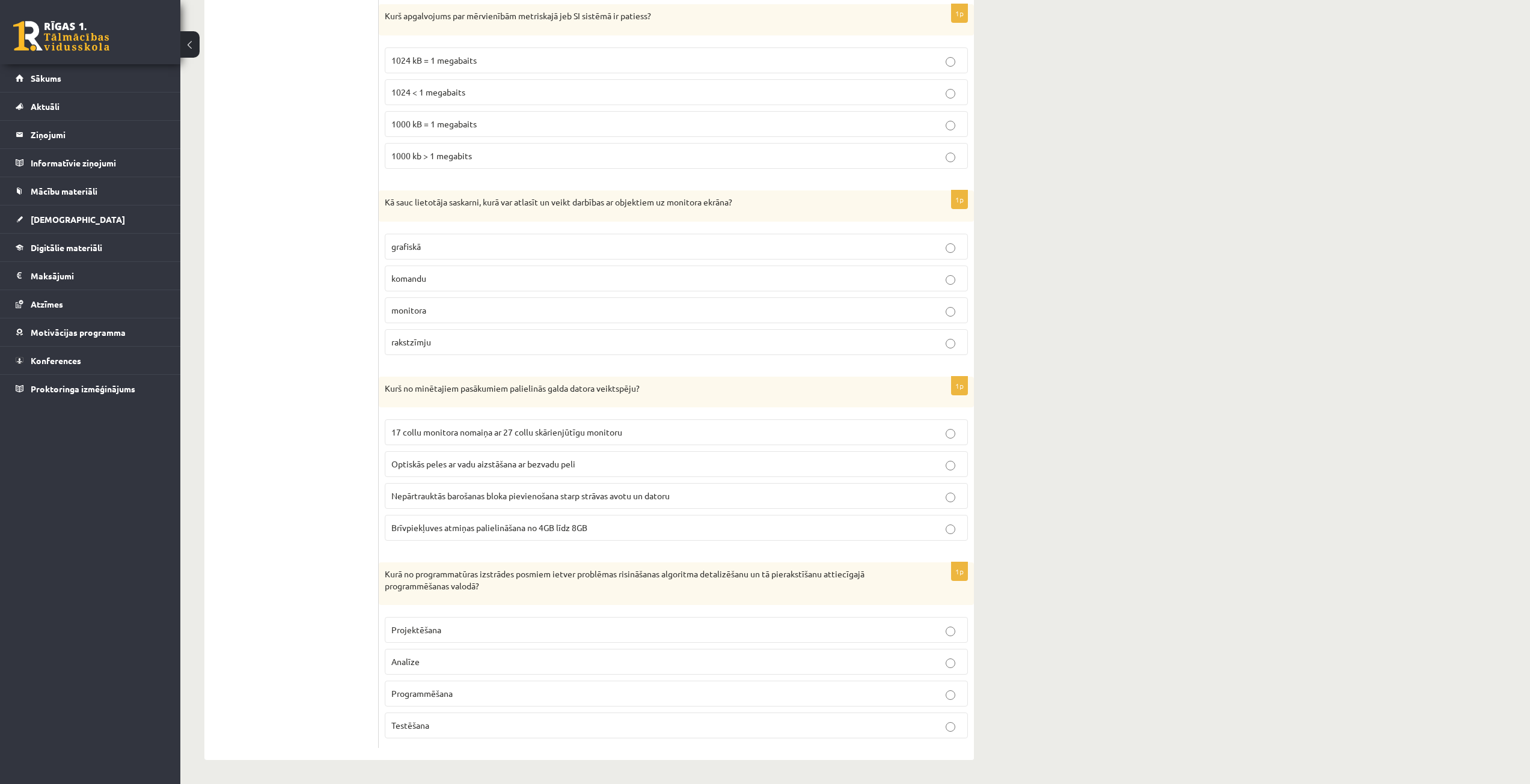
click at [449, 692] on span "Programmēšana" at bounding box center [422, 694] width 61 height 11
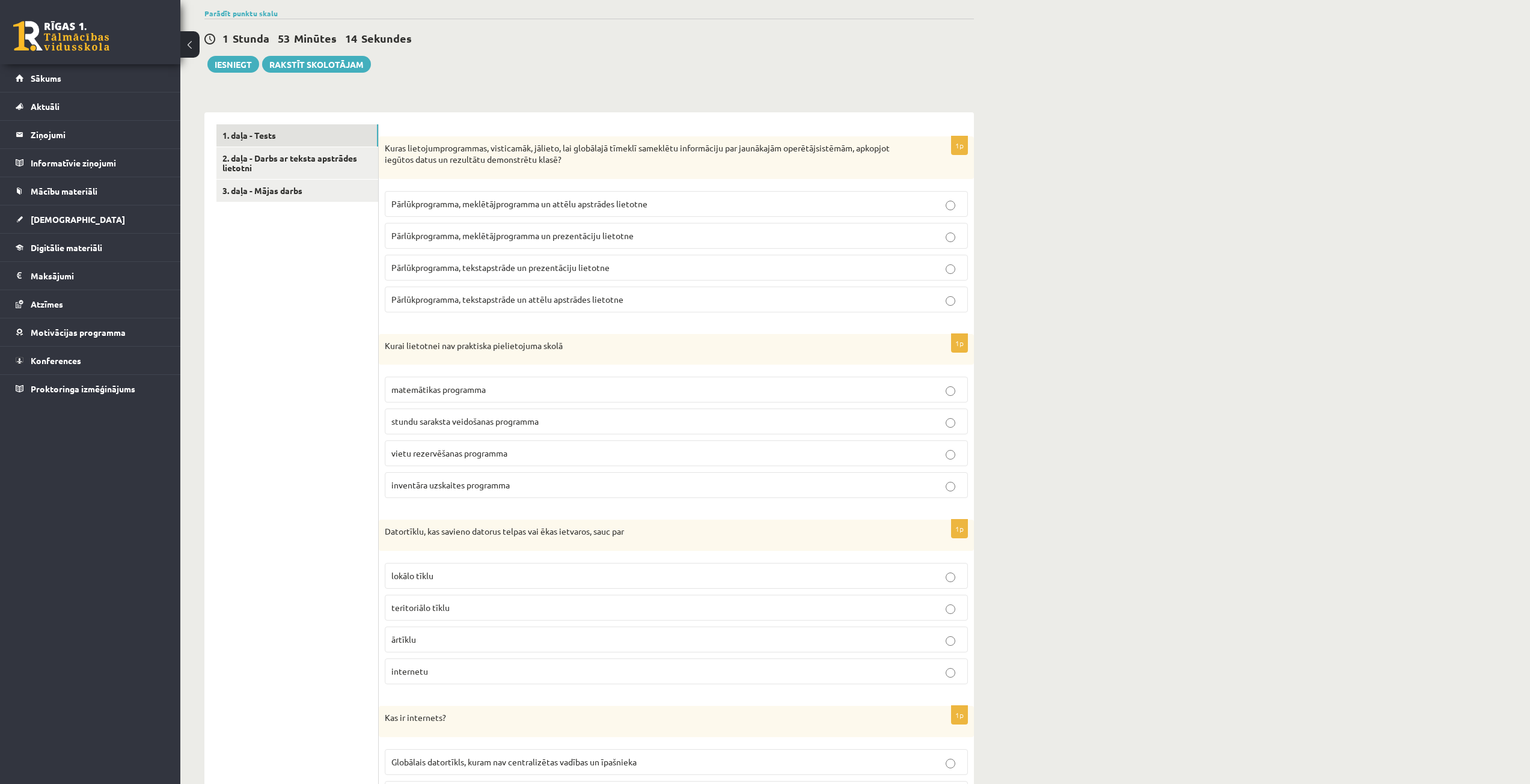
scroll to position [0, 0]
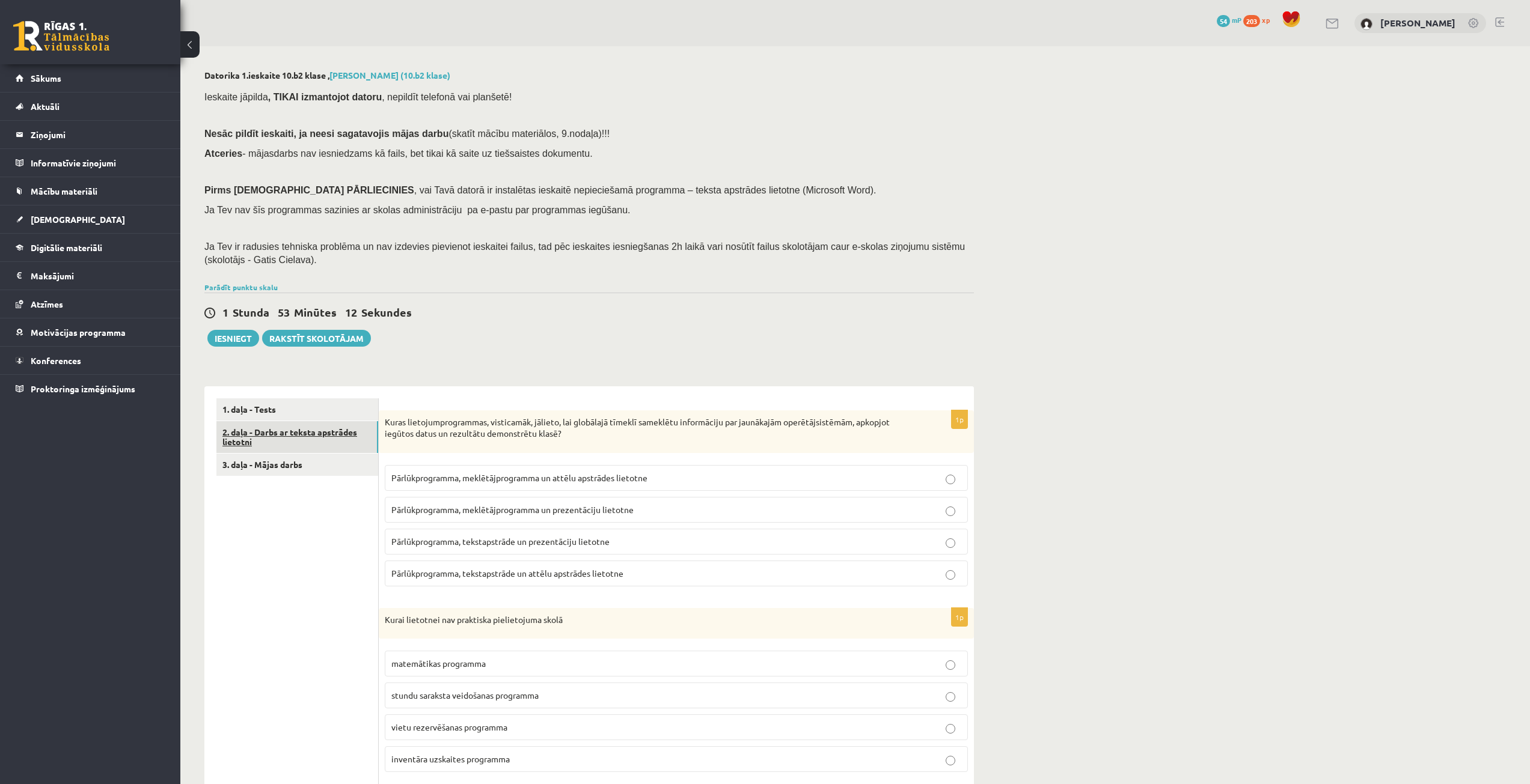
click at [300, 430] on link "2. daļa - Darbs ar teksta apstrādes lietotni" at bounding box center [297, 438] width 162 height 32
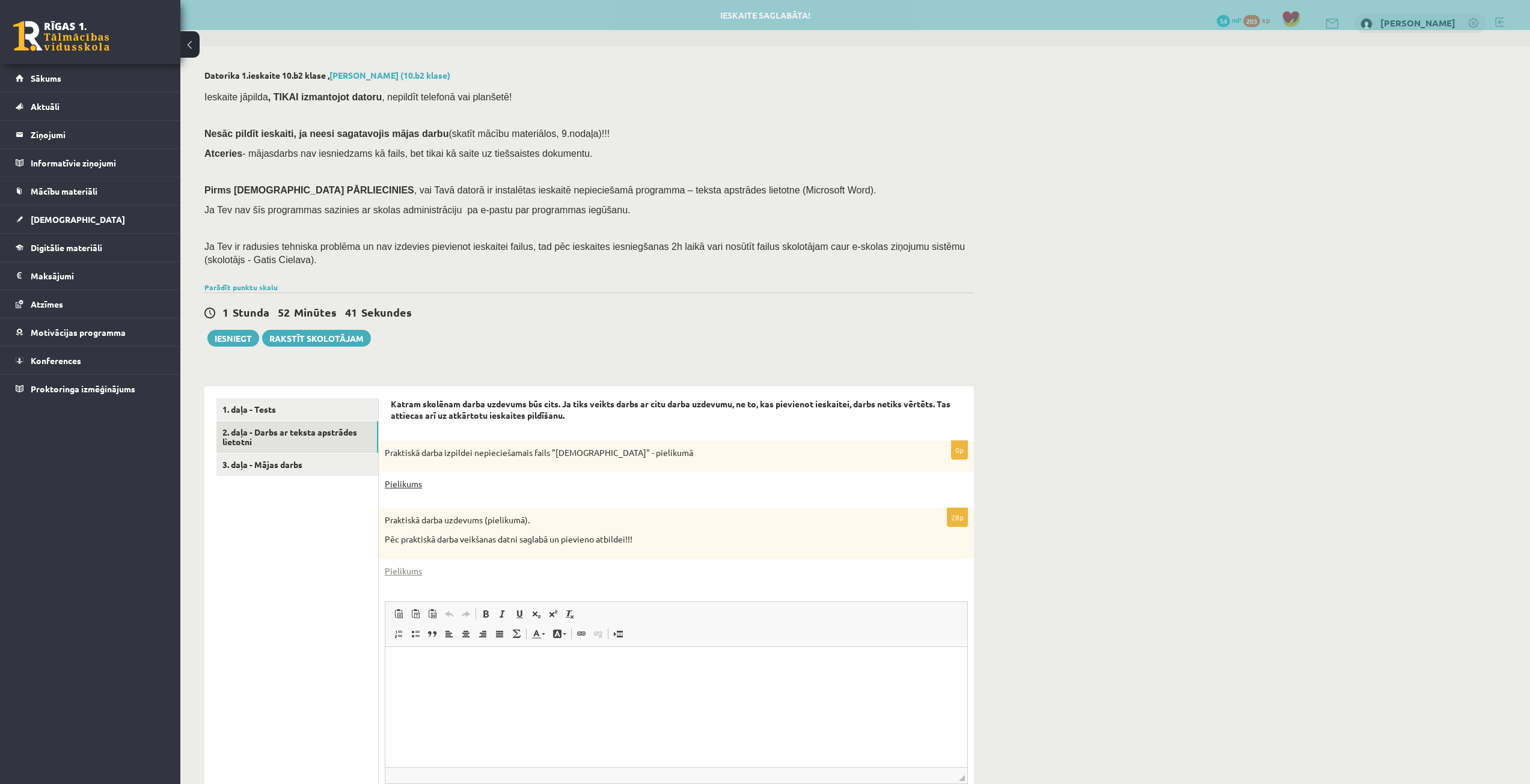
click at [396, 488] on link "Pielikums" at bounding box center [404, 484] width 38 height 13
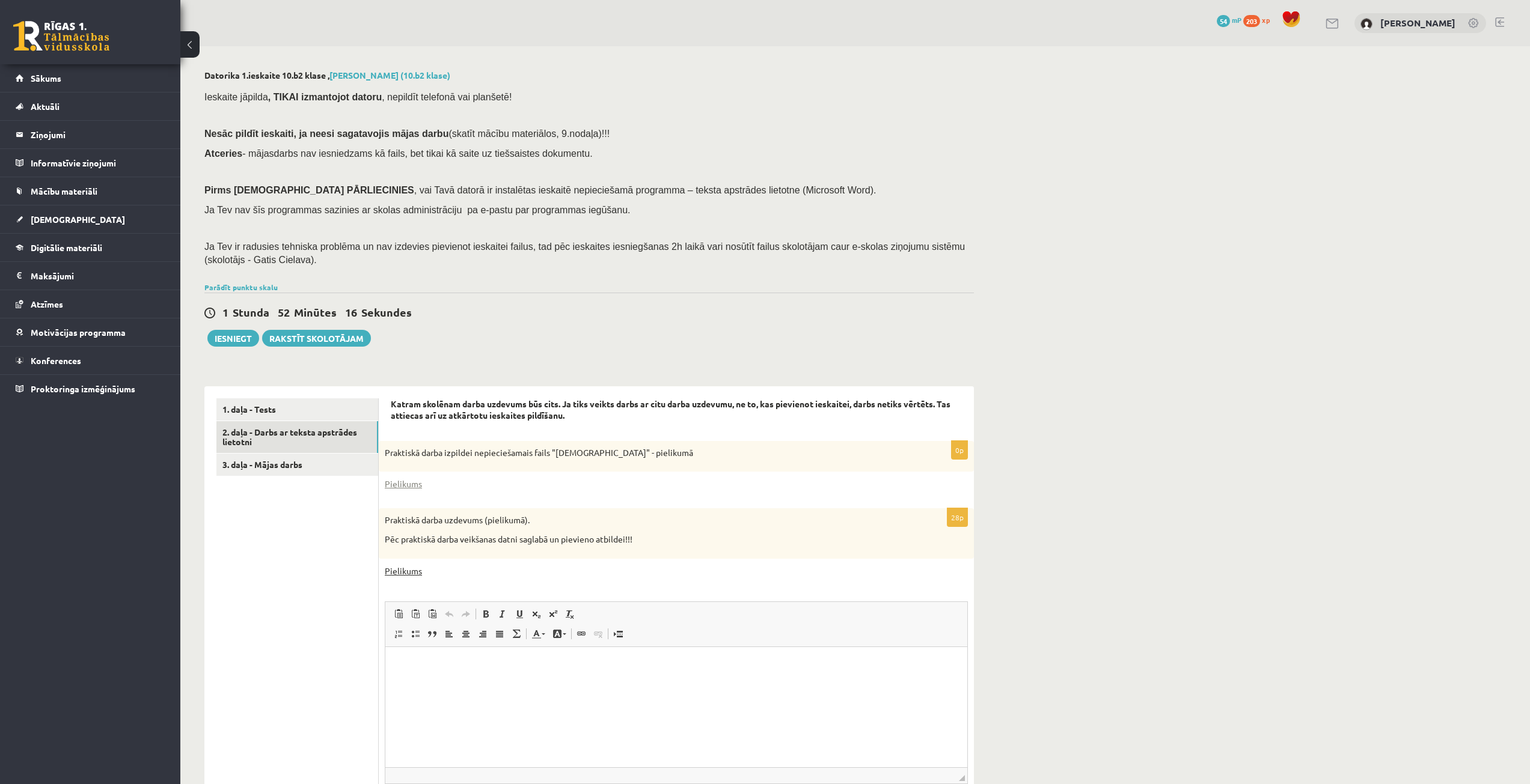
click at [410, 570] on link "Pielikums" at bounding box center [404, 571] width 38 height 13
click at [290, 464] on link "3. daļa - Mājas darbs" at bounding box center [297, 464] width 162 height 22
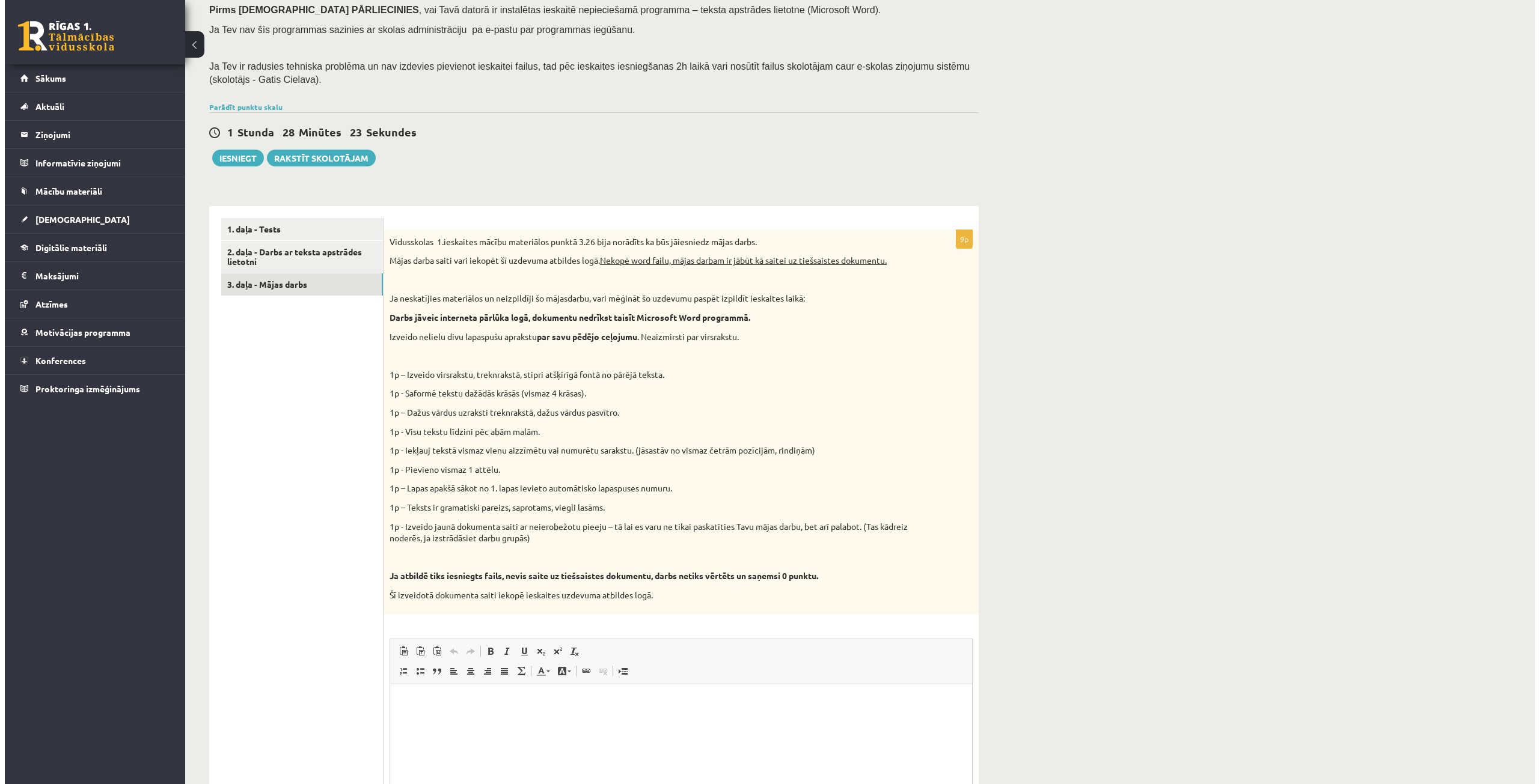
scroll to position [323, 0]
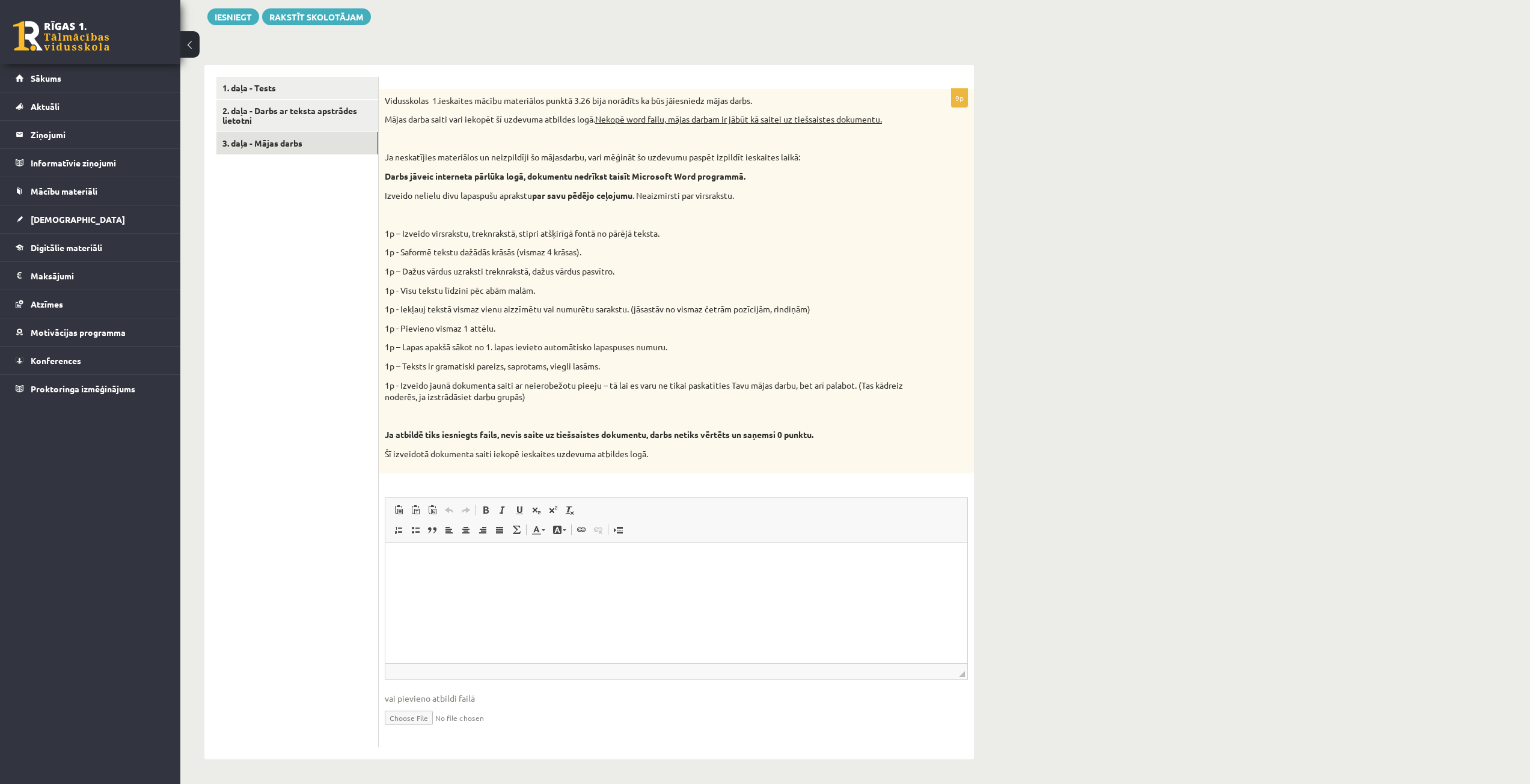
click at [404, 716] on input "file" at bounding box center [676, 717] width 583 height 25
click at [446, 579] on html at bounding box center [676, 561] width 582 height 37
drag, startPoint x: 108, startPoint y: 48, endPoint x: 416, endPoint y: 698, distance: 719.3
click at [416, 698] on span "vai pievieno atbildi failā" at bounding box center [676, 698] width 583 height 13
click at [410, 718] on input "file" at bounding box center [676, 717] width 583 height 25
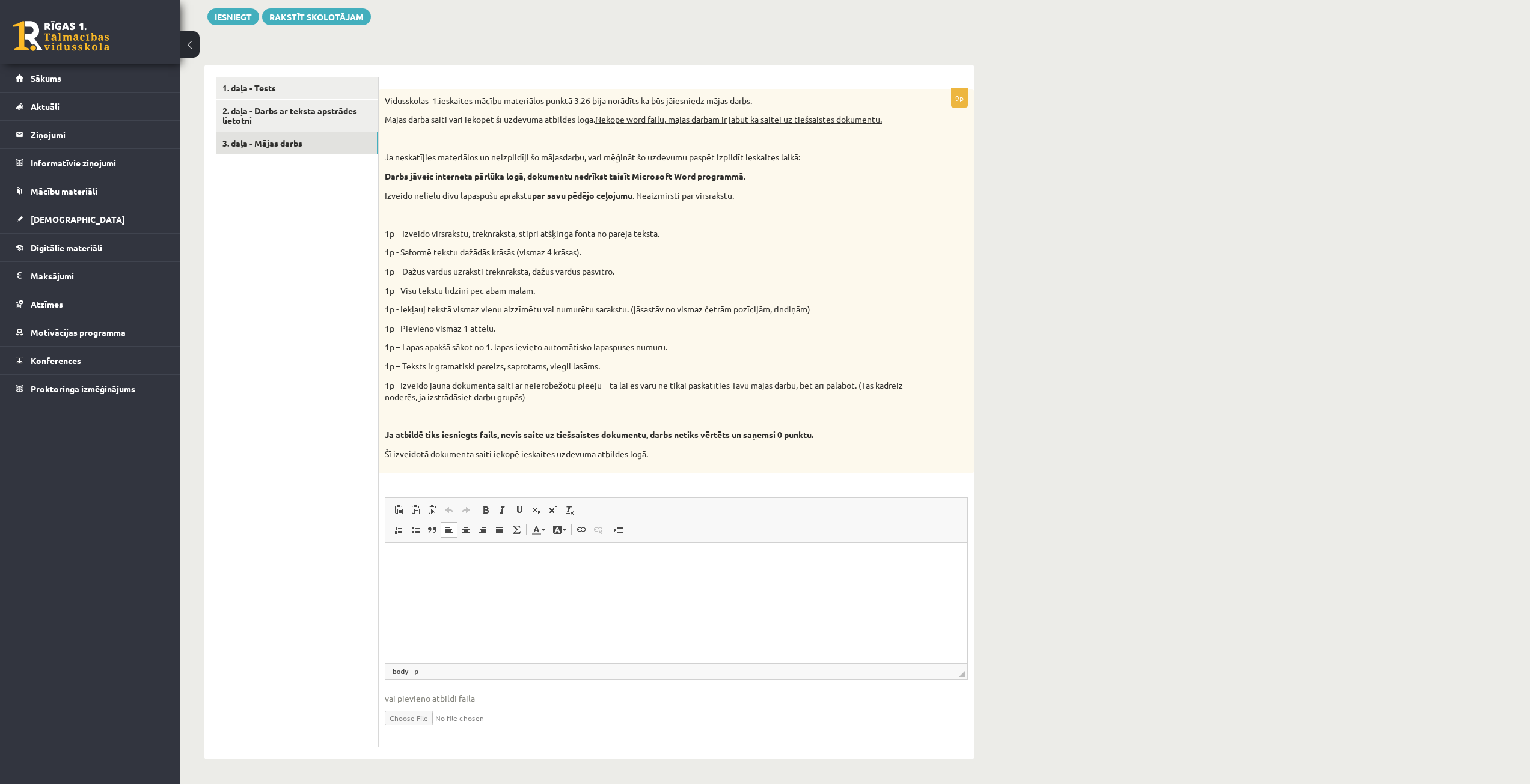
type input "**********"
click at [423, 737] on link "Iesniegtā atbilde" at bounding box center [417, 734] width 64 height 13
click at [406, 719] on input "file" at bounding box center [676, 716] width 583 height 25
click at [581, 530] on span at bounding box center [581, 529] width 9 height 9
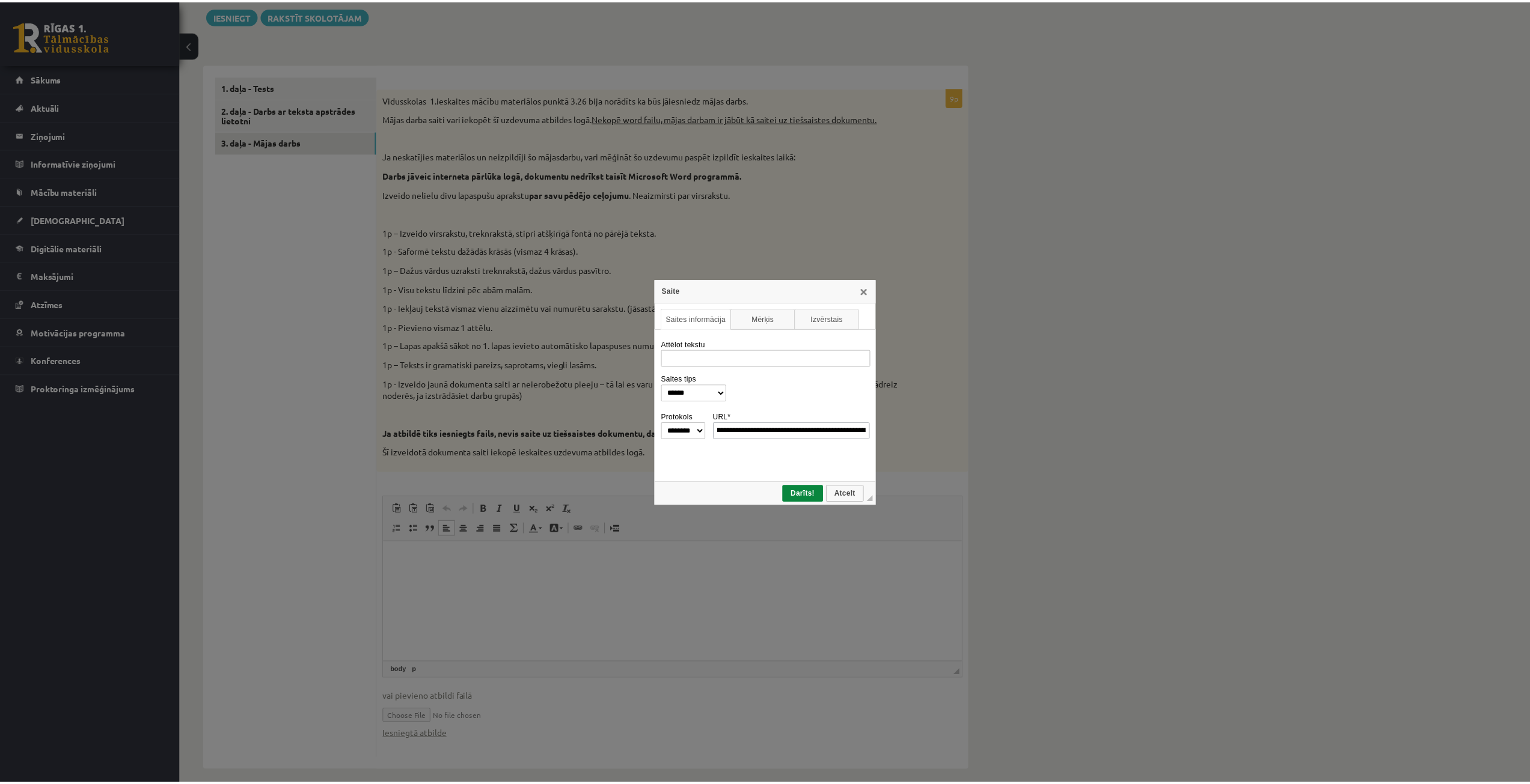
scroll to position [0, 0]
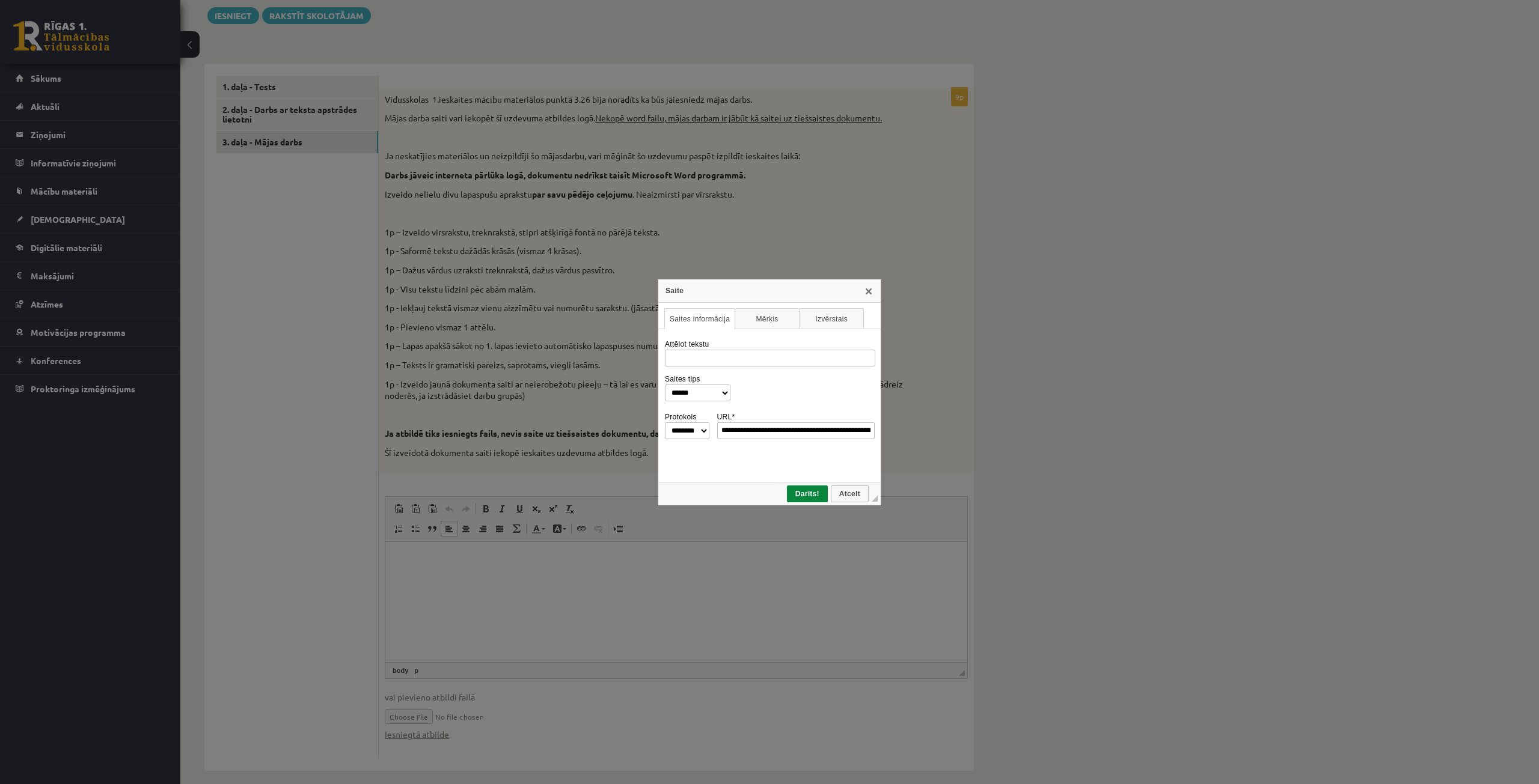
drag, startPoint x: 736, startPoint y: 434, endPoint x: 709, endPoint y: 436, distance: 27.1
click at [709, 436] on tr "**********" at bounding box center [770, 424] width 210 height 29
click at [741, 433] on input "**********" at bounding box center [796, 430] width 158 height 17
click at [743, 433] on input "**********" at bounding box center [796, 430] width 158 height 17
type input "**********"
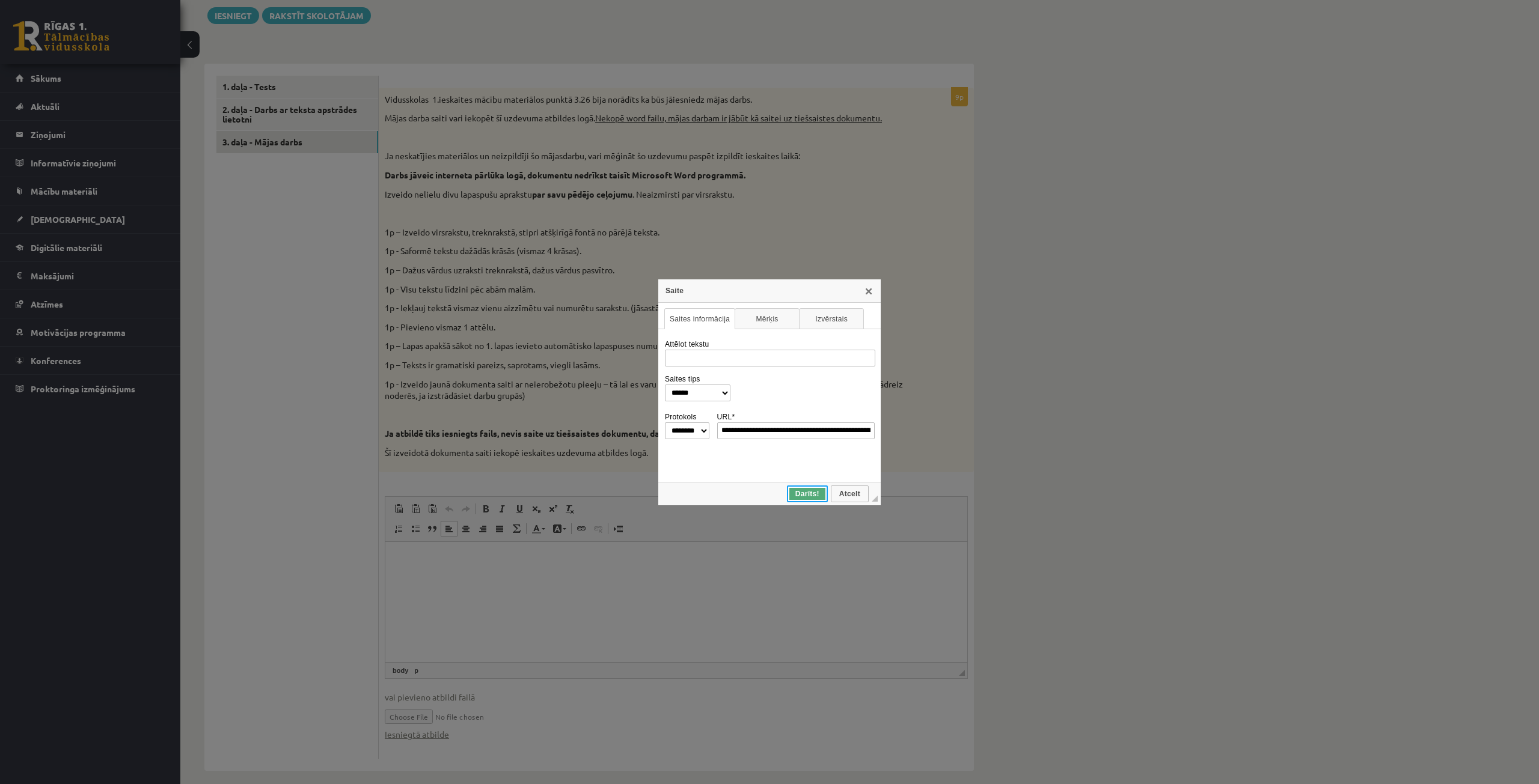
click at [798, 490] on span "Darīts!" at bounding box center [807, 494] width 38 height 9
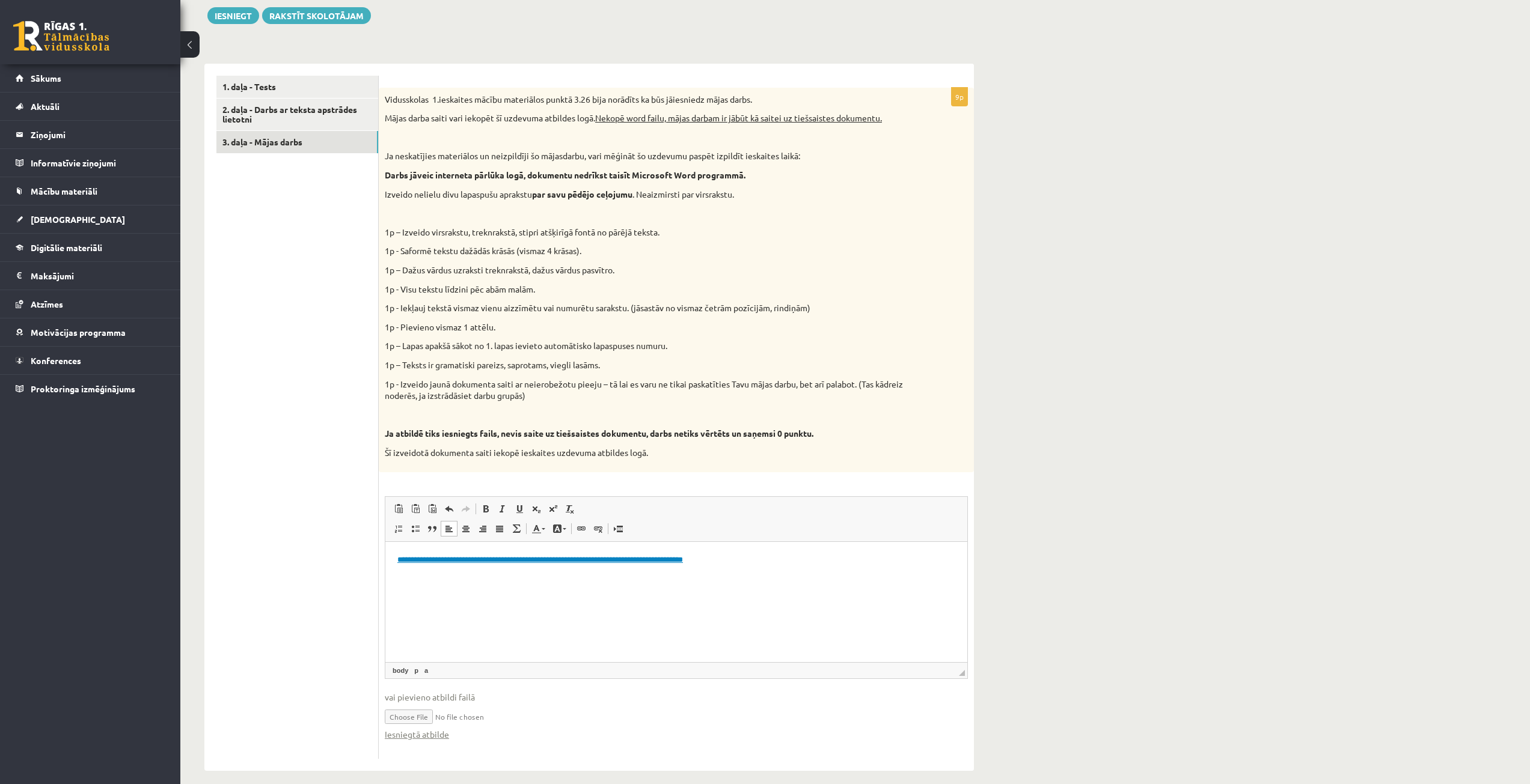
click at [594, 578] on html "**********" at bounding box center [676, 560] width 582 height 37
click at [298, 119] on link "2. daļa - Darbs ar teksta apstrādes lietotni" at bounding box center [297, 115] width 162 height 32
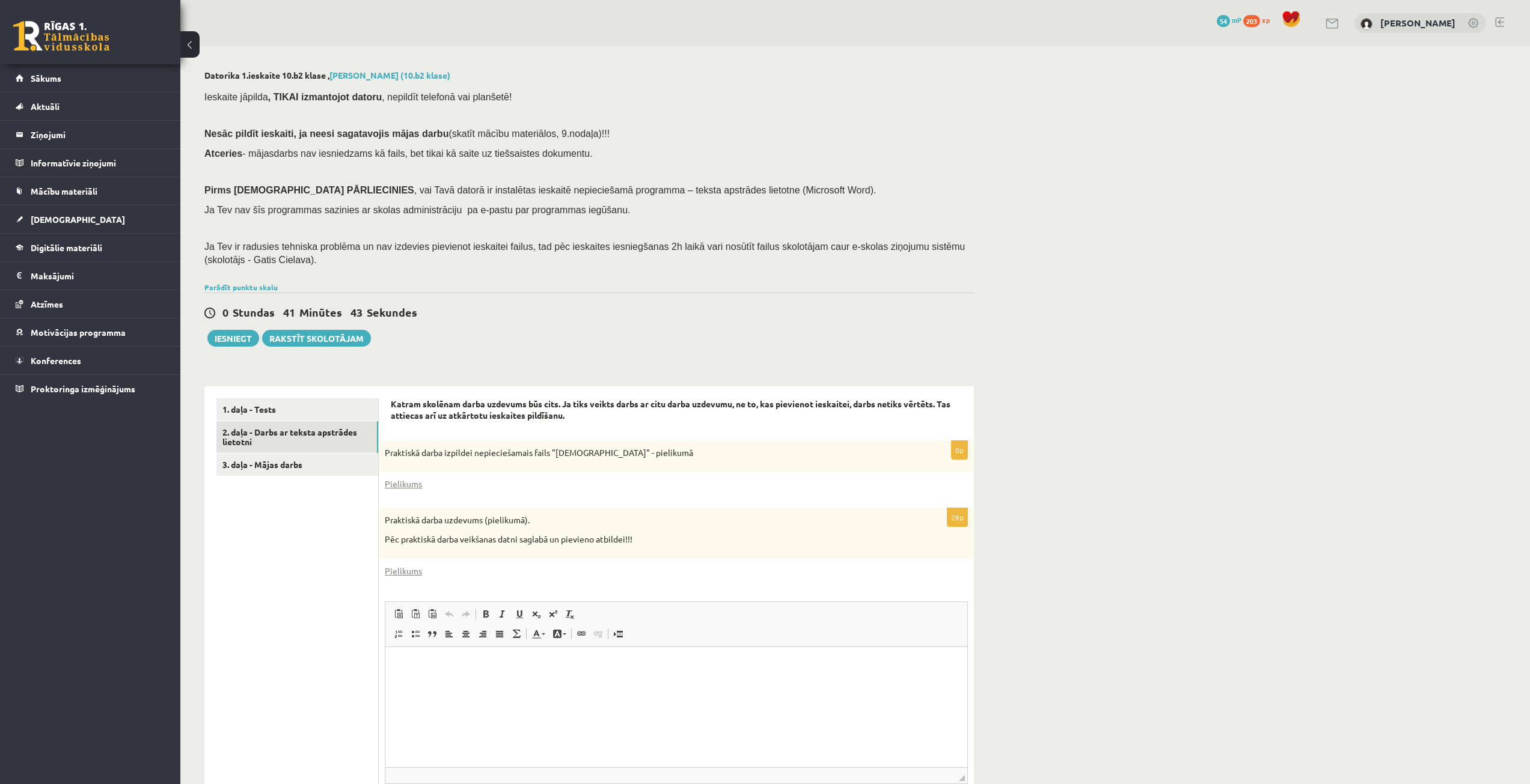
scroll to position [105, 0]
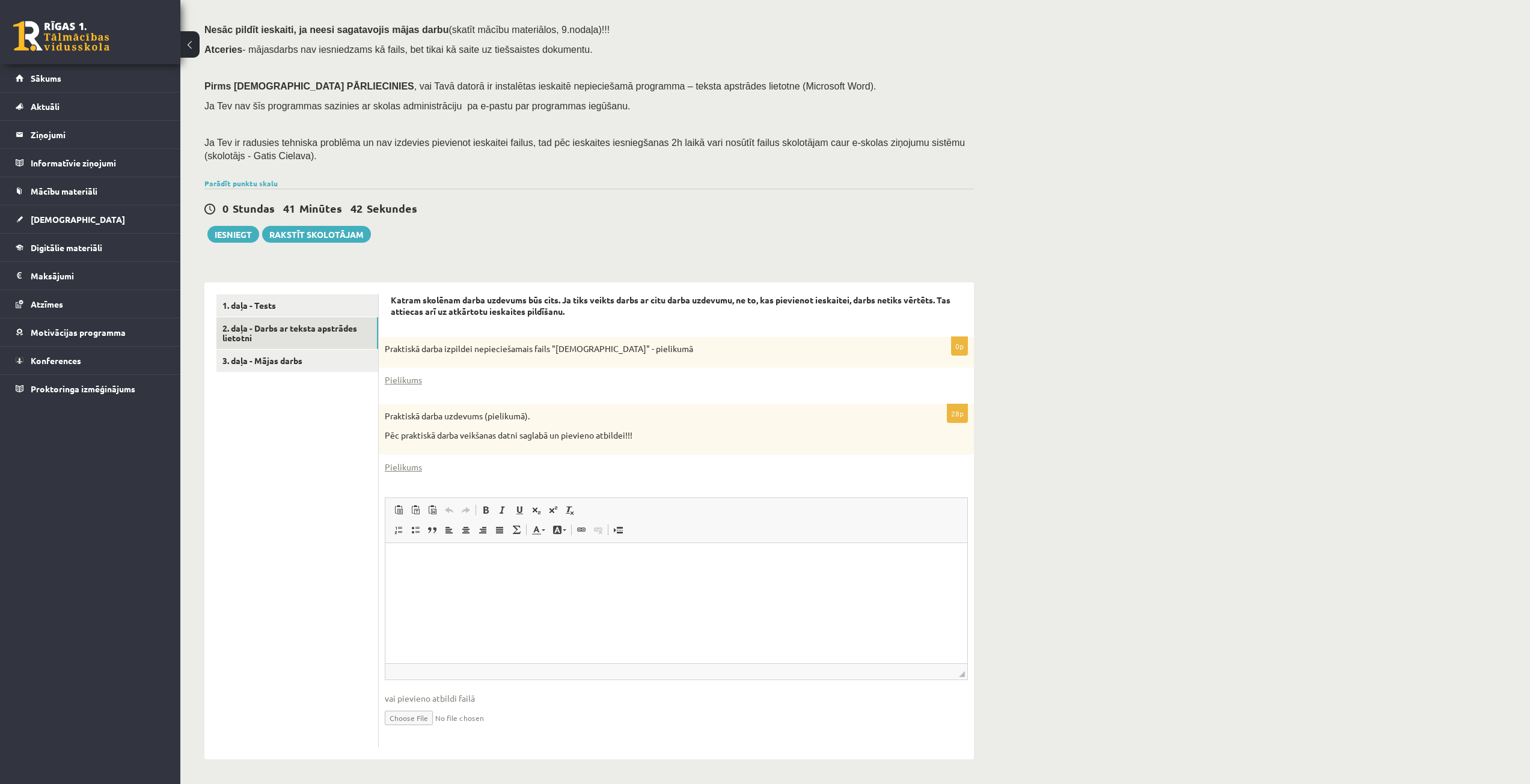
click at [395, 719] on input "file" at bounding box center [676, 717] width 583 height 25
type input "**********"
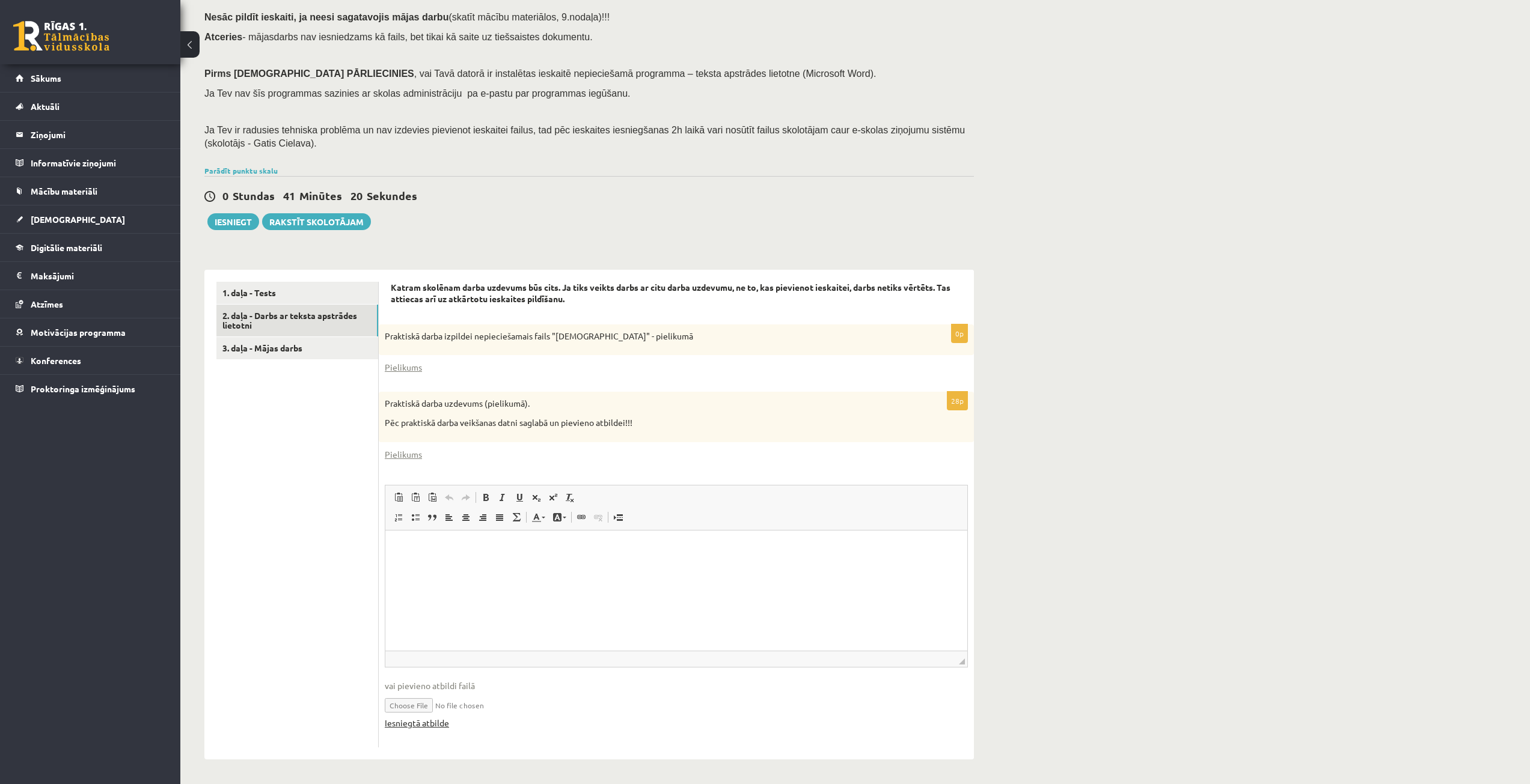
click at [435, 728] on link "Iesniegtā atbilde" at bounding box center [417, 723] width 64 height 13
click at [223, 344] on link "3. daļa - Mājas darbs" at bounding box center [297, 348] width 162 height 22
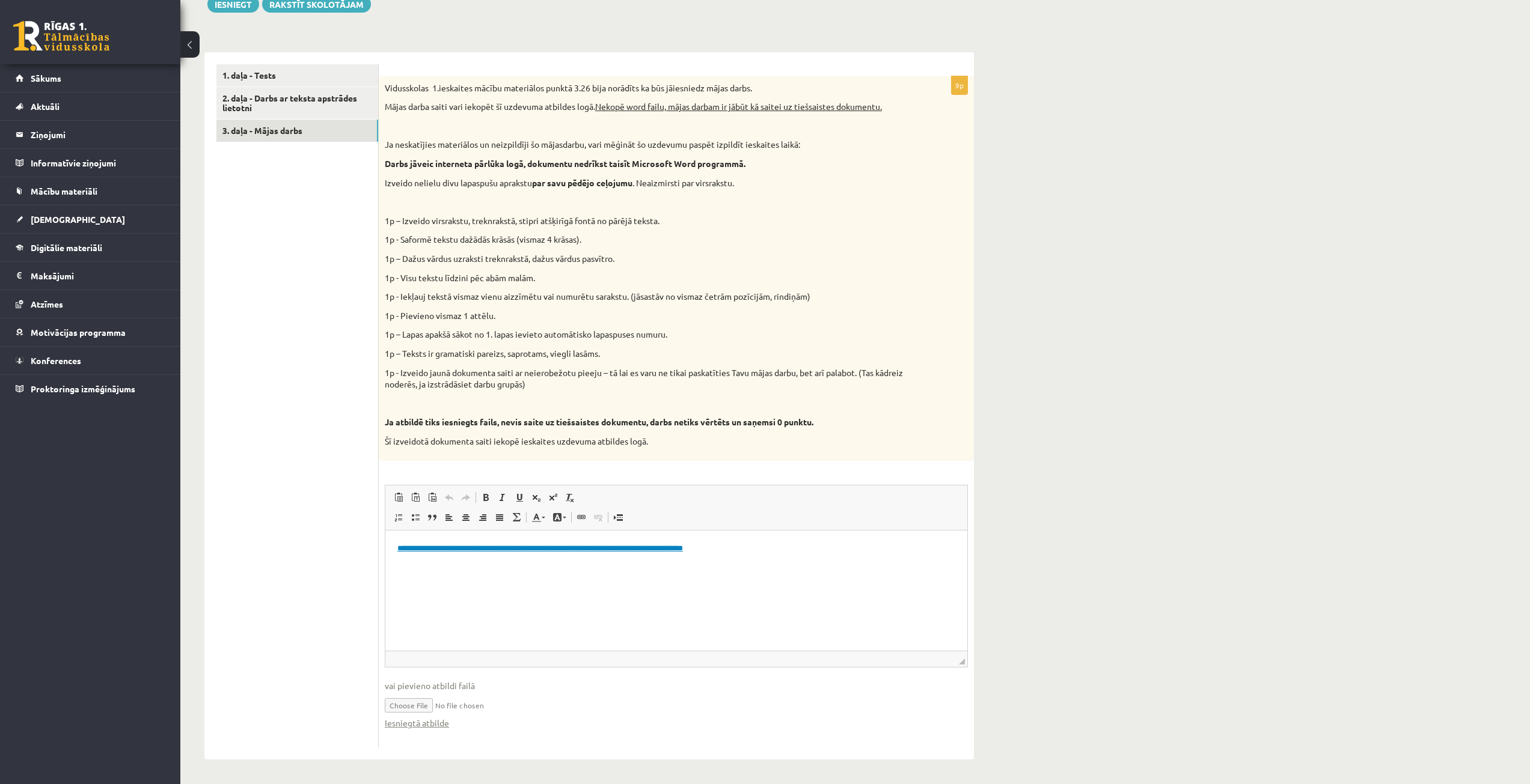
scroll to position [155, 0]
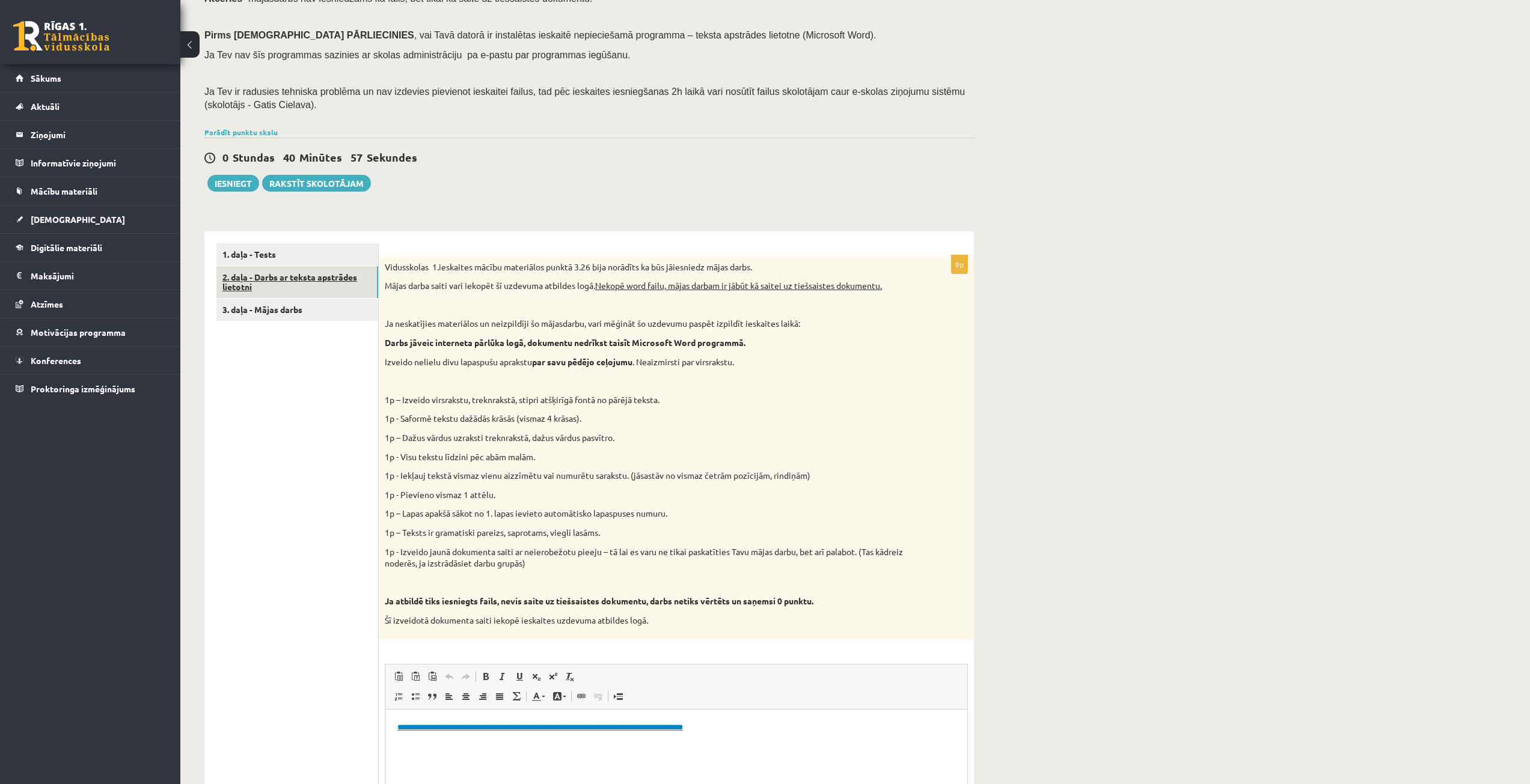
click at [284, 277] on link "2. daļa - Darbs ar teksta apstrādes lietotni" at bounding box center [297, 282] width 162 height 32
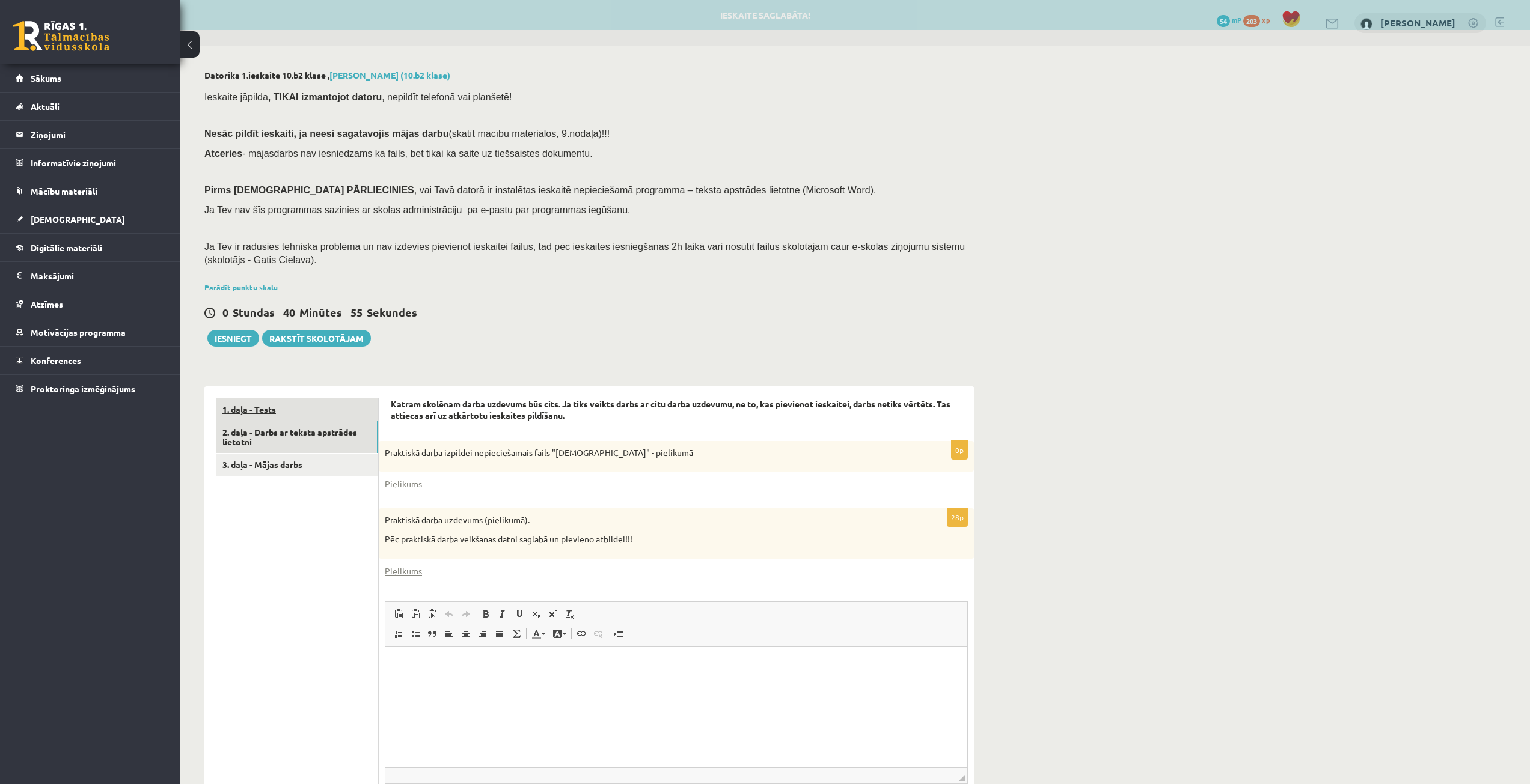
scroll to position [0, 0]
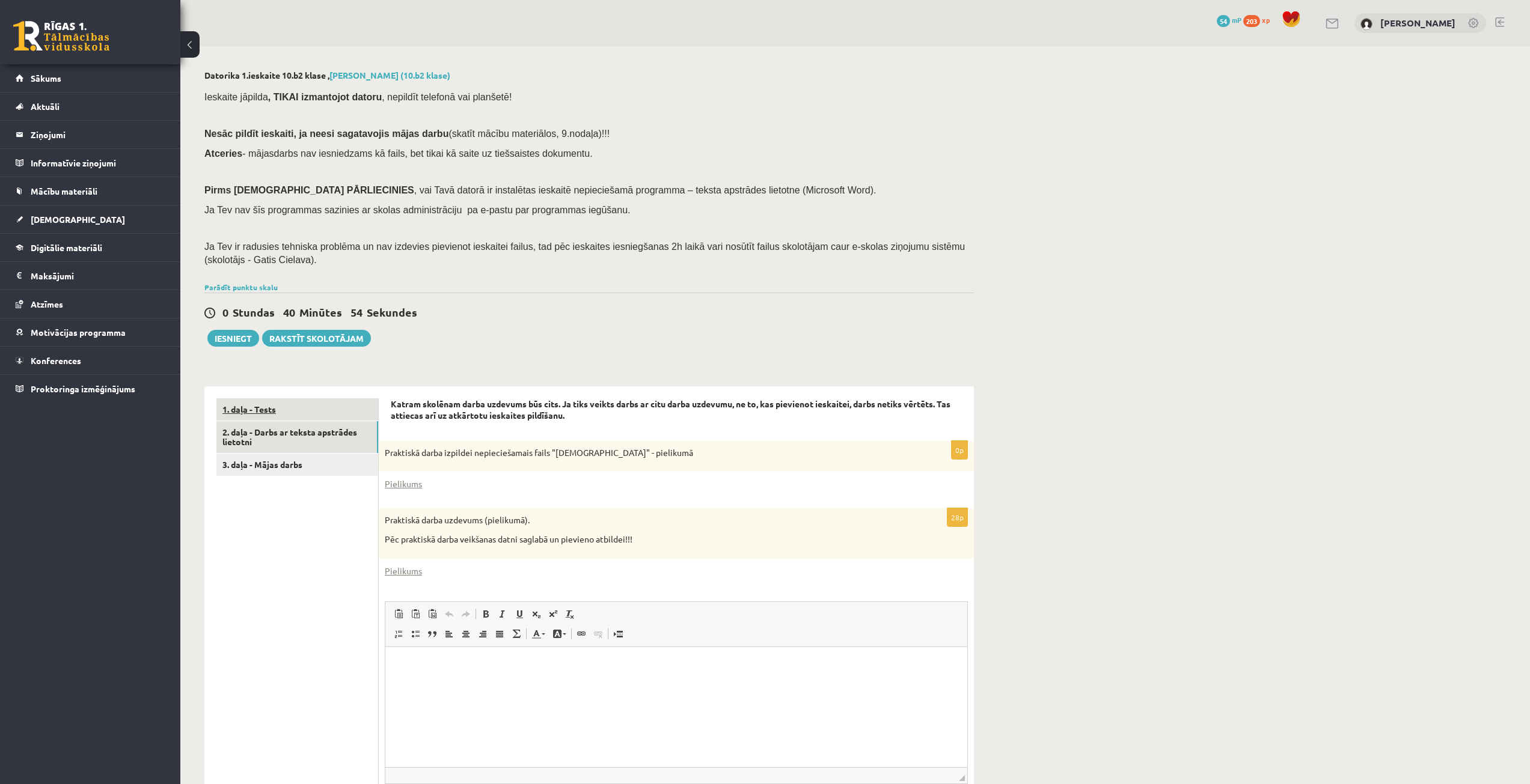
click at [247, 407] on link "1. daļa - Tests" at bounding box center [297, 409] width 162 height 22
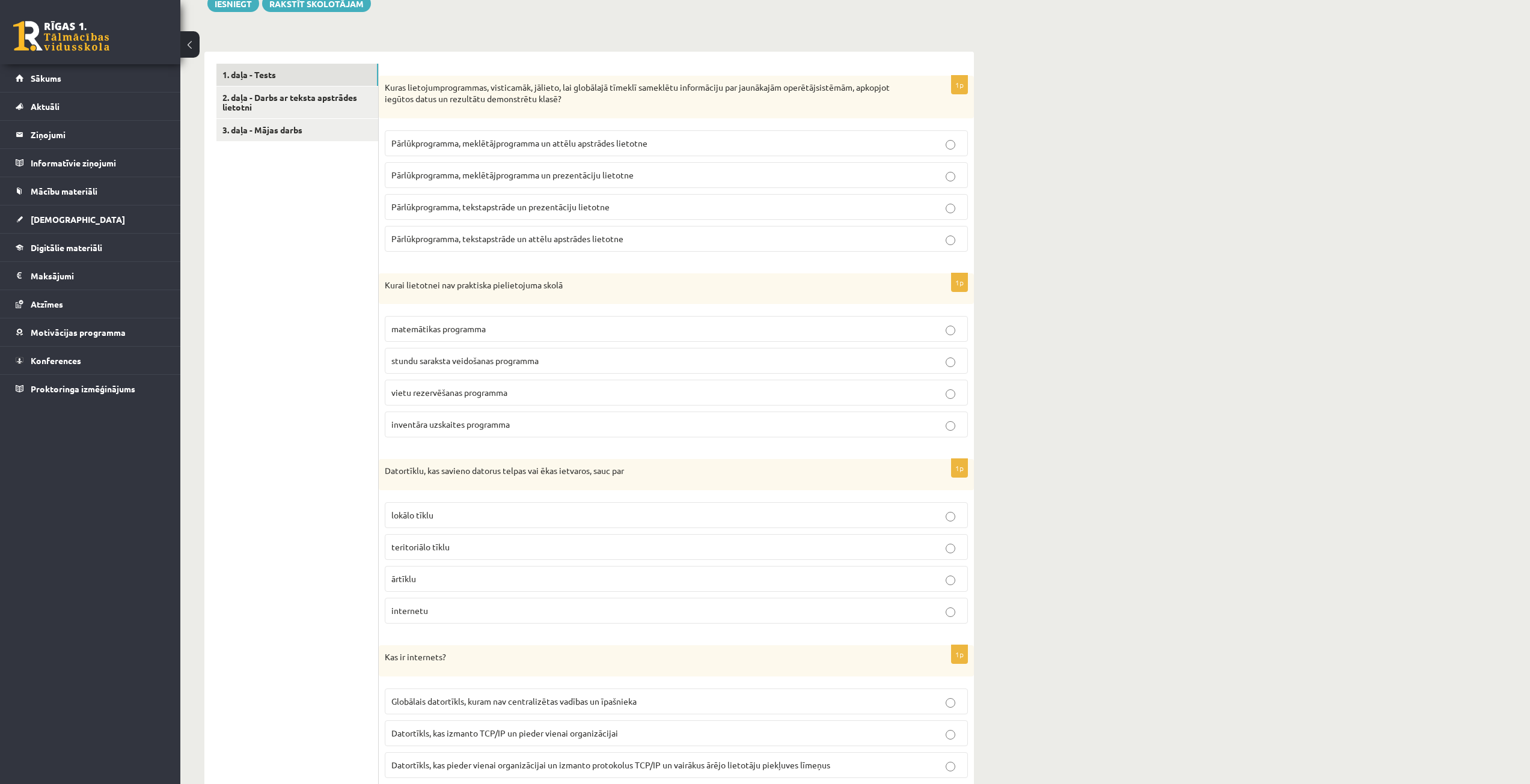
scroll to position [34, 0]
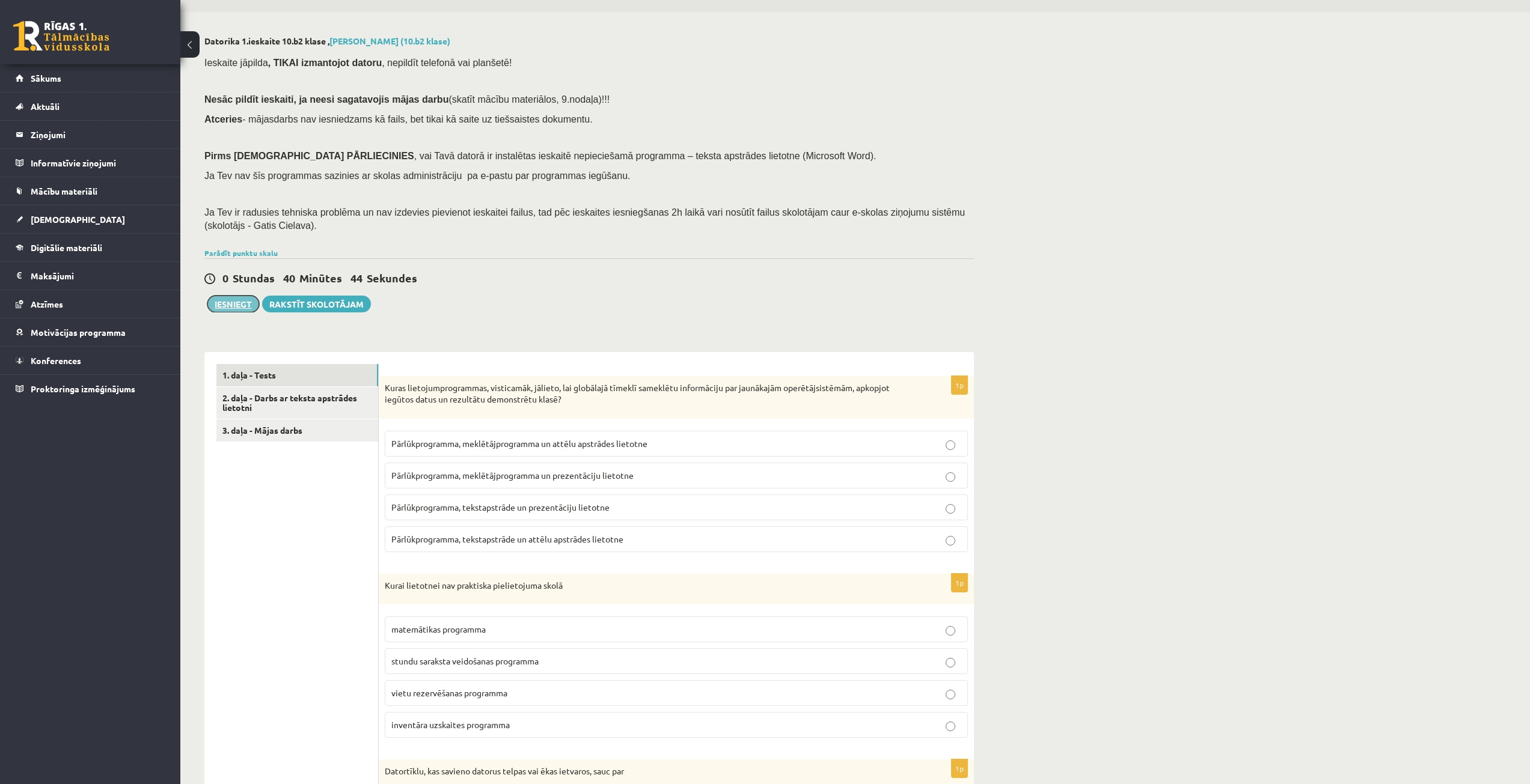
click at [238, 298] on button "Iesniegt" at bounding box center [233, 304] width 52 height 17
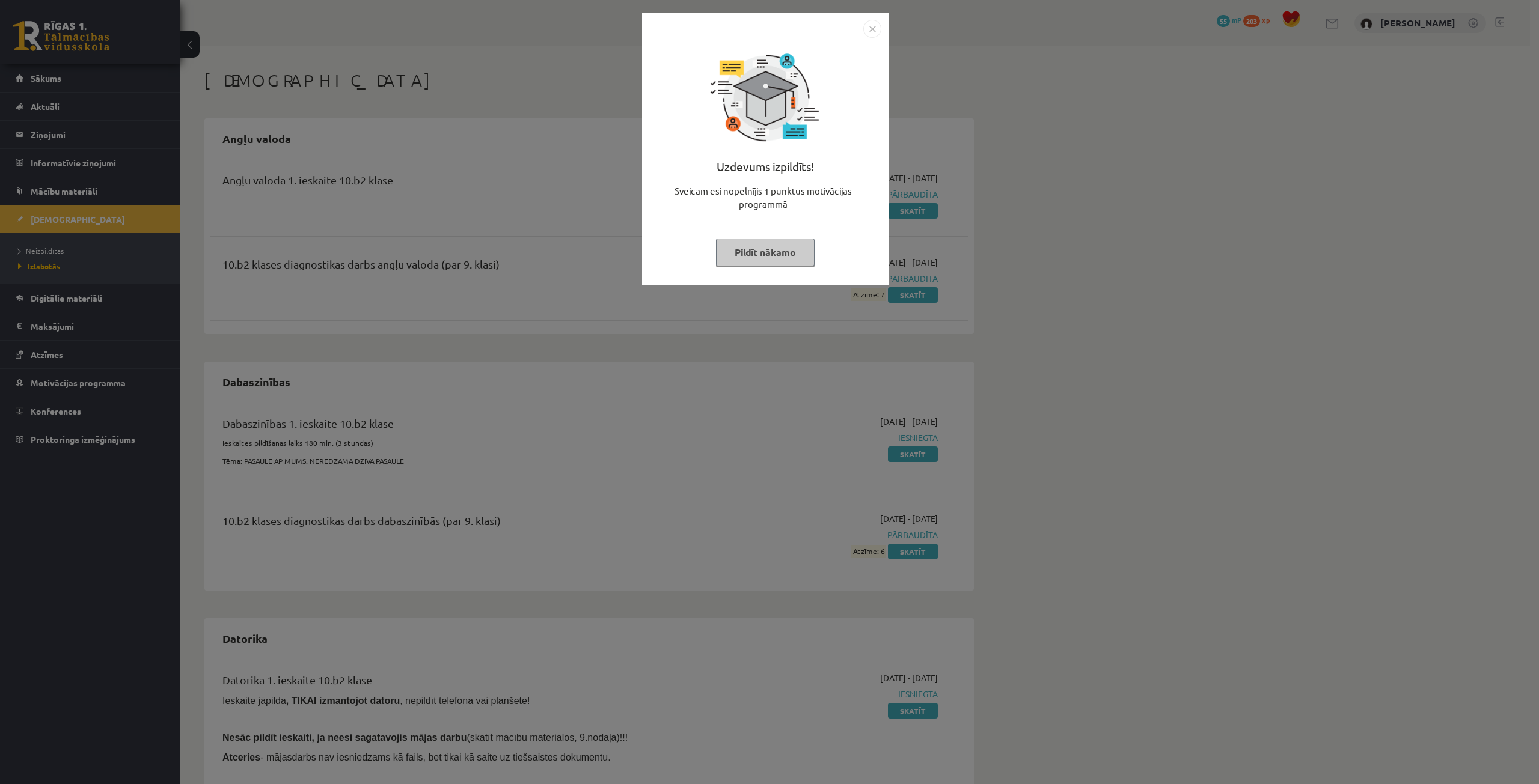
click at [767, 242] on button "Pildīt nākamo" at bounding box center [765, 252] width 99 height 27
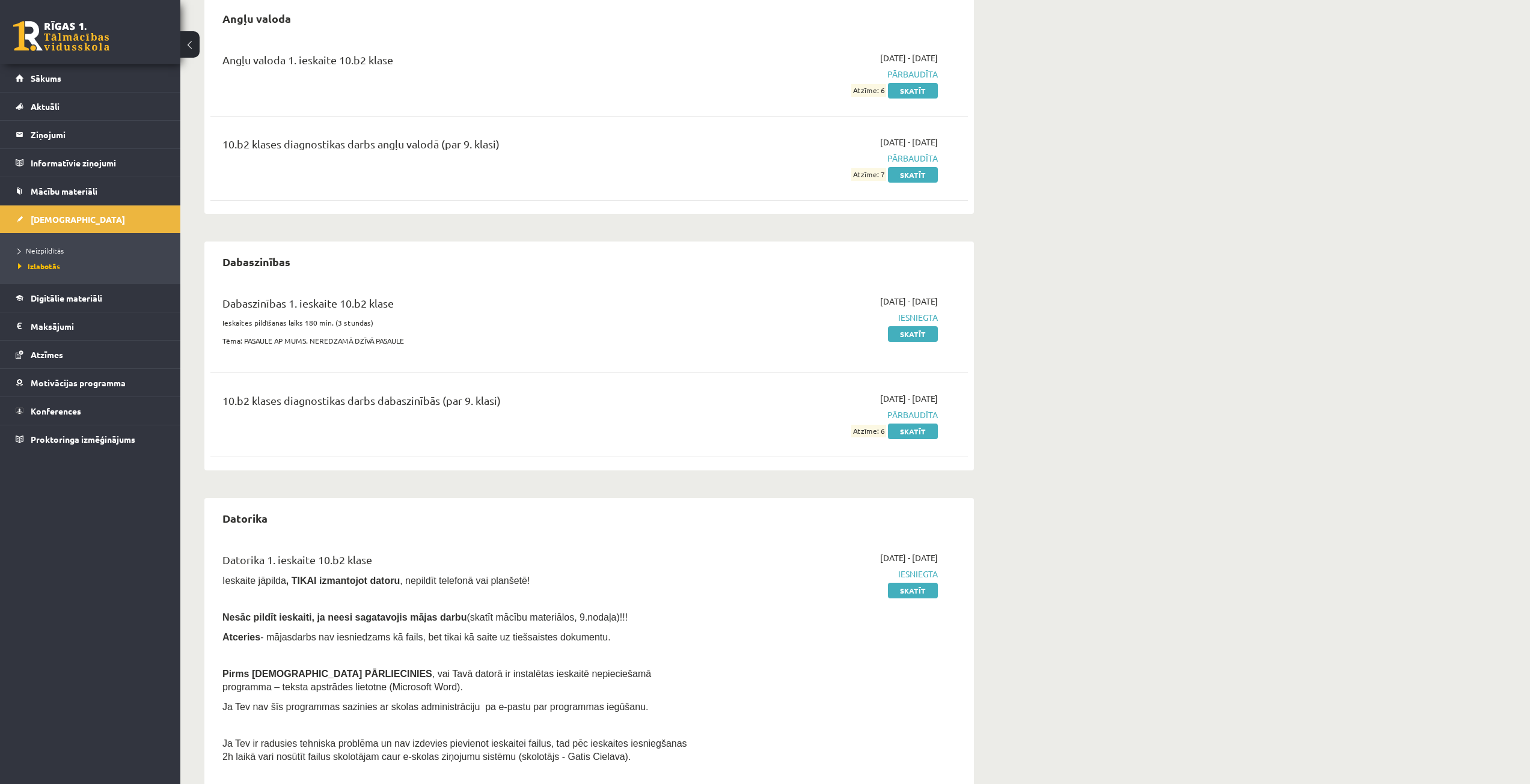
scroll to position [247, 0]
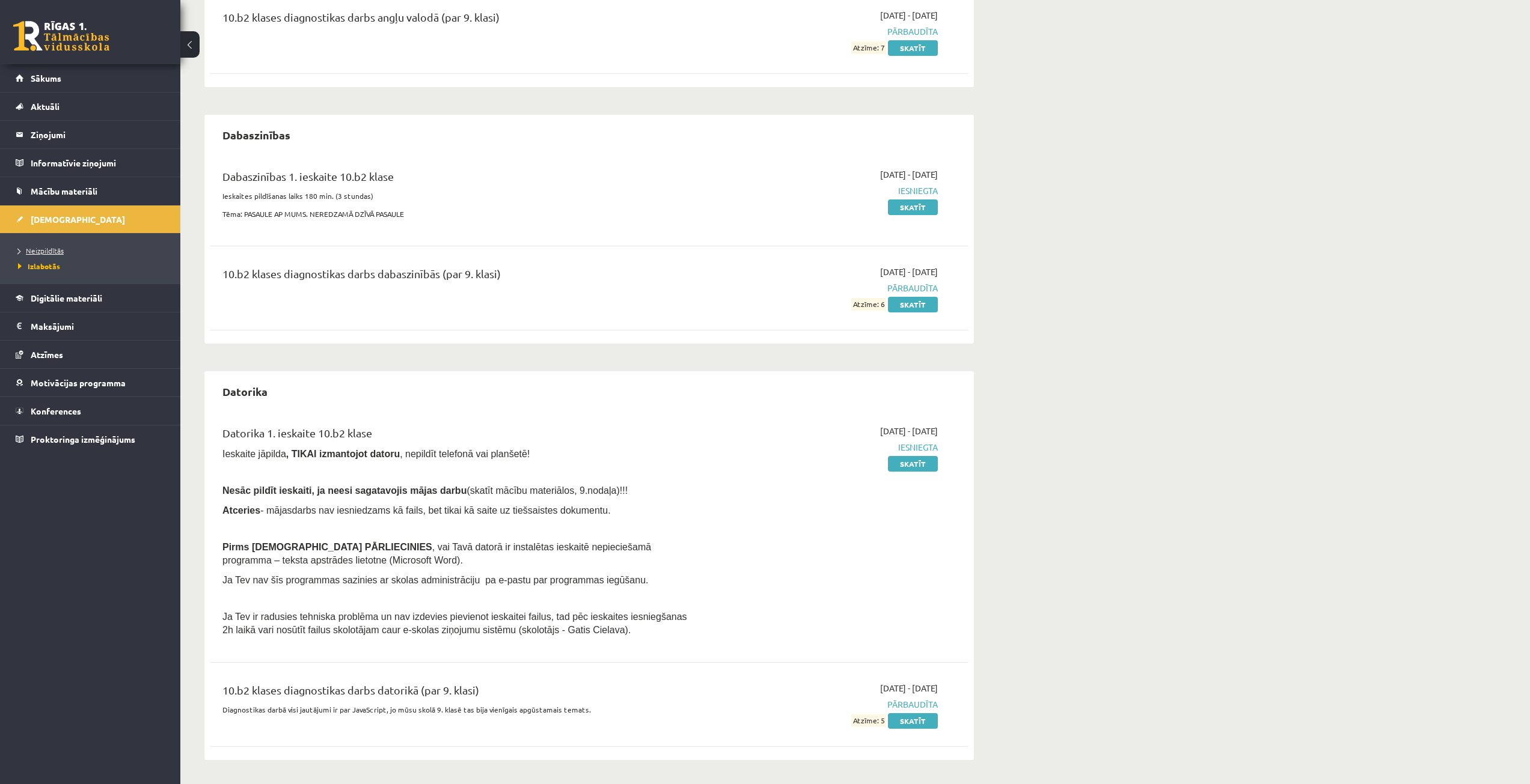
click at [37, 250] on span "Neizpildītās" at bounding box center [41, 251] width 46 height 9
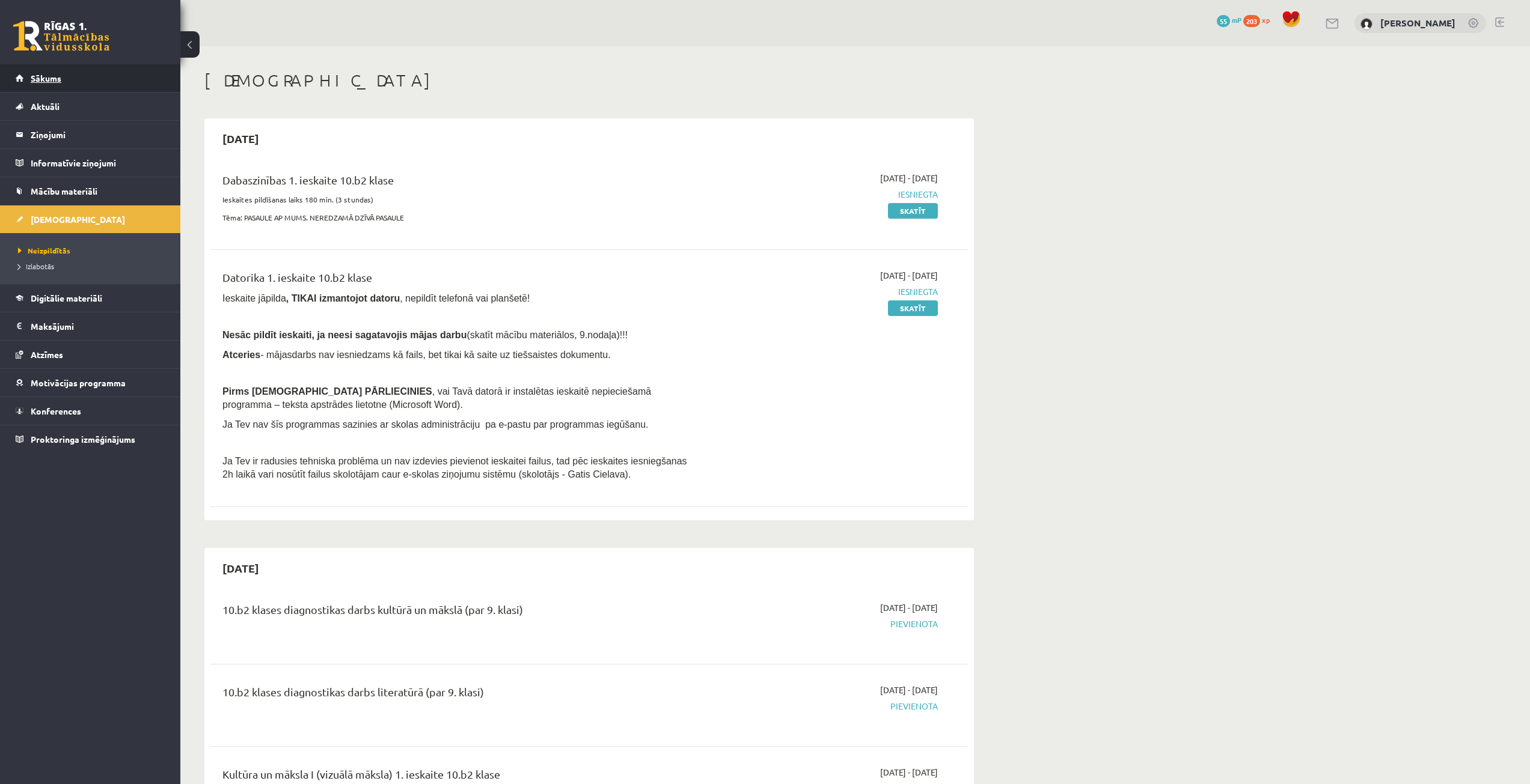
click at [83, 79] on link "Sākums" at bounding box center [90, 78] width 150 height 27
